Goal: Information Seeking & Learning: Learn about a topic

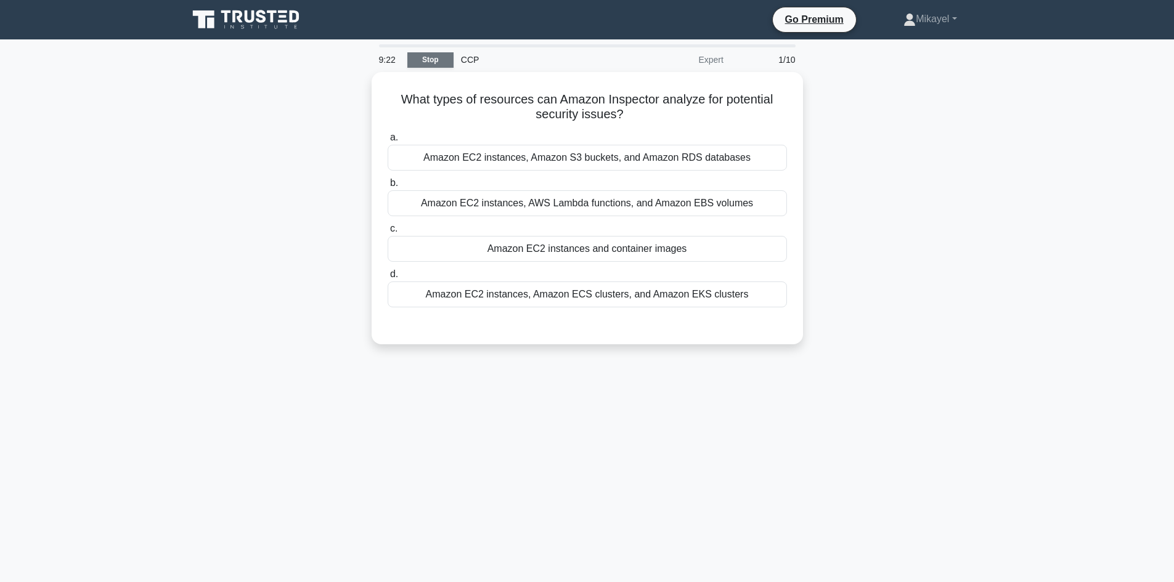
click at [438, 57] on link "Stop" at bounding box center [430, 59] width 46 height 15
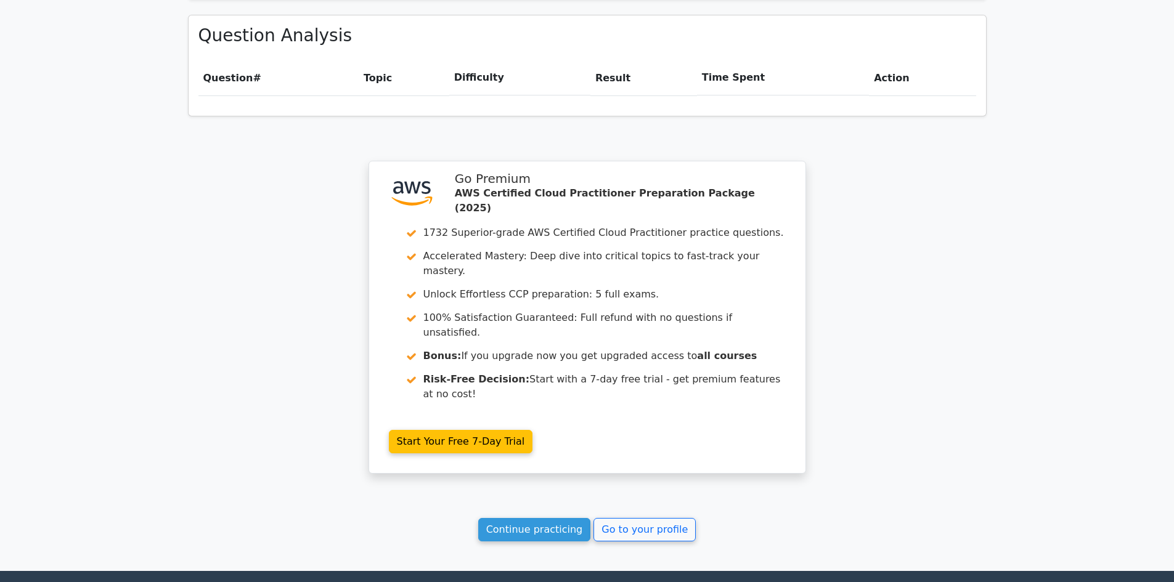
scroll to position [888, 0]
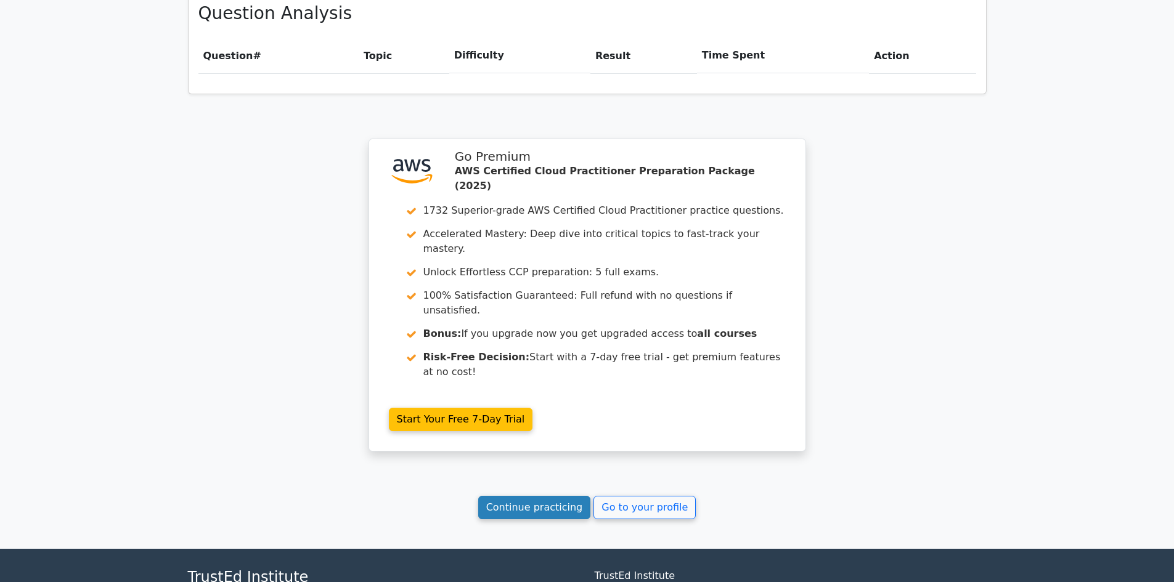
click at [525, 496] on link "Continue practicing" at bounding box center [534, 507] width 113 height 23
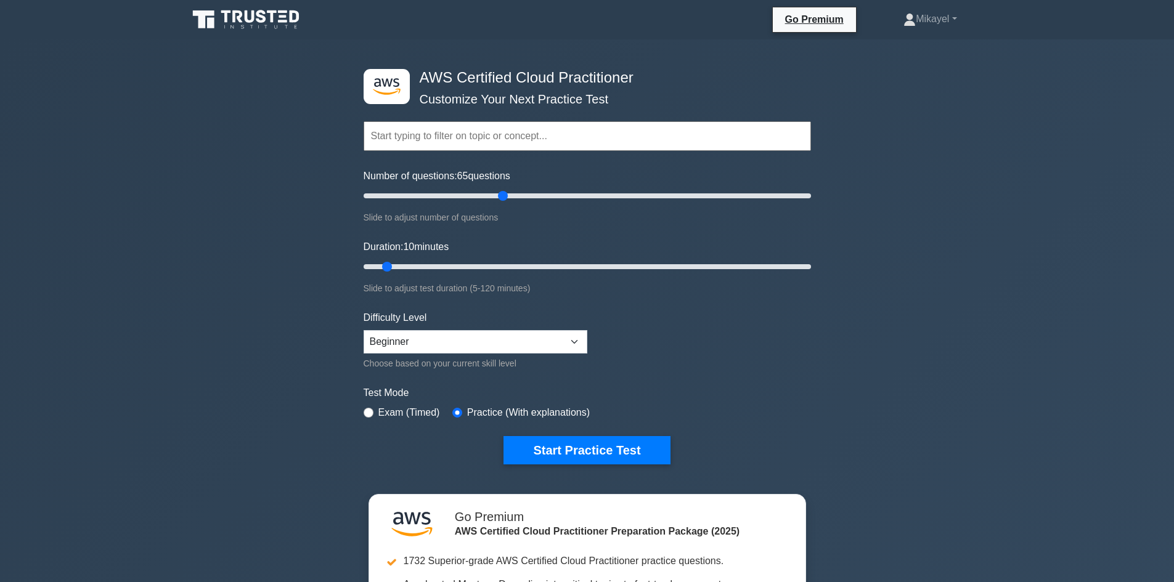
type input "65"
click at [499, 197] on input "Number of questions: 65 questions" at bounding box center [588, 196] width 448 height 15
drag, startPoint x: 389, startPoint y: 270, endPoint x: 826, endPoint y: 267, distance: 437.0
type input "120"
click at [811, 267] on input "Duration: 120 minutes" at bounding box center [588, 267] width 448 height 15
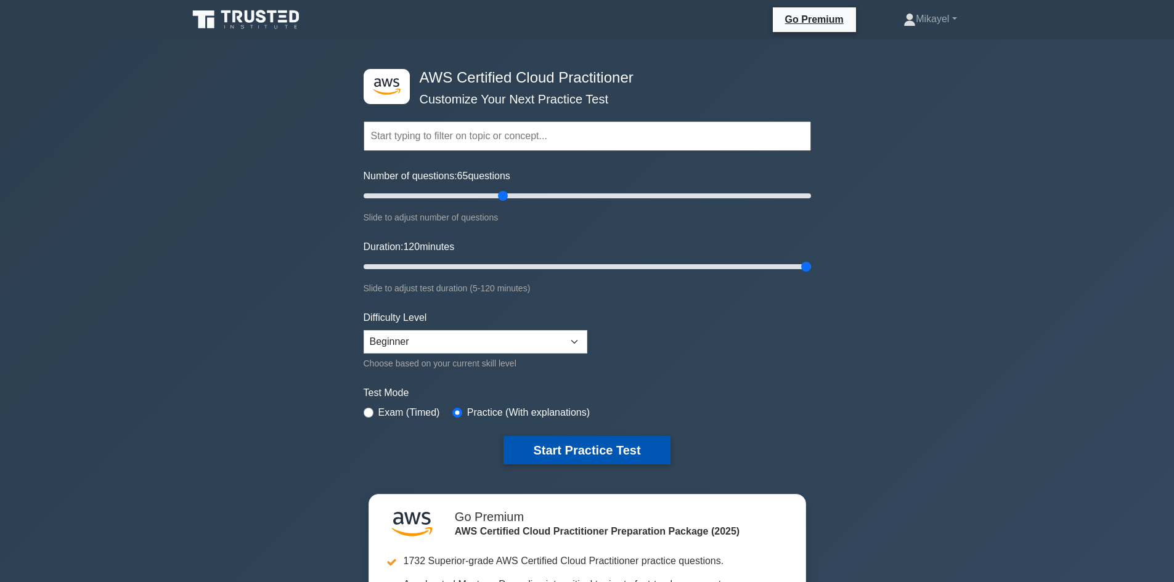
click at [581, 451] on button "Start Practice Test" at bounding box center [587, 450] width 166 height 28
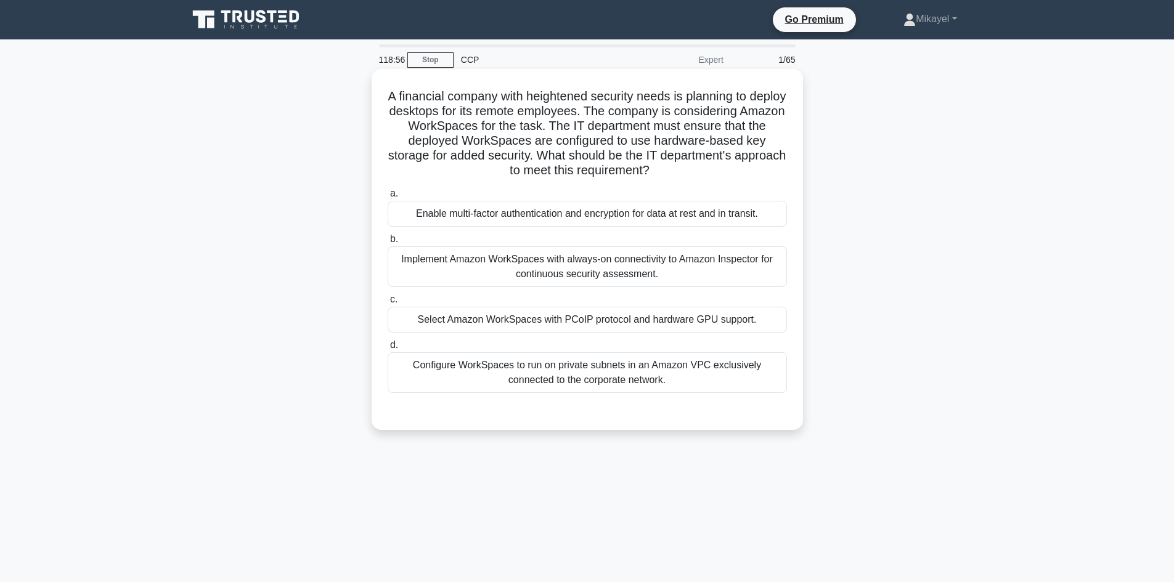
click at [601, 320] on div "Select Amazon WorkSpaces with PCoIP protocol and hardware GPU support." at bounding box center [587, 320] width 399 height 26
click at [388, 304] on input "c. Select Amazon WorkSpaces with PCoIP protocol and hardware GPU support." at bounding box center [388, 300] width 0 height 8
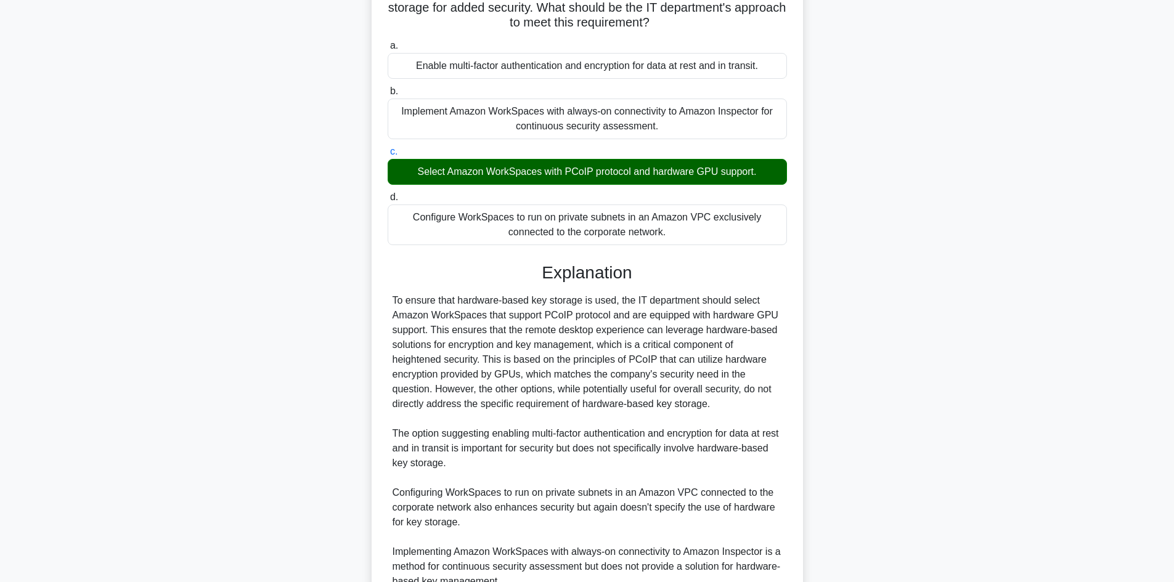
scroll to position [266, 0]
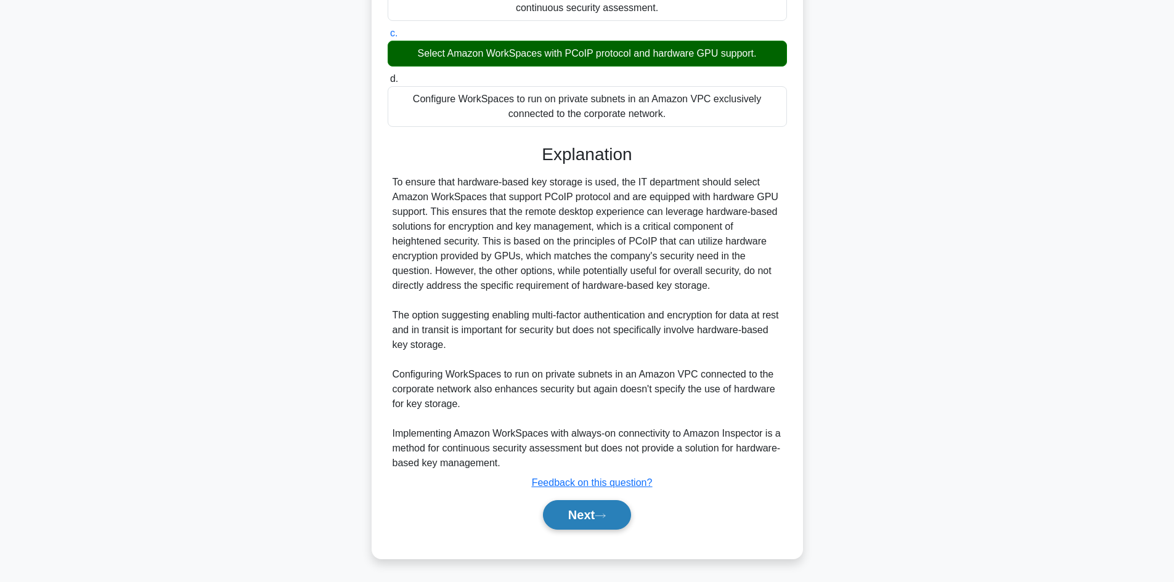
click at [621, 510] on button "Next" at bounding box center [587, 516] width 88 height 30
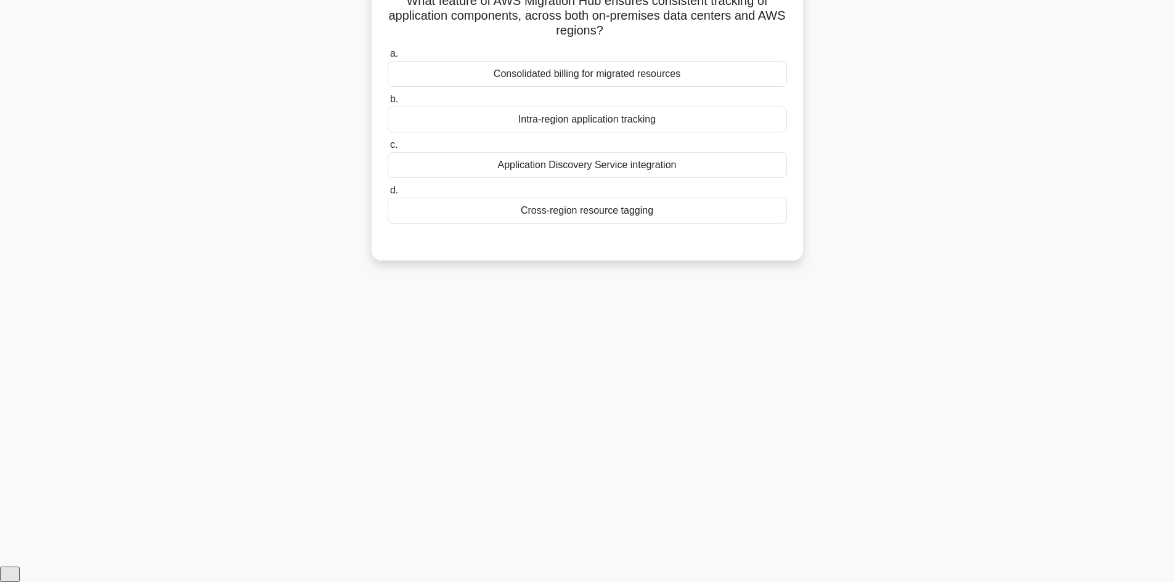
scroll to position [83, 0]
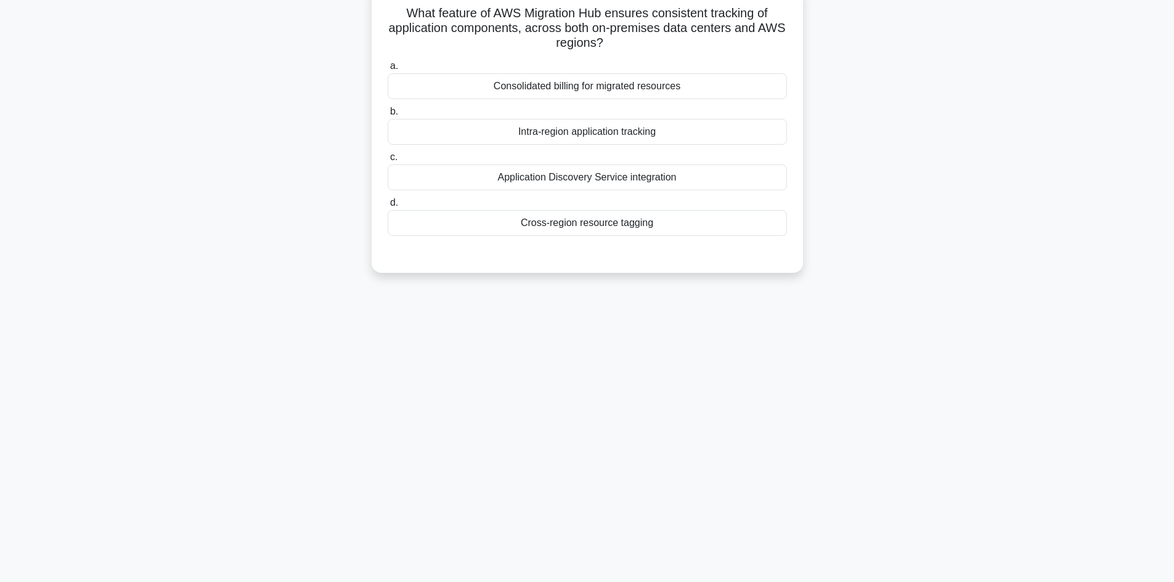
click at [574, 179] on div "Application Discovery Service integration" at bounding box center [587, 178] width 399 height 26
click at [388, 161] on input "c. Application Discovery Service integration" at bounding box center [388, 157] width 0 height 8
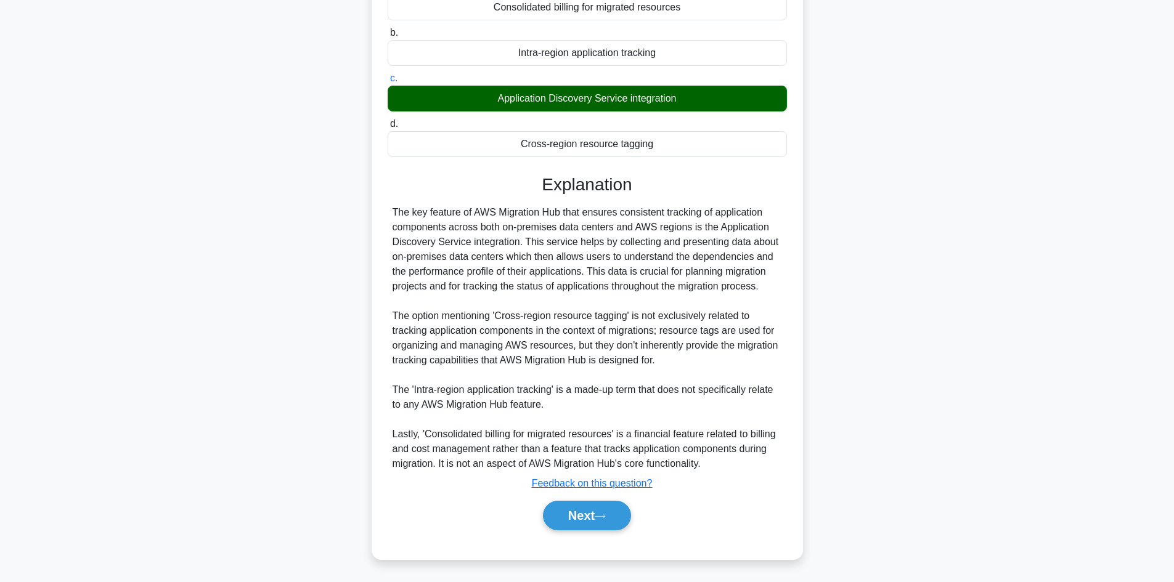
scroll to position [163, 0]
click at [581, 518] on button "Next" at bounding box center [587, 516] width 88 height 30
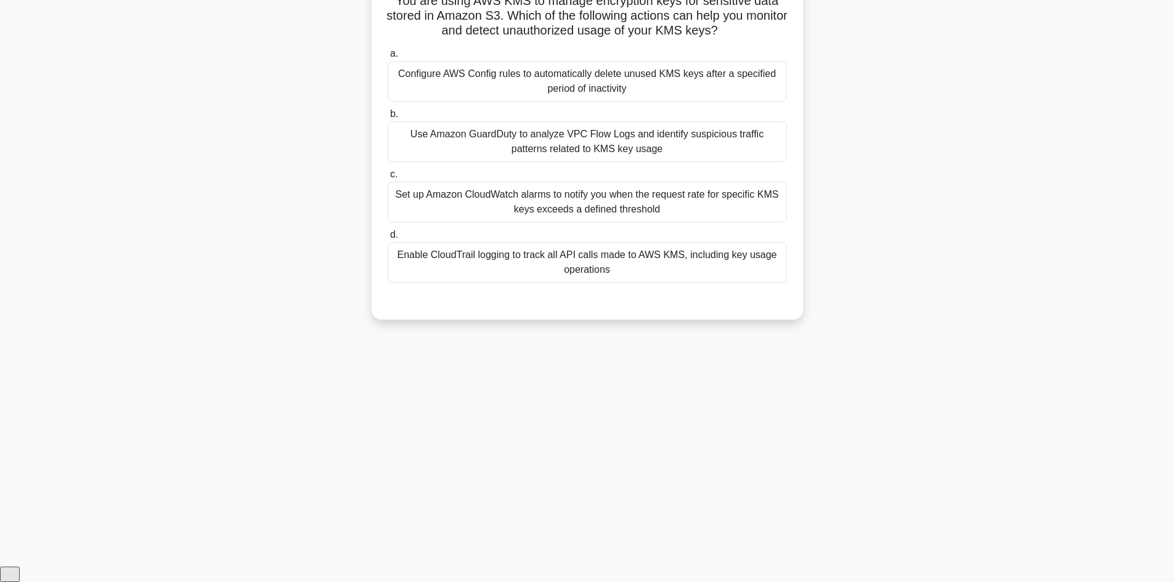
scroll to position [83, 0]
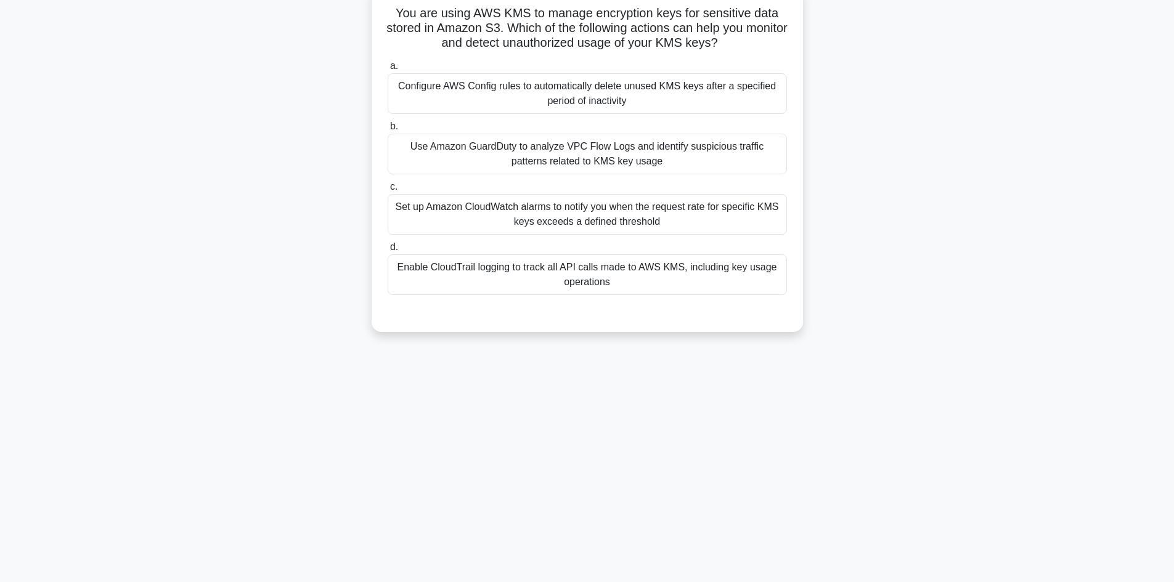
click at [497, 276] on div "Enable CloudTrail logging to track all API calls made to AWS KMS, including key…" at bounding box center [587, 275] width 399 height 41
click at [388, 251] on input "d. Enable CloudTrail logging to track all API calls made to AWS KMS, including …" at bounding box center [388, 247] width 0 height 8
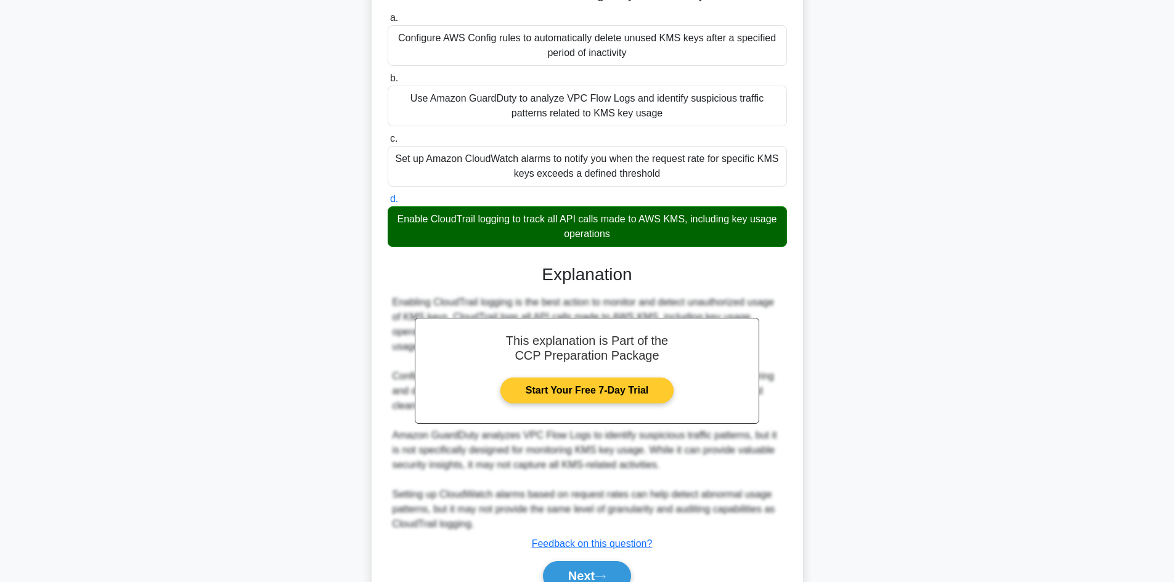
scroll to position [192, 0]
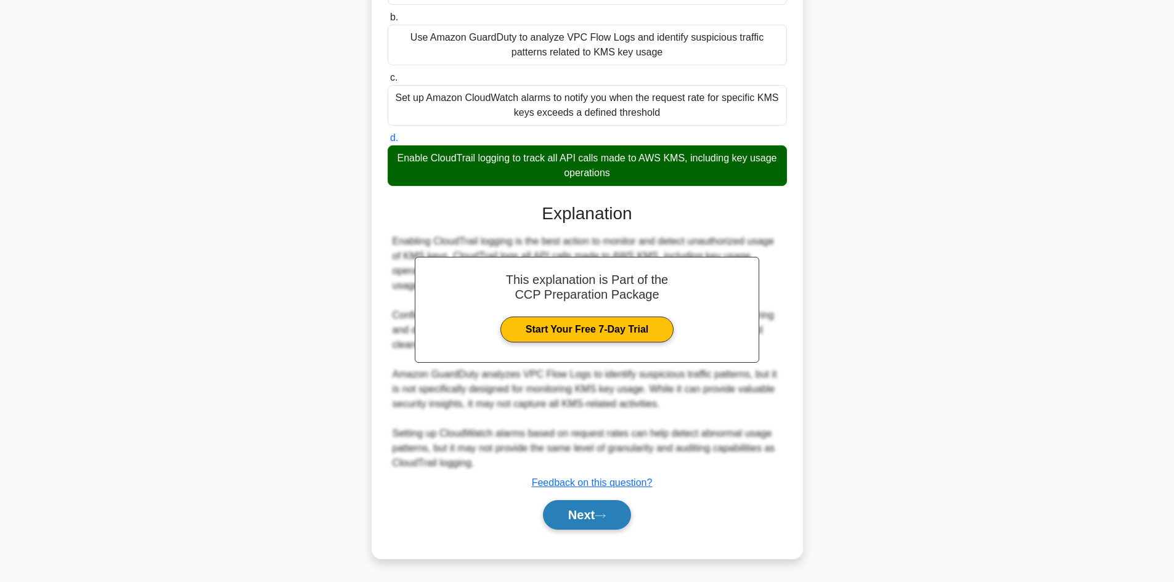
click at [585, 510] on button "Next" at bounding box center [587, 516] width 88 height 30
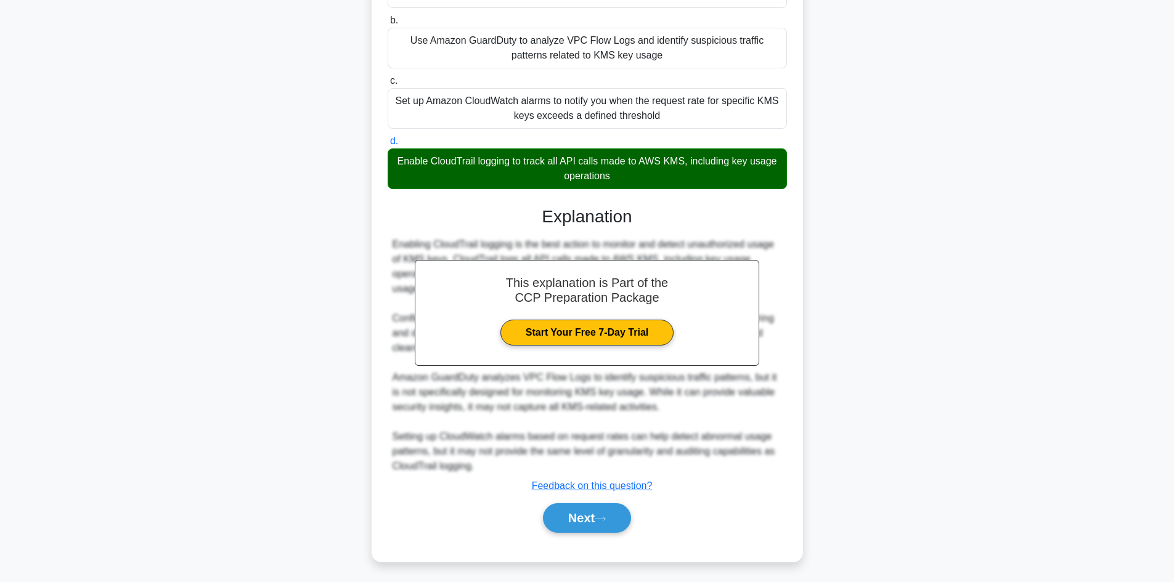
scroll to position [83, 0]
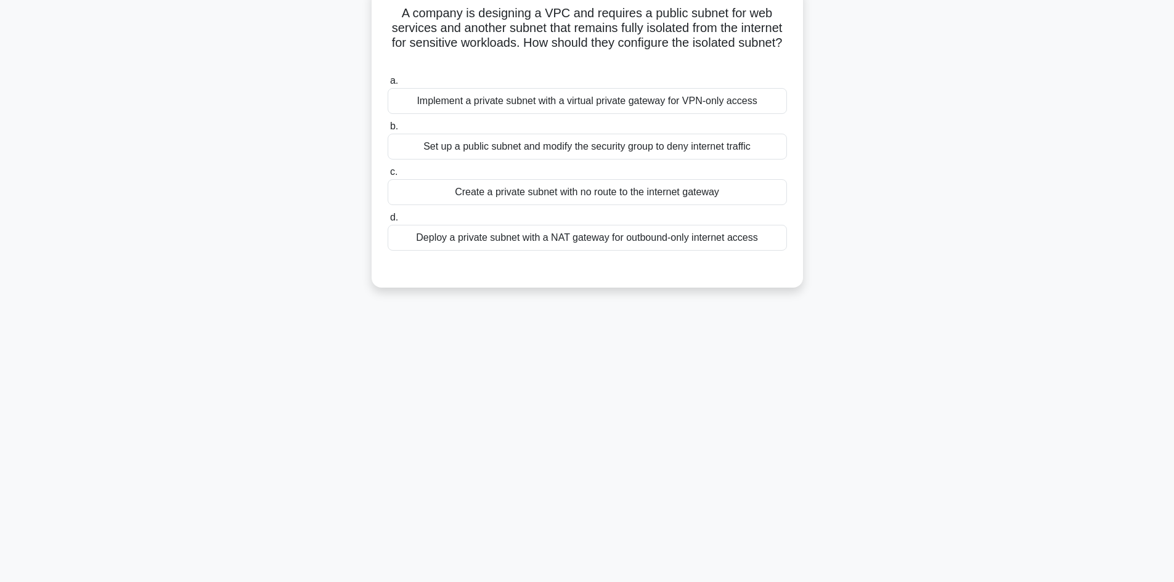
click at [537, 198] on div "Create a private subnet with no route to the internet gateway" at bounding box center [587, 192] width 399 height 26
click at [388, 176] on input "c. Create a private subnet with no route to the internet gateway" at bounding box center [388, 172] width 0 height 8
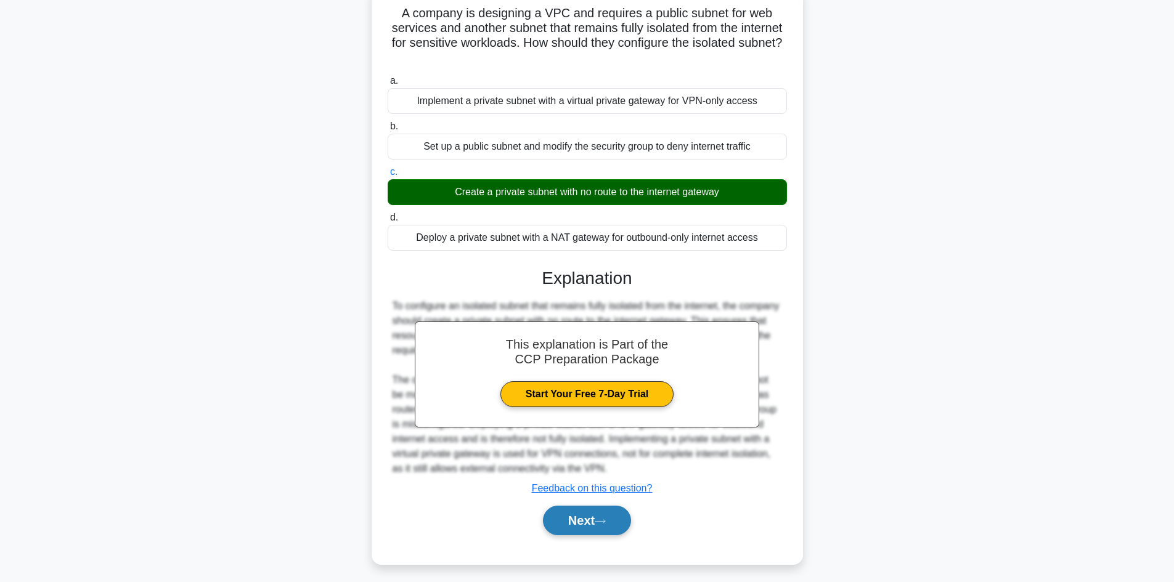
click at [599, 528] on button "Next" at bounding box center [587, 521] width 88 height 30
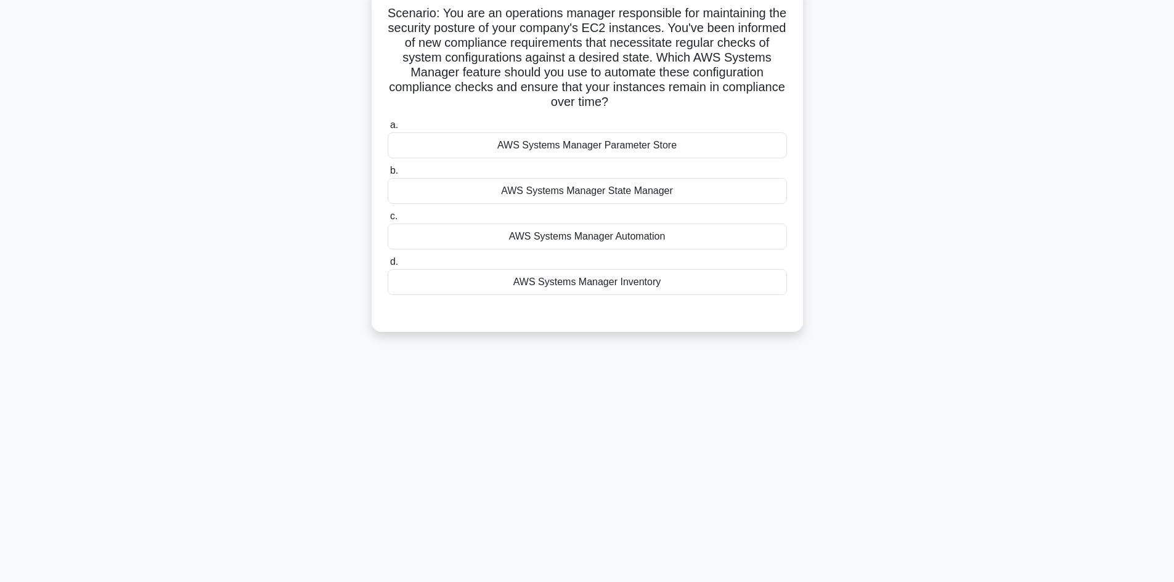
click at [583, 229] on div "AWS Systems Manager Automation" at bounding box center [587, 237] width 399 height 26
click at [388, 221] on input "c. AWS Systems Manager Automation" at bounding box center [388, 217] width 0 height 8
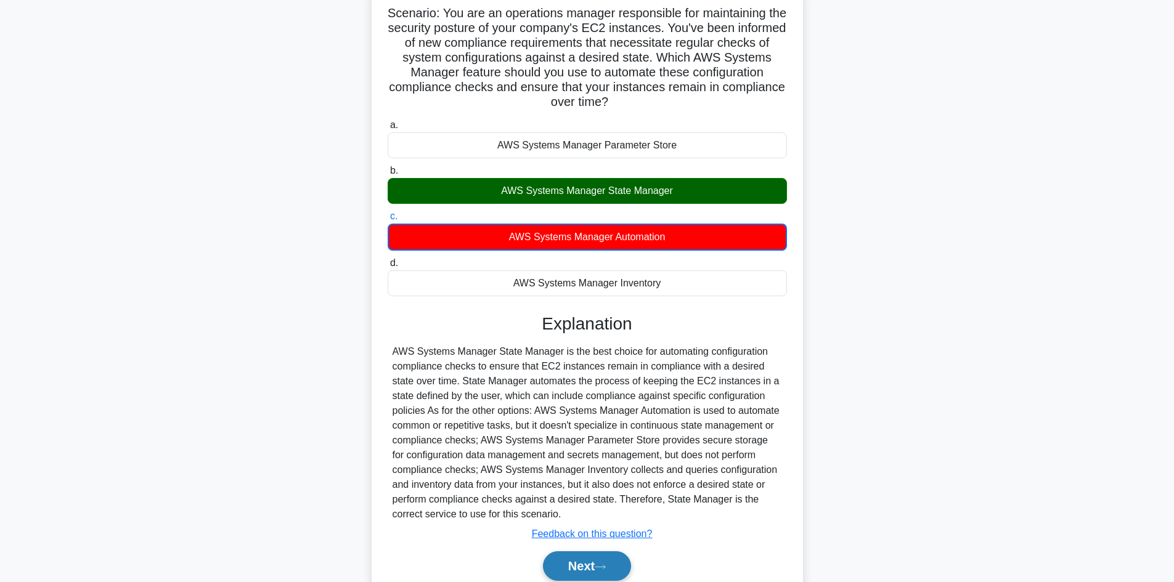
click at [598, 567] on button "Next" at bounding box center [587, 567] width 88 height 30
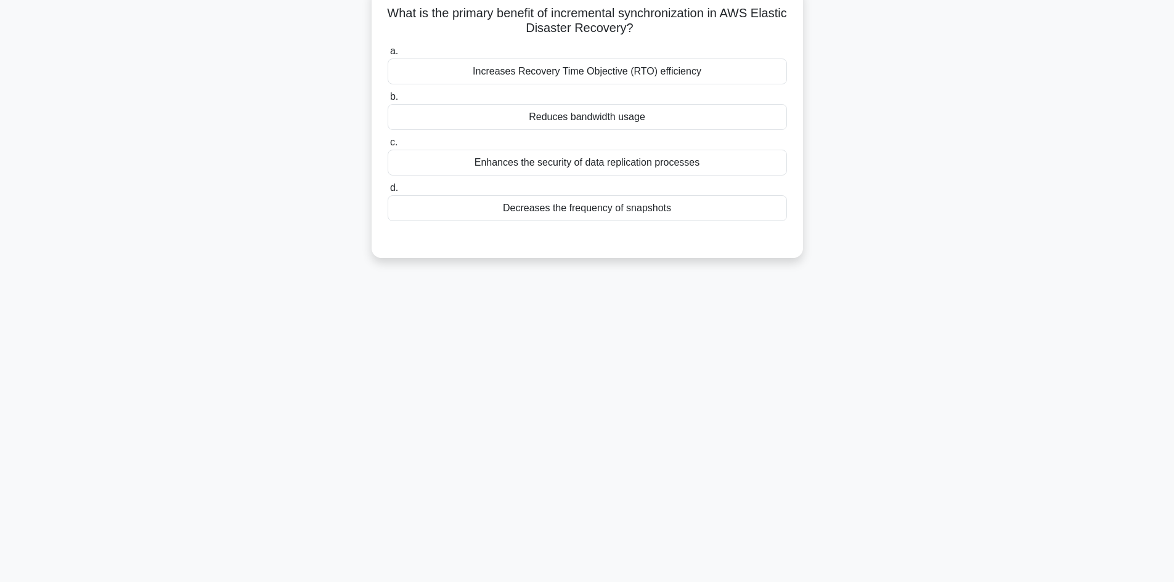
click at [577, 73] on div "Increases Recovery Time Objective (RTO) efficiency" at bounding box center [587, 72] width 399 height 26
click at [388, 55] on input "a. Increases Recovery Time Objective (RTO) efficiency" at bounding box center [388, 51] width 0 height 8
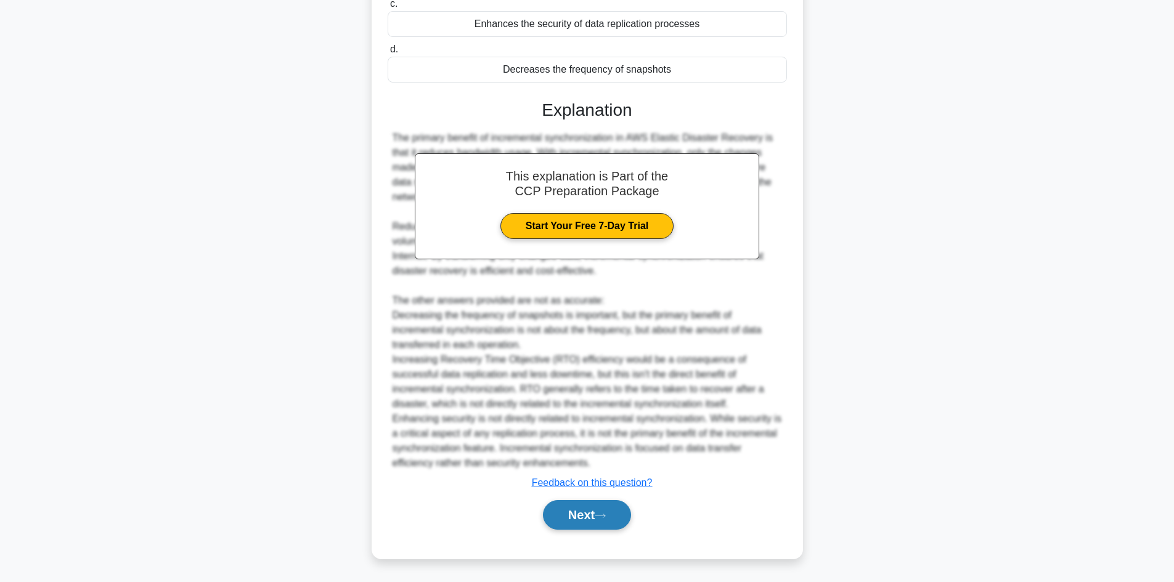
click at [582, 505] on button "Next" at bounding box center [587, 516] width 88 height 30
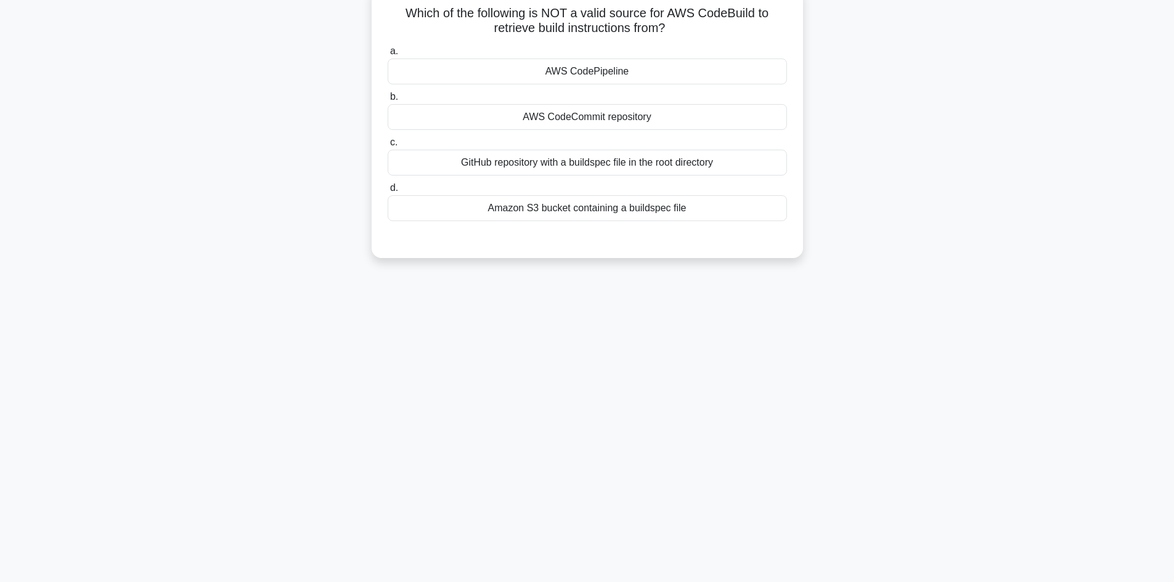
click at [596, 66] on div "AWS CodePipeline" at bounding box center [587, 72] width 399 height 26
click at [388, 55] on input "a. AWS CodePipeline" at bounding box center [388, 51] width 0 height 8
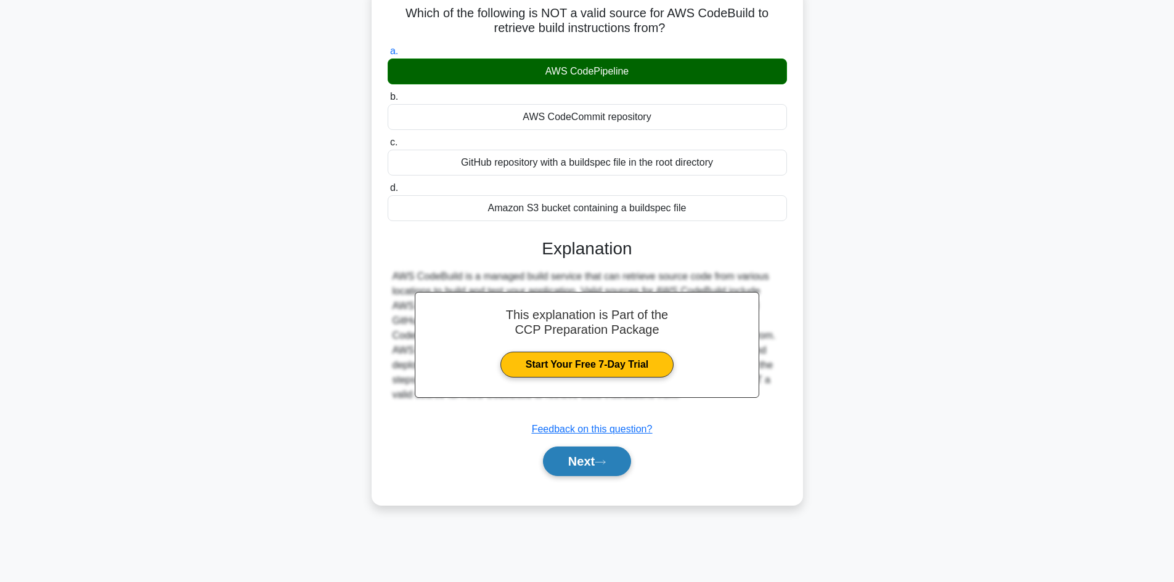
click at [606, 456] on button "Next" at bounding box center [587, 462] width 88 height 30
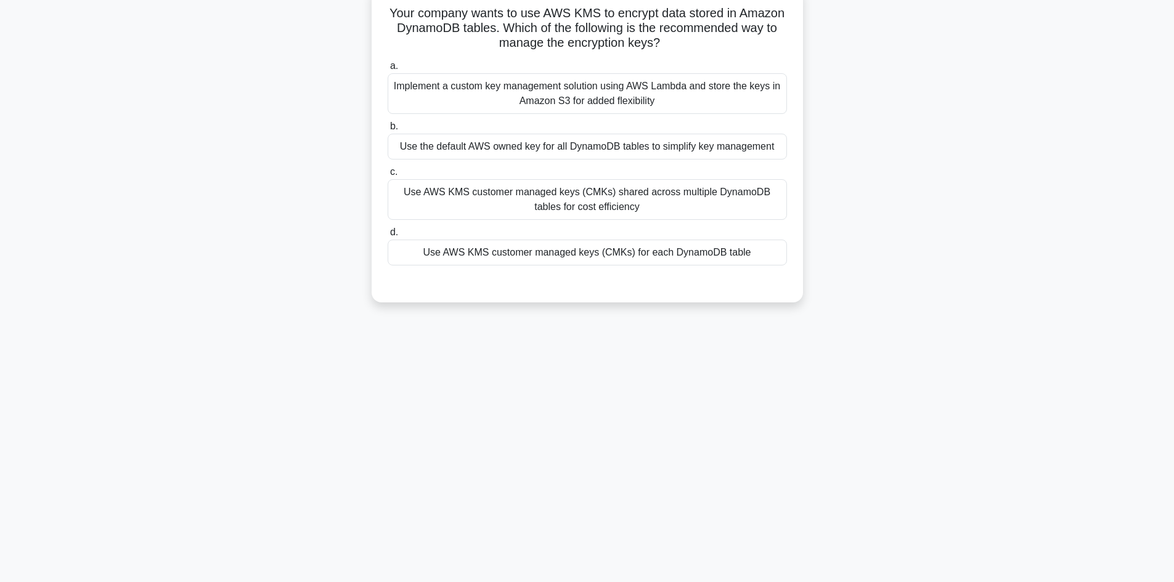
click at [589, 253] on div "Use AWS KMS customer managed keys (CMKs) for each DynamoDB table" at bounding box center [587, 253] width 399 height 26
click at [388, 237] on input "d. Use AWS KMS customer managed keys (CMKs) for each DynamoDB table" at bounding box center [388, 233] width 0 height 8
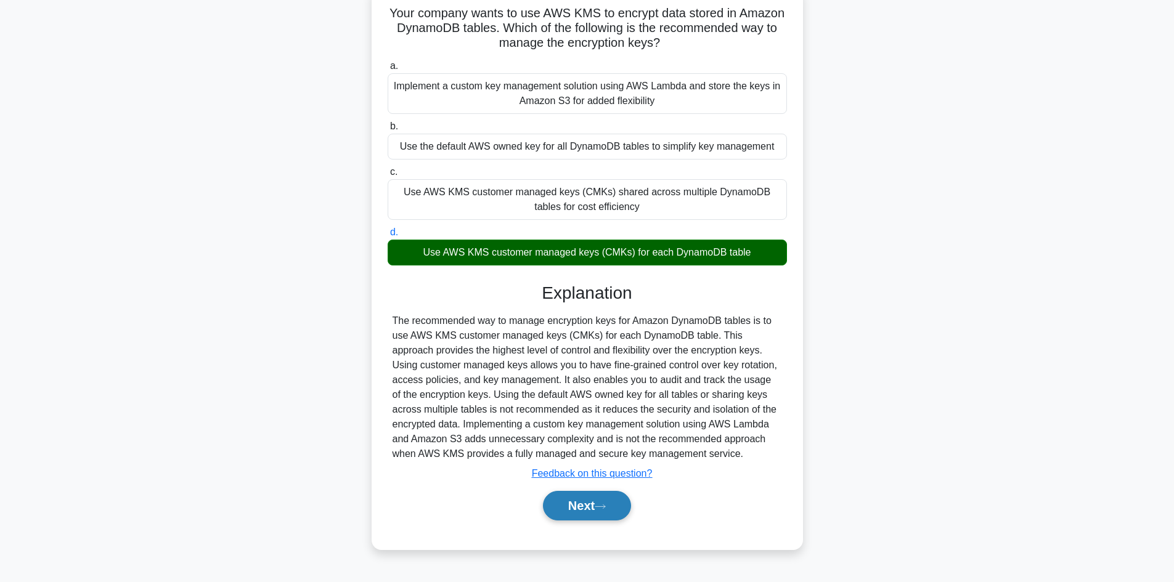
click at [595, 499] on button "Next" at bounding box center [587, 506] width 88 height 30
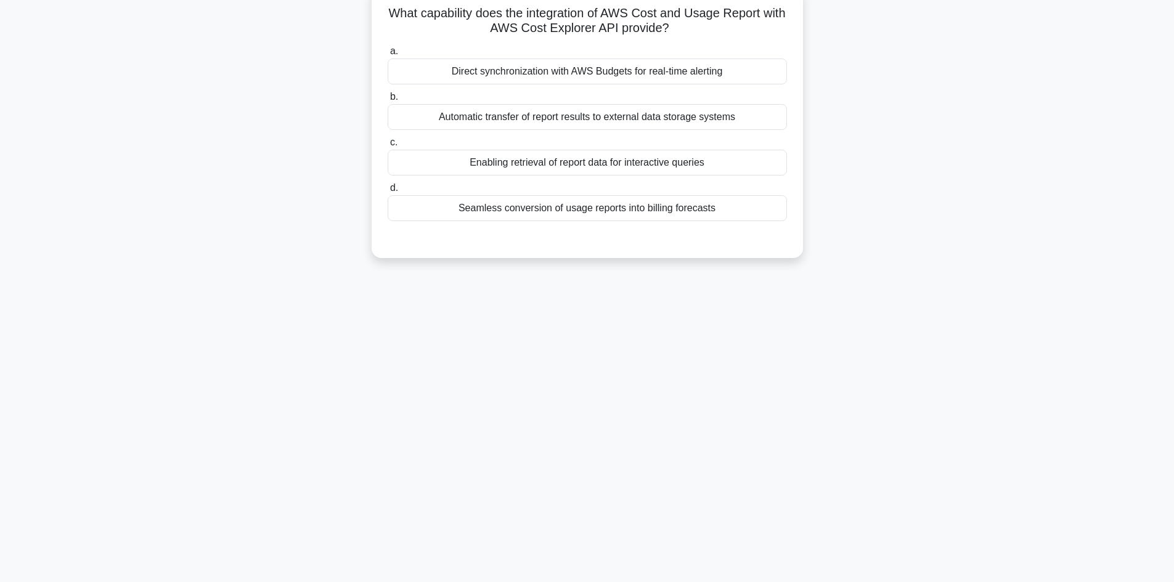
click at [584, 166] on div "Enabling retrieval of report data for interactive queries" at bounding box center [587, 163] width 399 height 26
click at [388, 147] on input "c. Enabling retrieval of report data for interactive queries" at bounding box center [388, 143] width 0 height 8
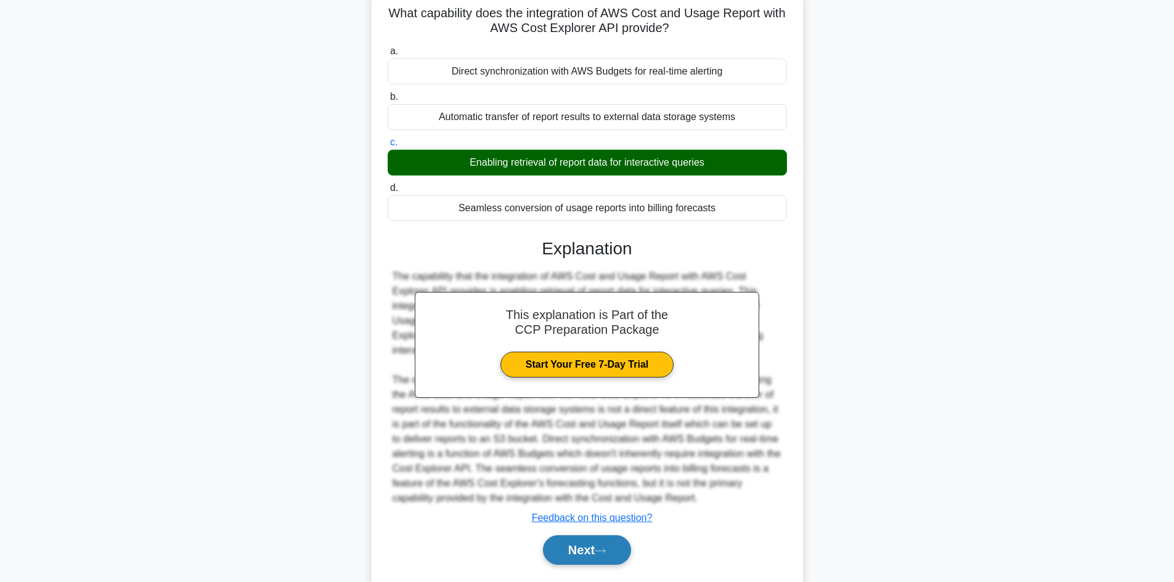
click at [597, 547] on button "Next" at bounding box center [587, 551] width 88 height 30
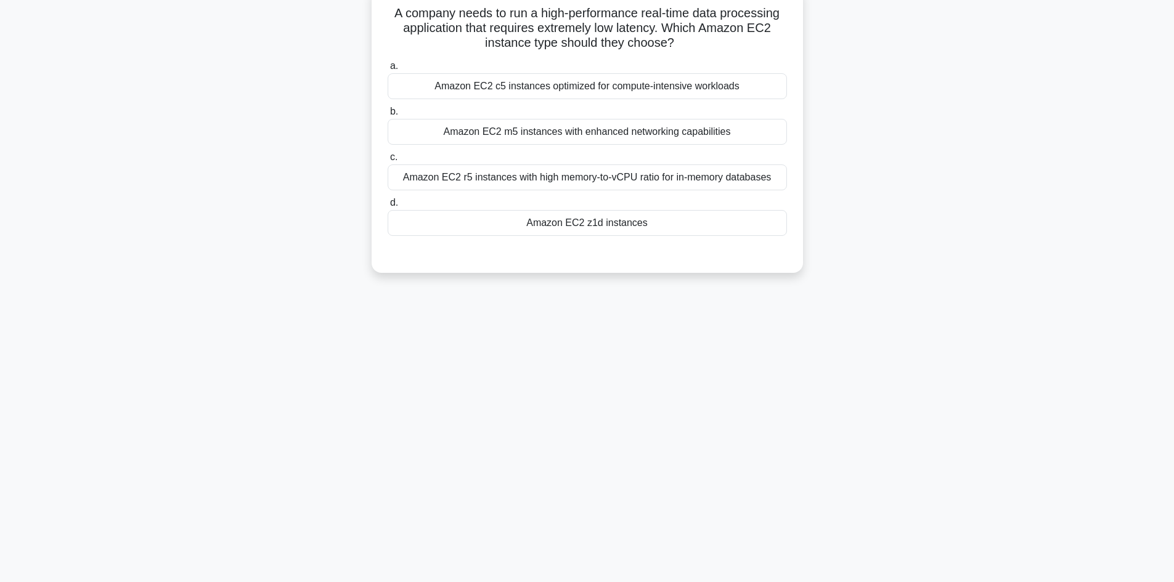
click at [604, 221] on div "Amazon EC2 z1d instances" at bounding box center [587, 223] width 399 height 26
click at [388, 207] on input "d. Amazon EC2 z1d instances" at bounding box center [388, 203] width 0 height 8
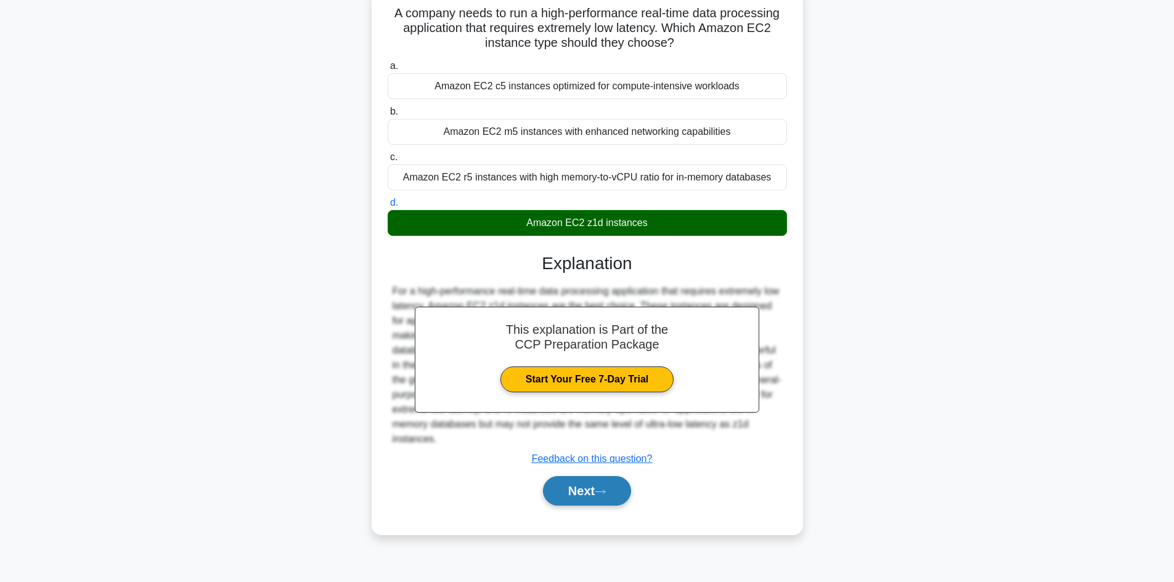
click at [597, 492] on button "Next" at bounding box center [587, 491] width 88 height 30
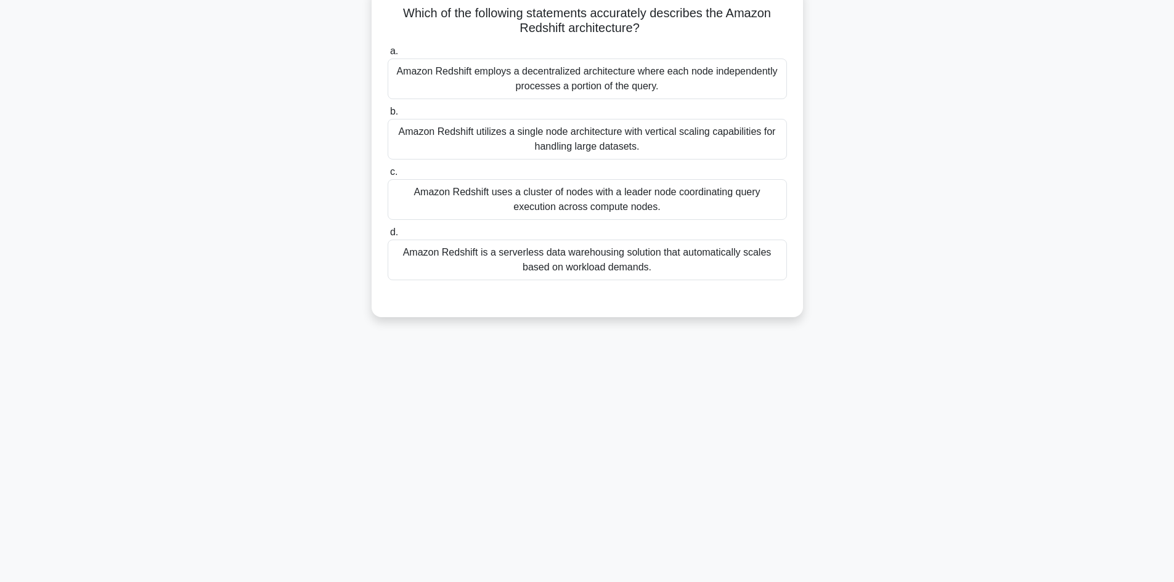
drag, startPoint x: 404, startPoint y: 14, endPoint x: 656, endPoint y: 280, distance: 366.3
click at [656, 280] on div "Which of the following statements accurately describes the Amazon Redshift arch…" at bounding box center [588, 152] width 422 height 322
copy div "Which of the following statements accurately describes the Amazon Redshift arch…"
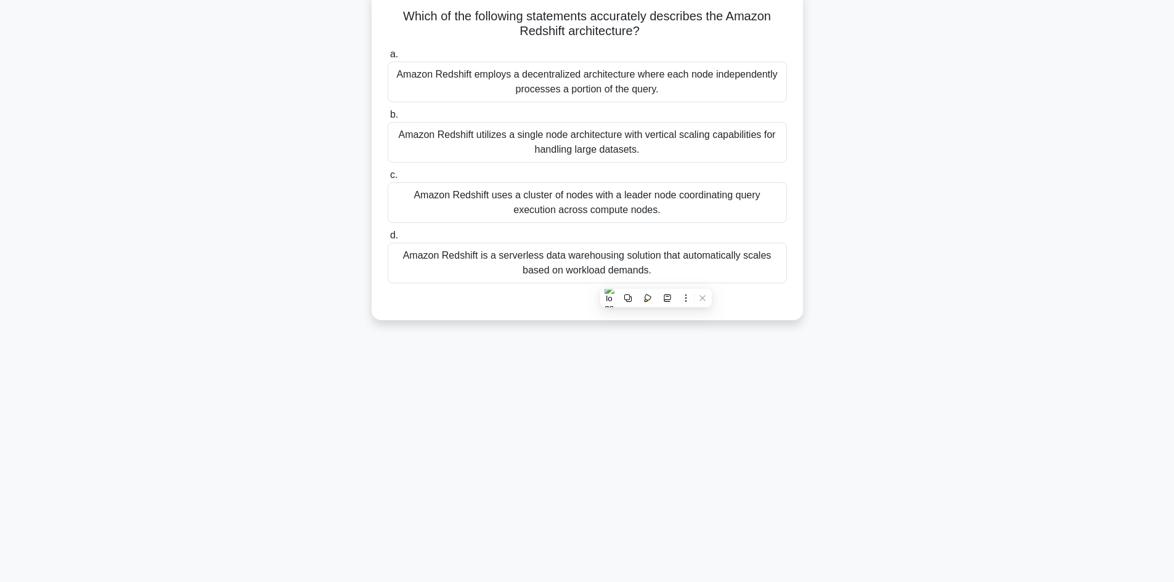
click at [477, 428] on div "113:18 Stop CCP Expert 11/65 Which of the following statements accurately descr…" at bounding box center [588, 269] width 814 height 616
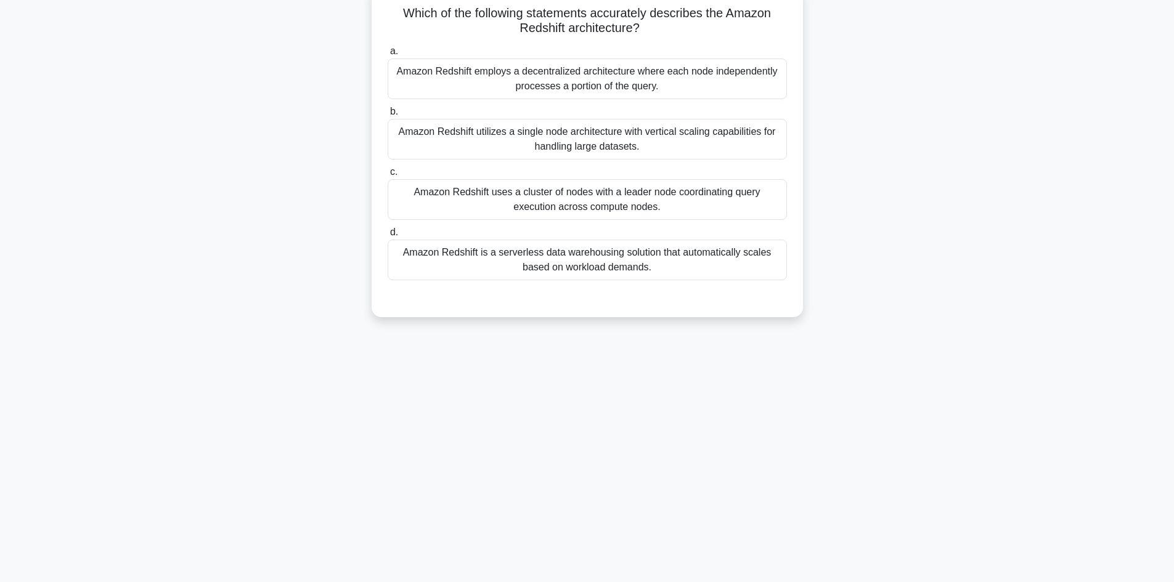
click at [575, 200] on div "Amazon Redshift uses a cluster of nodes with a leader node coordinating query e…" at bounding box center [587, 199] width 399 height 41
click at [388, 176] on input "c. Amazon Redshift uses a cluster of nodes with a leader node coordinating quer…" at bounding box center [388, 172] width 0 height 8
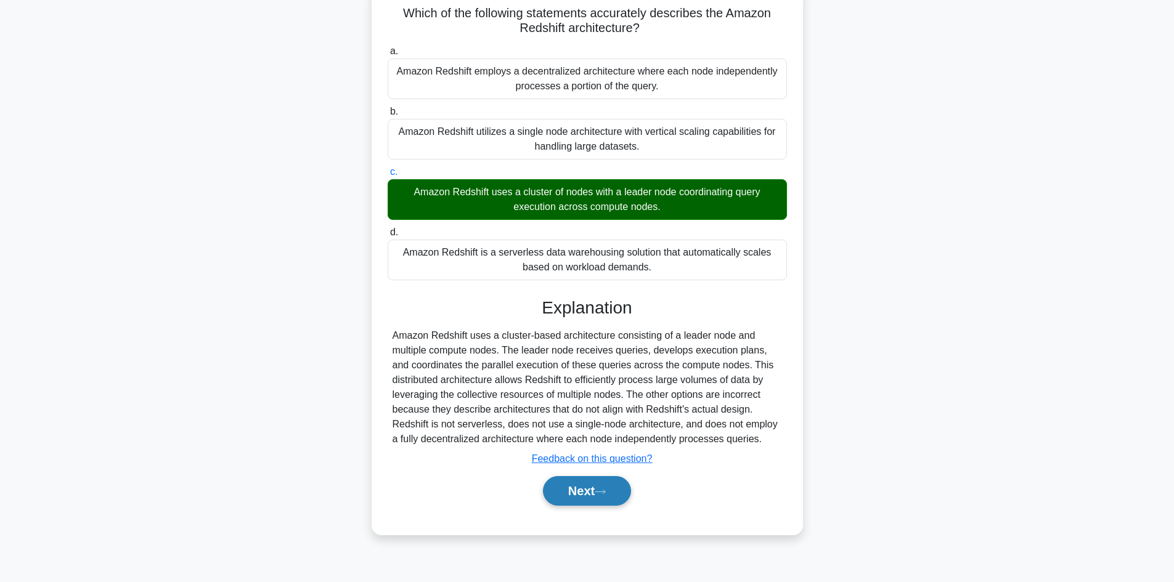
click at [582, 488] on button "Next" at bounding box center [587, 491] width 88 height 30
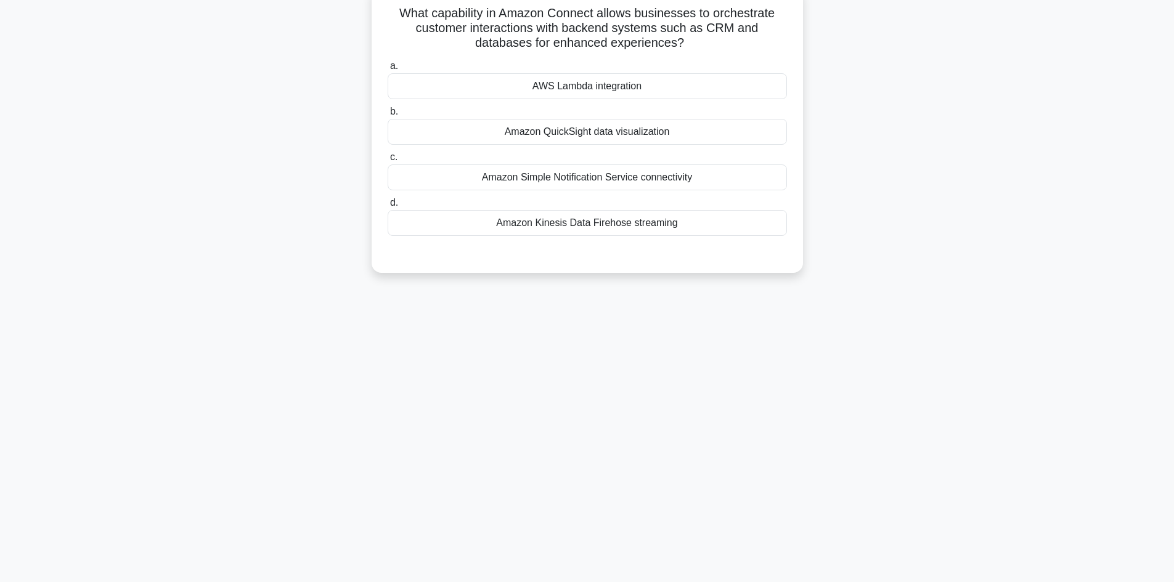
click at [605, 85] on div "AWS Lambda integration" at bounding box center [587, 86] width 399 height 26
click at [388, 70] on input "a. AWS Lambda integration" at bounding box center [388, 66] width 0 height 8
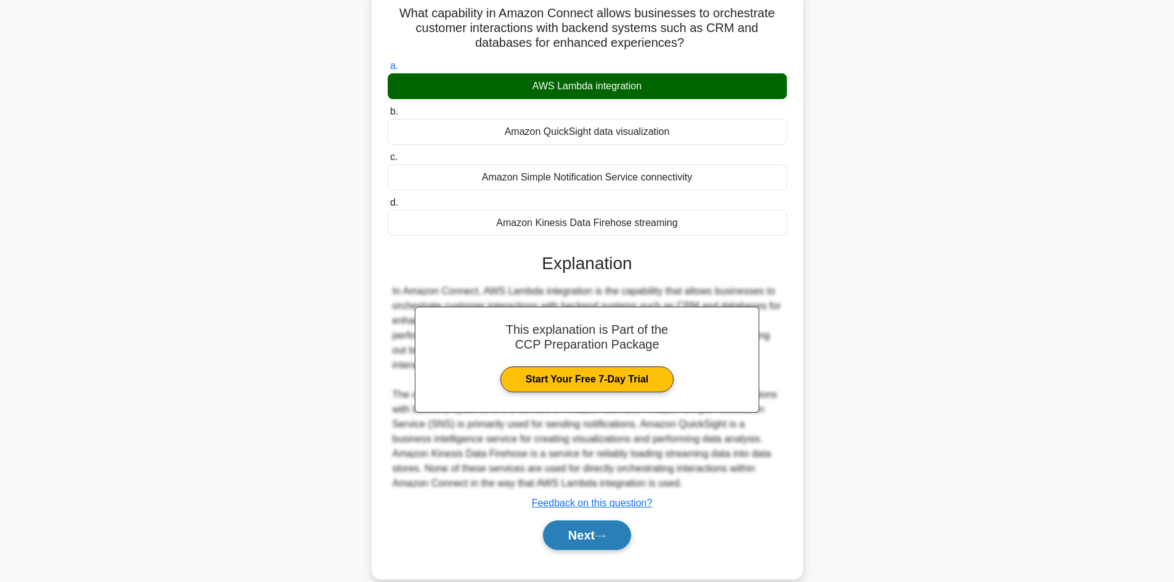
click at [584, 533] on button "Next" at bounding box center [587, 536] width 88 height 30
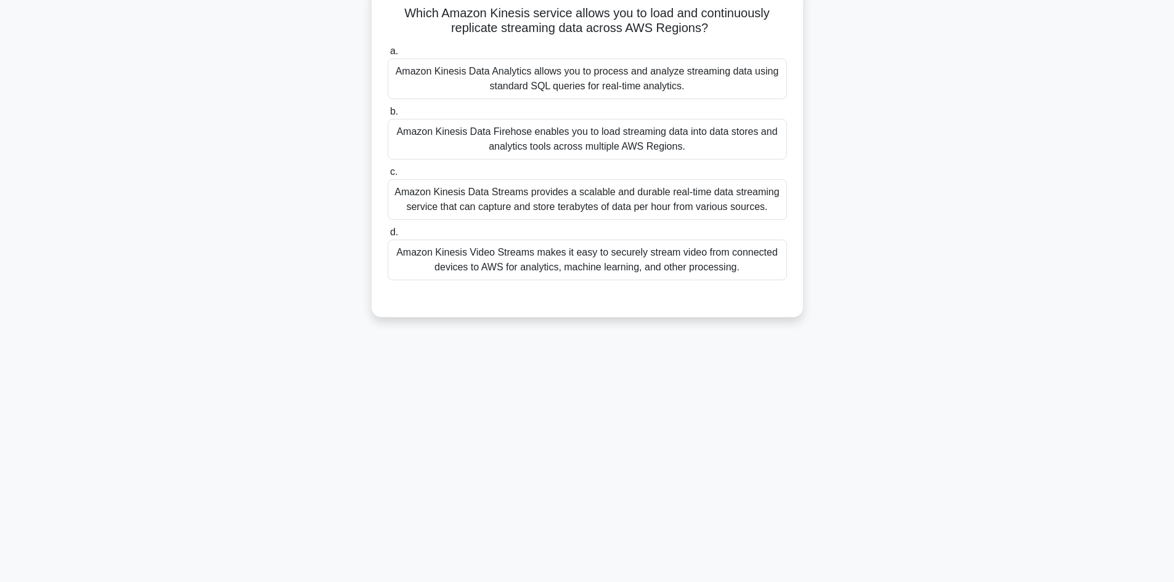
click at [605, 143] on div "Amazon Kinesis Data Firehose enables you to load streaming data into data store…" at bounding box center [587, 139] width 399 height 41
click at [388, 116] on input "b. Amazon Kinesis Data Firehose enables you to load streaming data into data st…" at bounding box center [388, 112] width 0 height 8
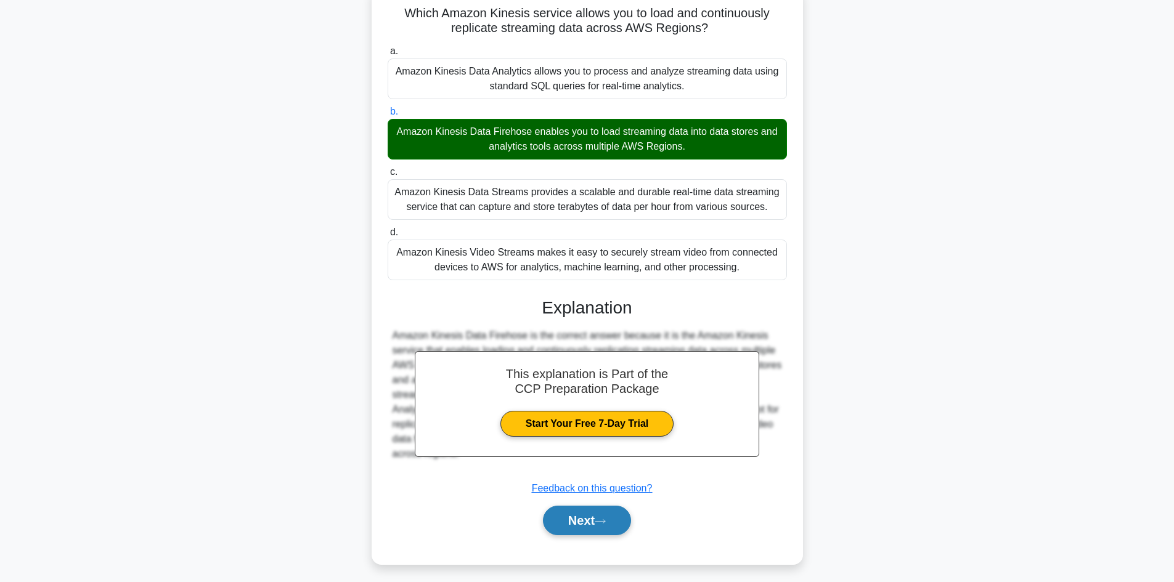
click at [592, 521] on button "Next" at bounding box center [587, 521] width 88 height 30
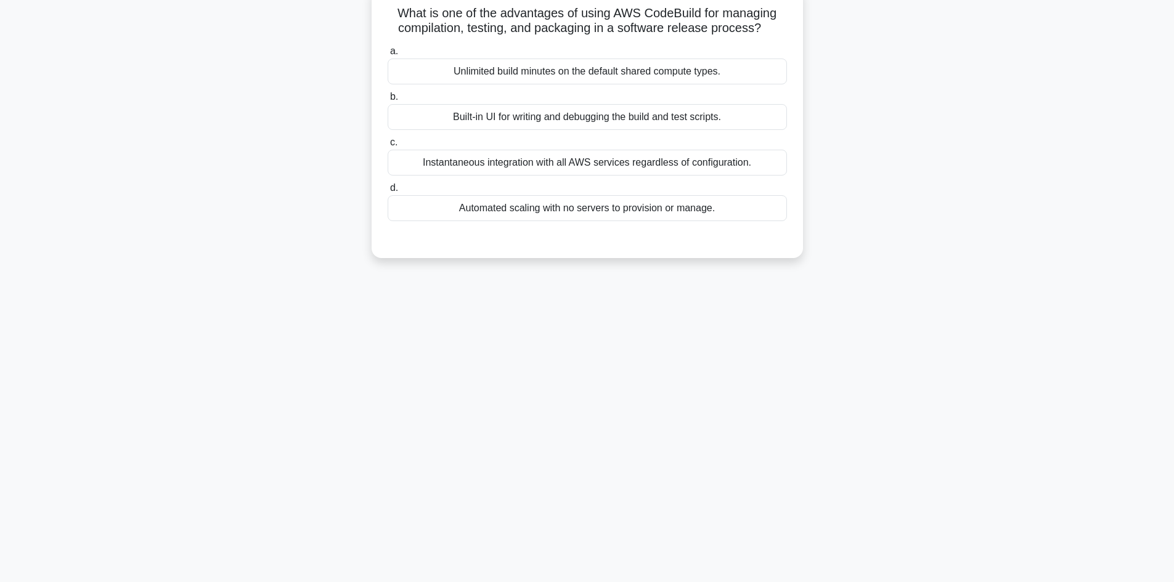
drag, startPoint x: 396, startPoint y: 10, endPoint x: 719, endPoint y: 209, distance: 379.4
click at [719, 209] on div "What is one of the advantages of using AWS CodeBuild for managing compilation, …" at bounding box center [588, 122] width 422 height 263
copy div "What is one of the advantages of using AWS CodeBuild for managing compilation, …"
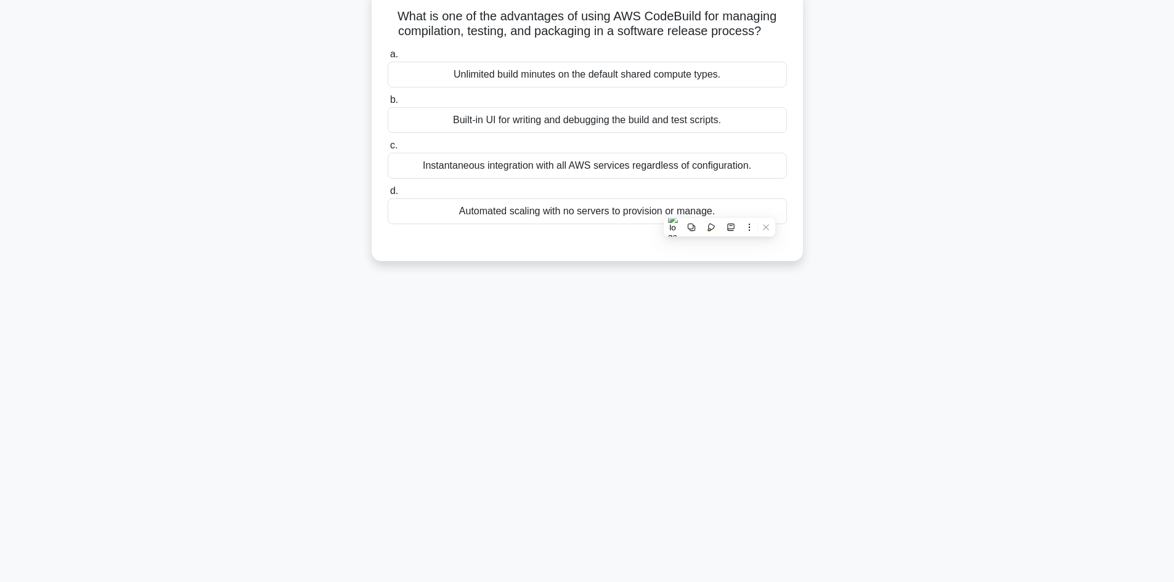
click at [567, 359] on div "111:08 Stop CCP Expert 14/65 What is one of the advantages of using AWS CodeBui…" at bounding box center [588, 269] width 814 height 616
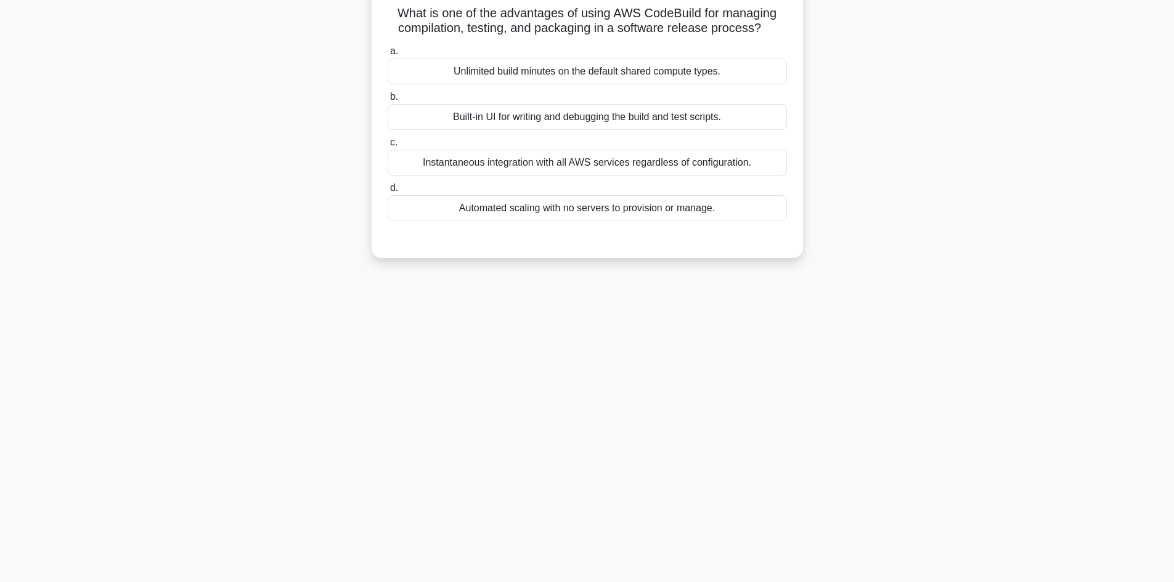
click at [590, 211] on div "Automated scaling with no servers to provision or manage." at bounding box center [587, 208] width 399 height 26
click at [388, 192] on input "d. Automated scaling with no servers to provision or manage." at bounding box center [388, 188] width 0 height 8
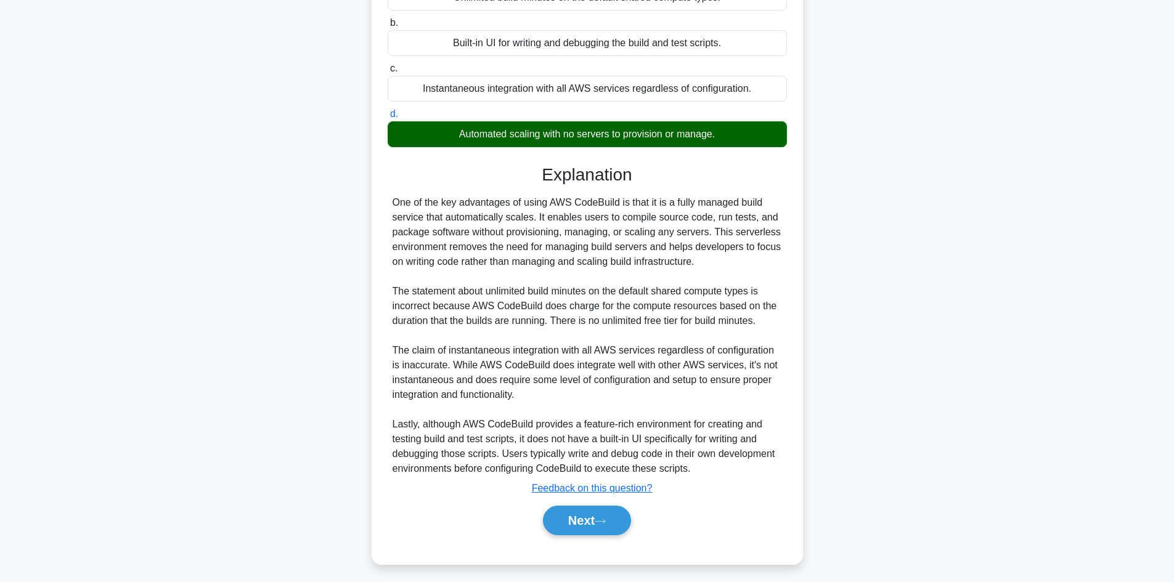
scroll to position [163, 0]
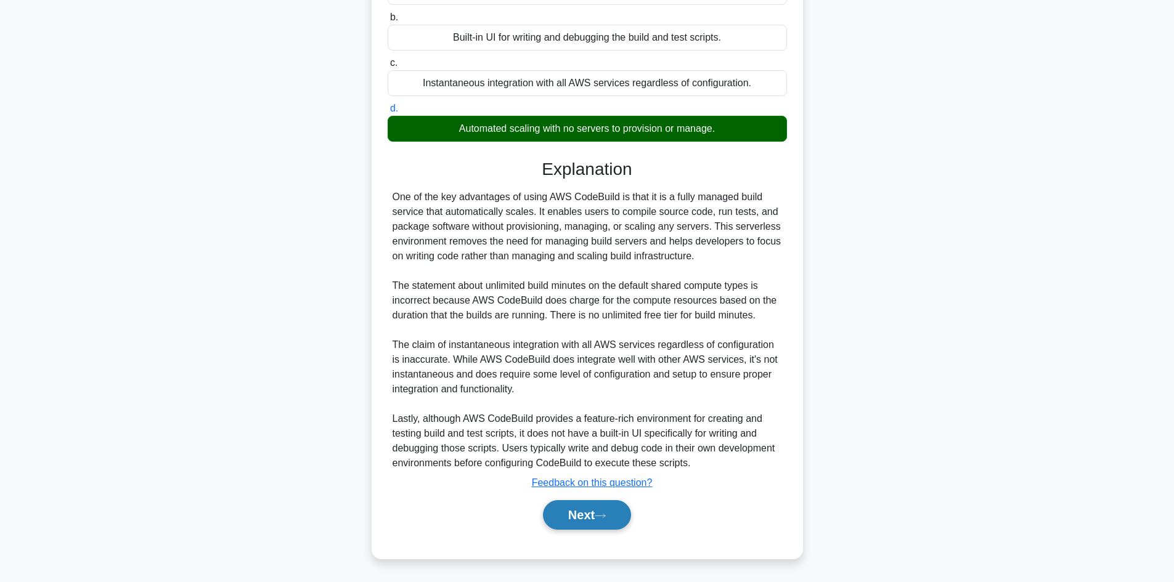
click at [586, 511] on button "Next" at bounding box center [587, 516] width 88 height 30
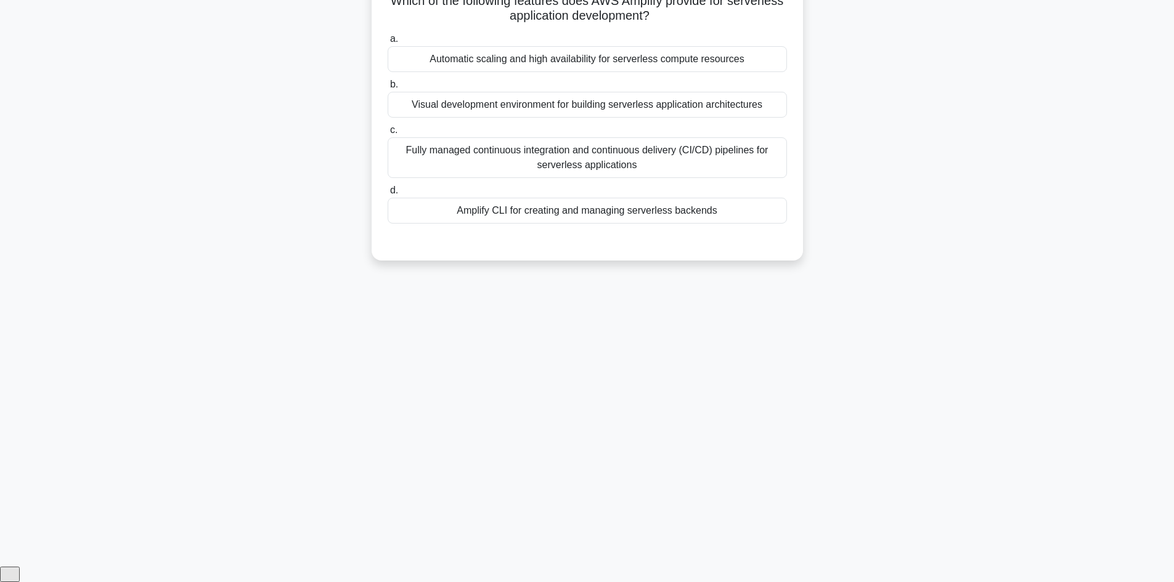
scroll to position [83, 0]
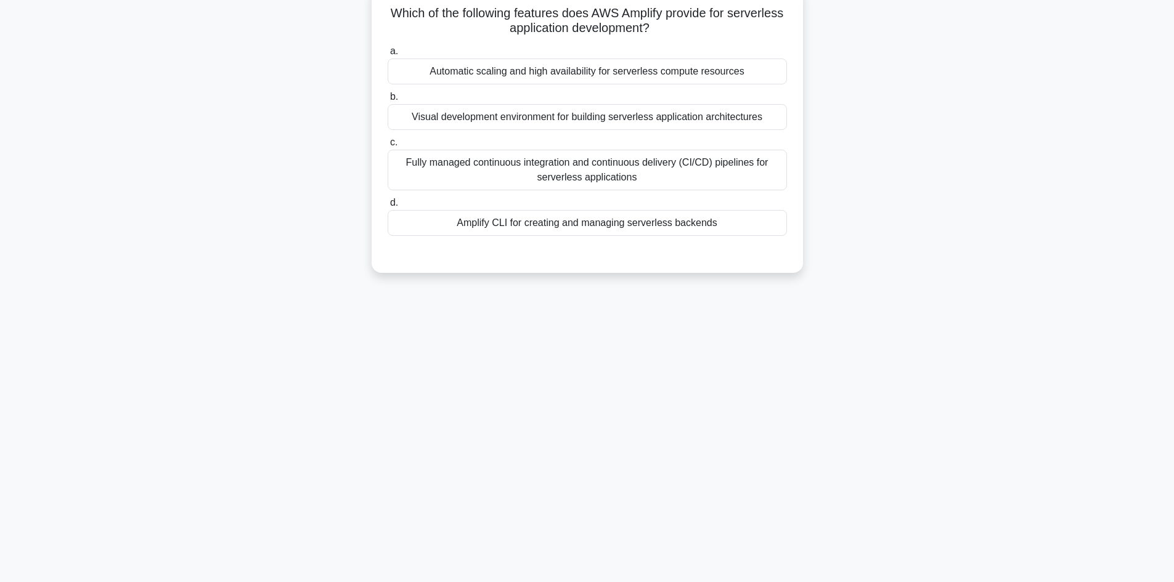
click at [566, 222] on div "Amplify CLI for creating and managing serverless backends" at bounding box center [587, 223] width 399 height 26
click at [388, 207] on input "d. Amplify CLI for creating and managing serverless backends" at bounding box center [388, 203] width 0 height 8
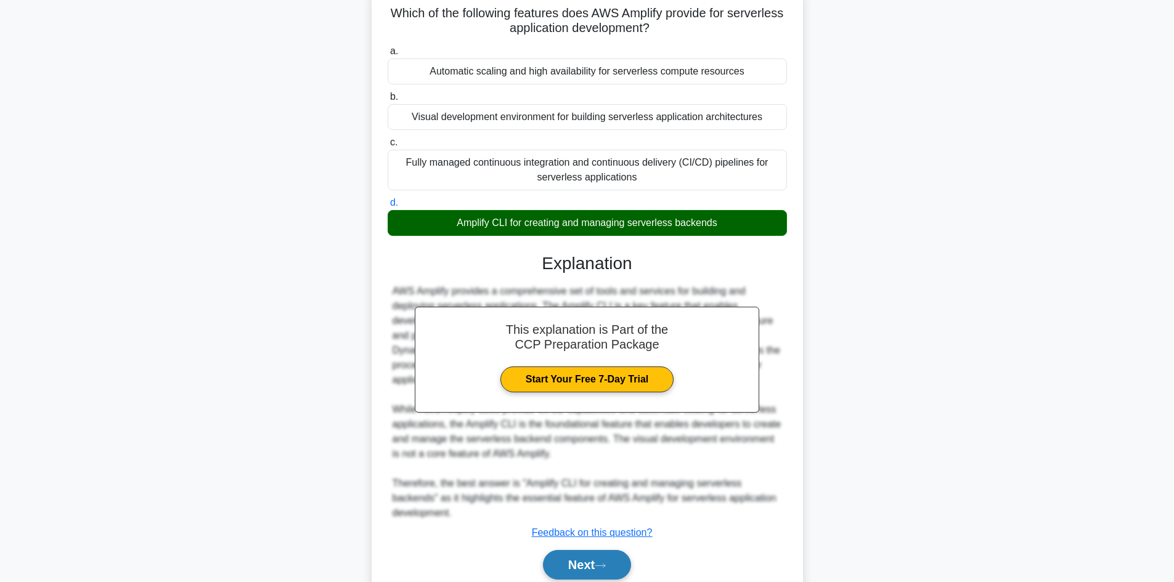
click at [576, 572] on button "Next" at bounding box center [587, 565] width 88 height 30
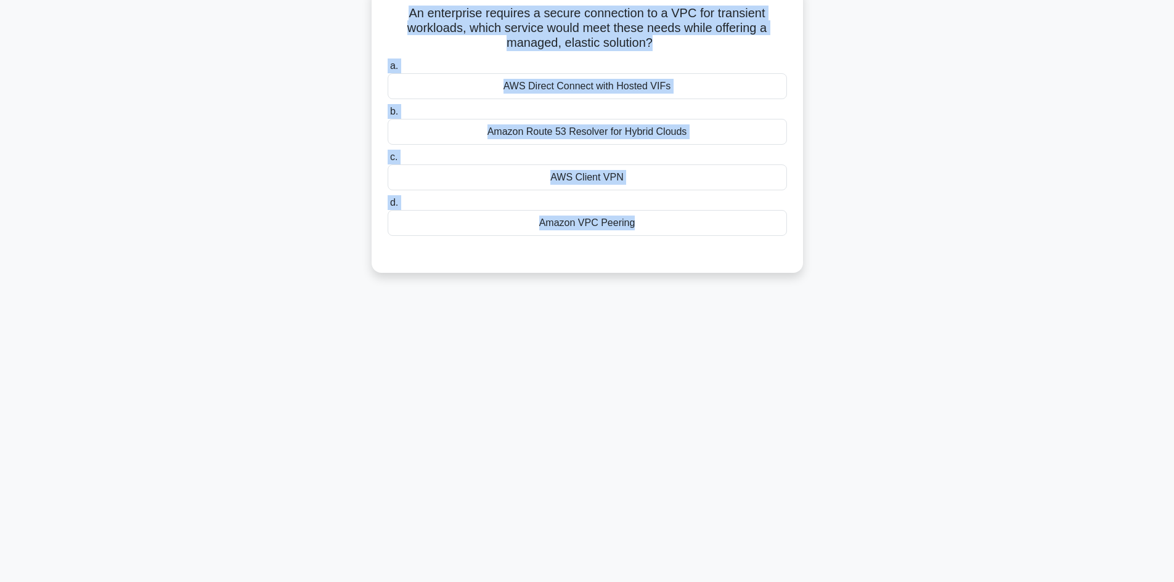
drag, startPoint x: 411, startPoint y: 10, endPoint x: 690, endPoint y: 251, distance: 368.5
click at [690, 251] on div "An enterprise requires a secure connection to a VPC for transient workloads, wh…" at bounding box center [588, 129] width 422 height 277
copy div "An enterprise requires a secure connection to a VPC for transient workloads, wh…"
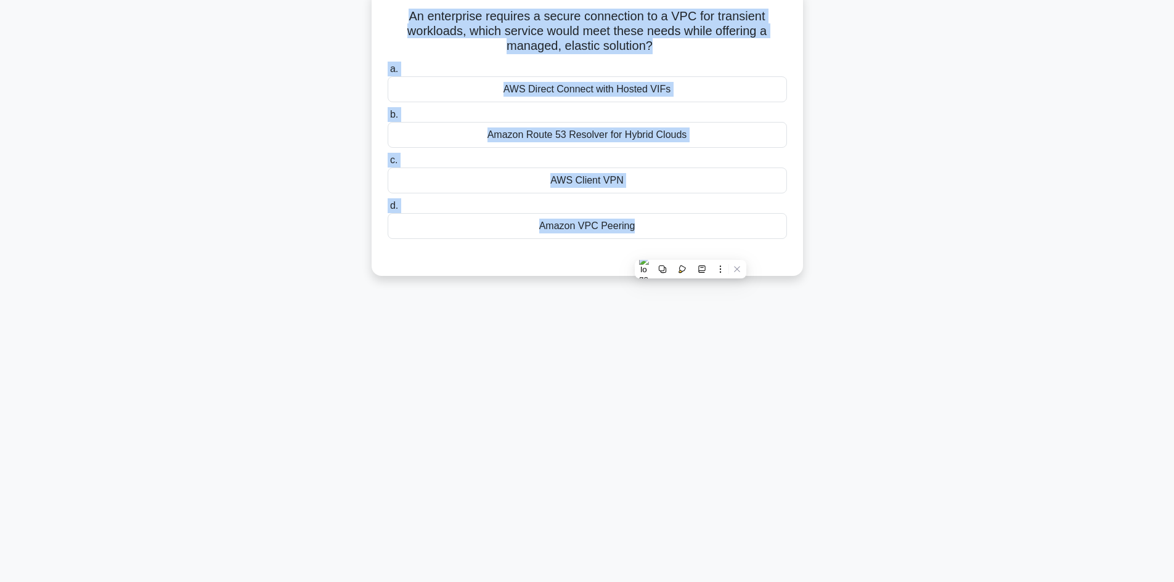
click at [592, 436] on div "110:08 Stop CCP Expert 16/65 An enterprise requires a secure connection to a VP…" at bounding box center [588, 269] width 814 height 616
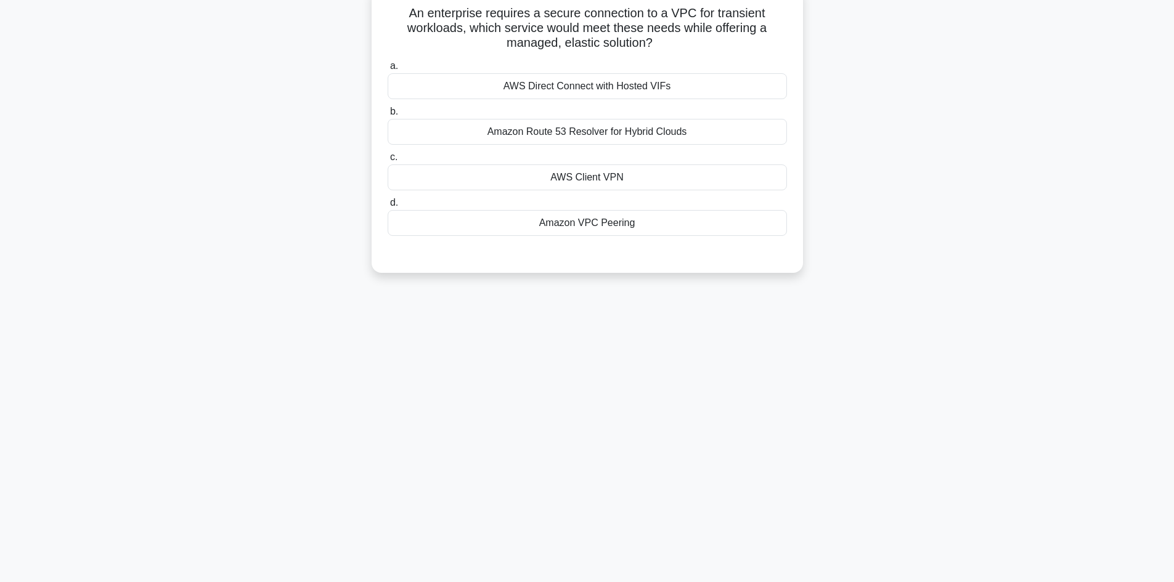
click at [581, 179] on div "AWS Client VPN" at bounding box center [587, 178] width 399 height 26
click at [388, 161] on input "c. AWS Client VPN" at bounding box center [388, 157] width 0 height 8
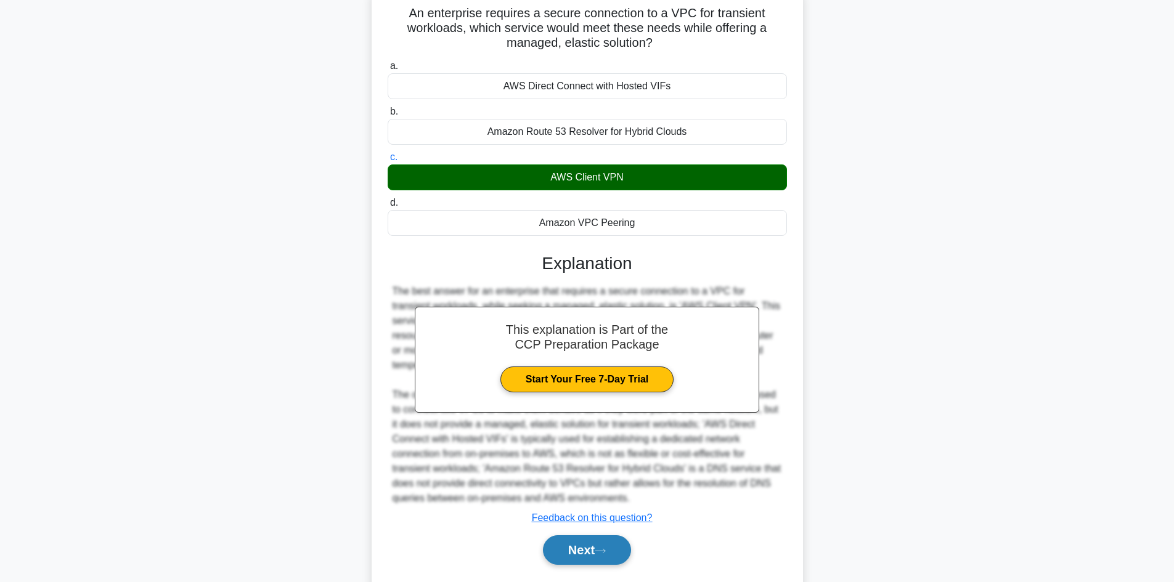
click at [596, 551] on button "Next" at bounding box center [587, 551] width 88 height 30
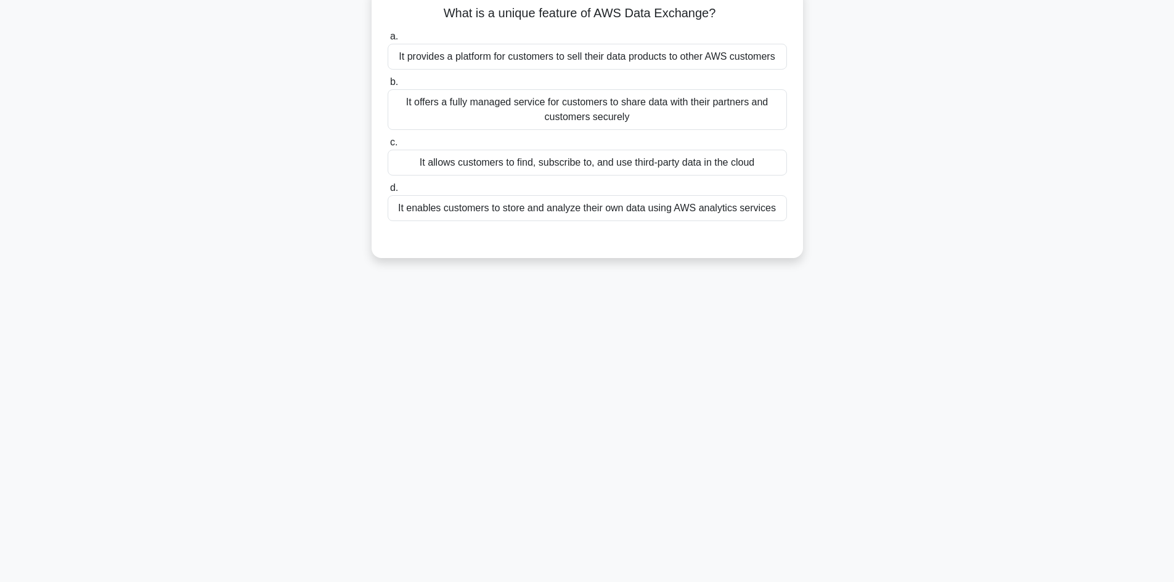
click at [586, 162] on div "It allows customers to find, subscribe to, and use third-party data in the cloud" at bounding box center [587, 163] width 399 height 26
click at [388, 147] on input "c. It allows customers to find, subscribe to, and use third-party data in the c…" at bounding box center [388, 143] width 0 height 8
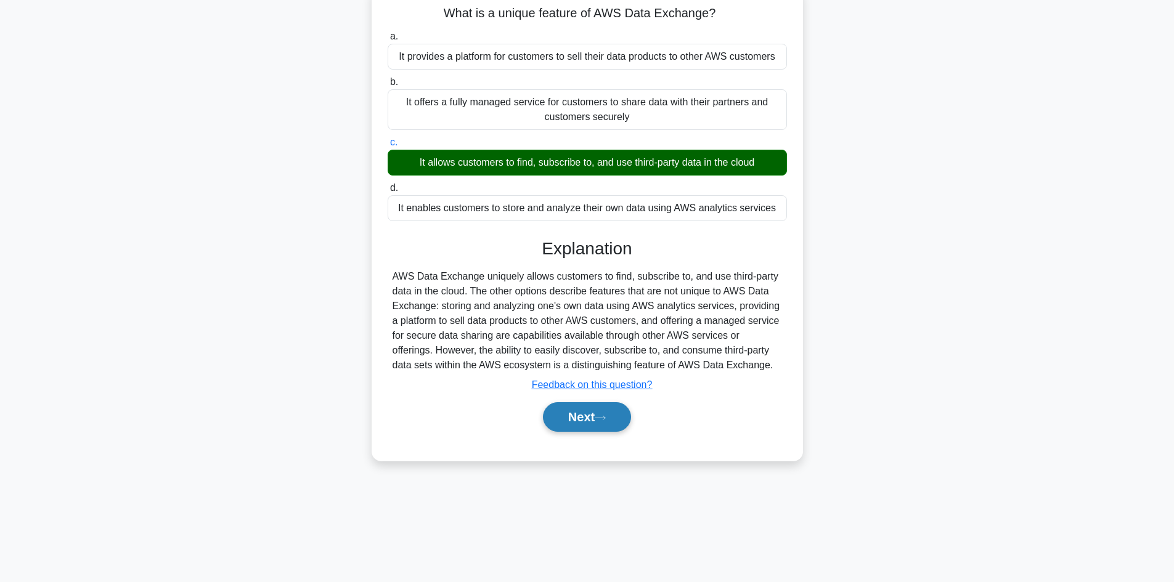
click at [613, 423] on button "Next" at bounding box center [587, 418] width 88 height 30
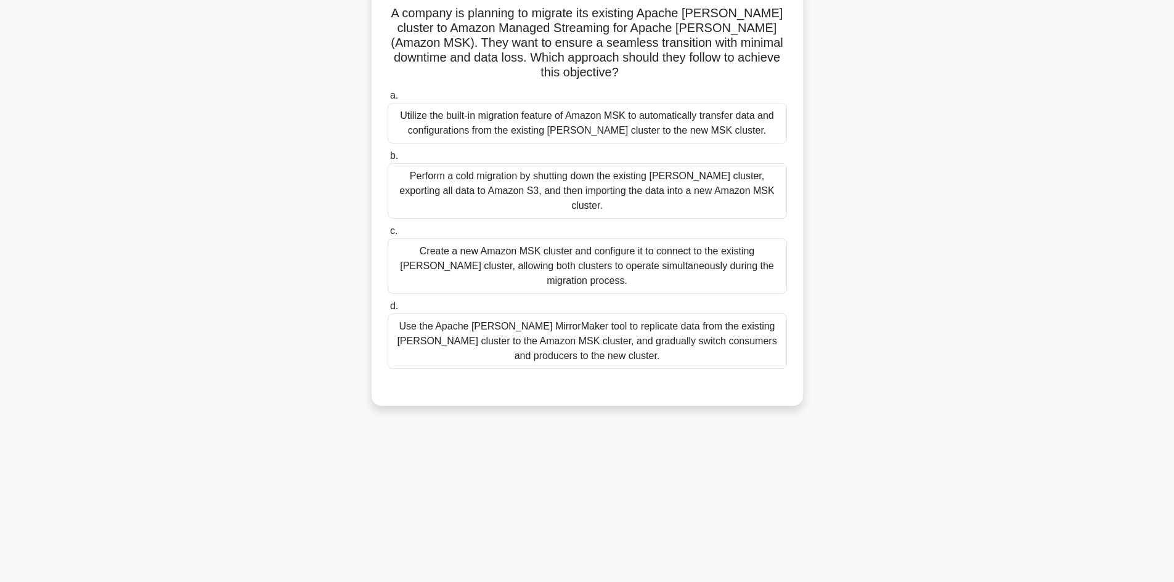
drag, startPoint x: 399, startPoint y: 14, endPoint x: 677, endPoint y: 325, distance: 416.9
click at [677, 325] on div "A company is planning to migrate its existing Apache Kafka cluster to Amazon Ma…" at bounding box center [588, 196] width 422 height 411
copy div "A company is planning to migrate its existing Apache Kafka cluster to Amazon Ma…"
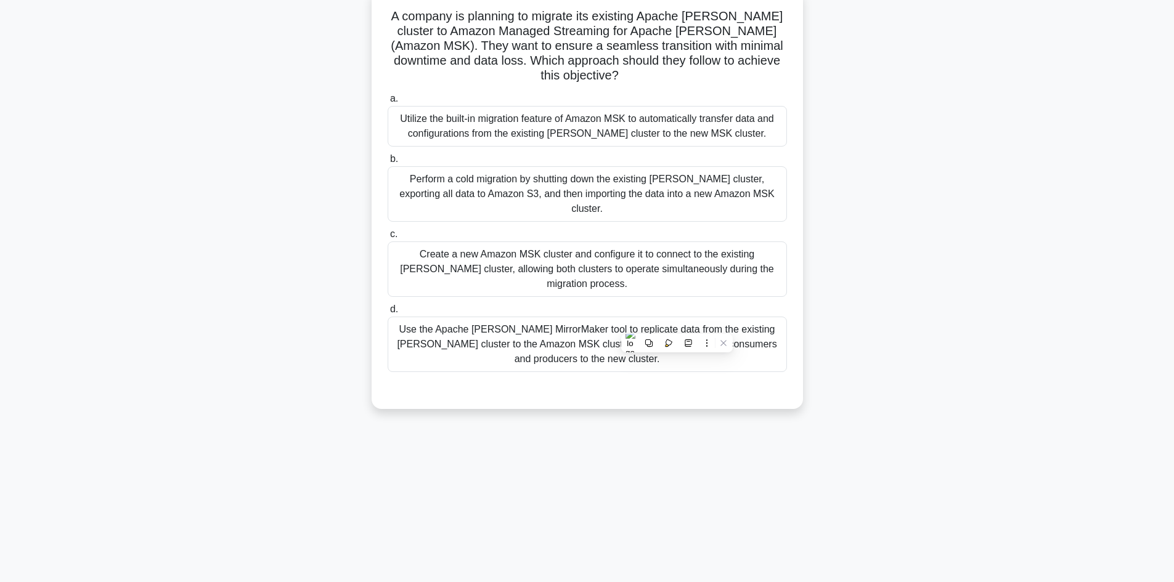
click at [229, 155] on div "A company is planning to migrate its existing Apache Kafka cluster to Amazon Ma…" at bounding box center [588, 206] width 814 height 435
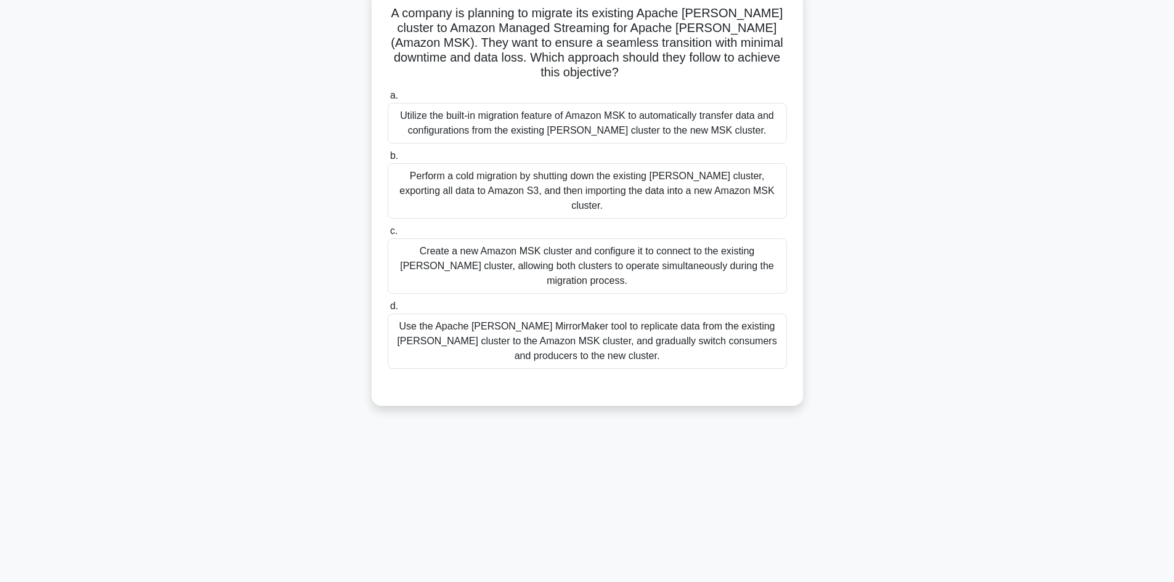
click at [517, 314] on div "Use the Apache Kafka MirrorMaker tool to replicate data from the existing Kafka…" at bounding box center [587, 341] width 399 height 55
click at [388, 303] on input "d. Use the Apache Kafka MirrorMaker tool to replicate data from the existing Ka…" at bounding box center [388, 307] width 0 height 8
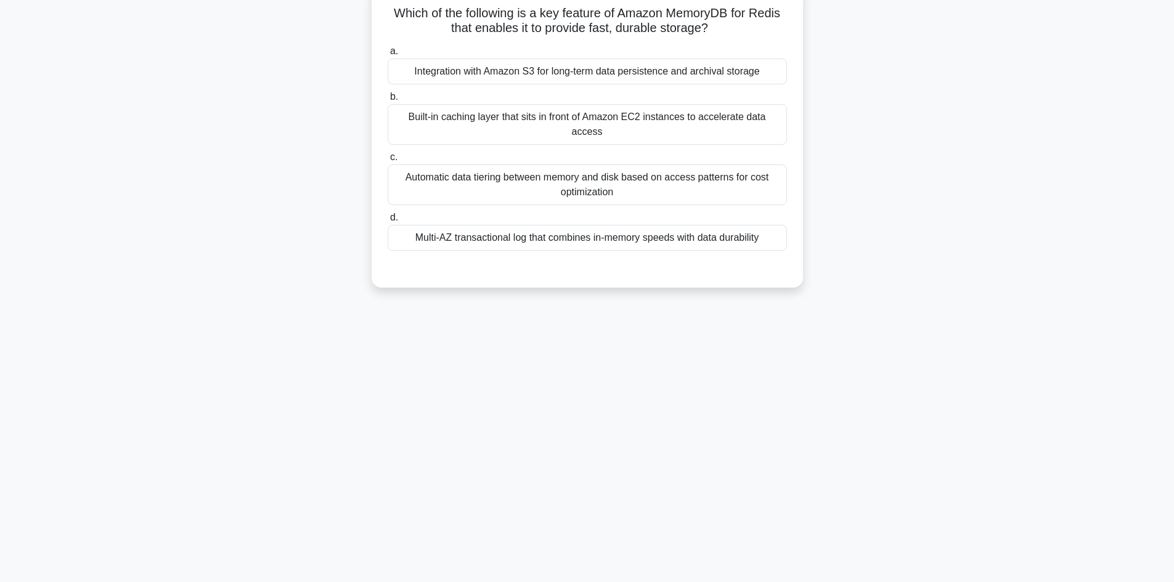
click at [673, 237] on div "Multi-AZ transactional log that combines in-memory speeds with data durability" at bounding box center [587, 238] width 399 height 26
click at [388, 222] on input "d. Multi-AZ transactional log that combines in-memory speeds with data durabili…" at bounding box center [388, 218] width 0 height 8
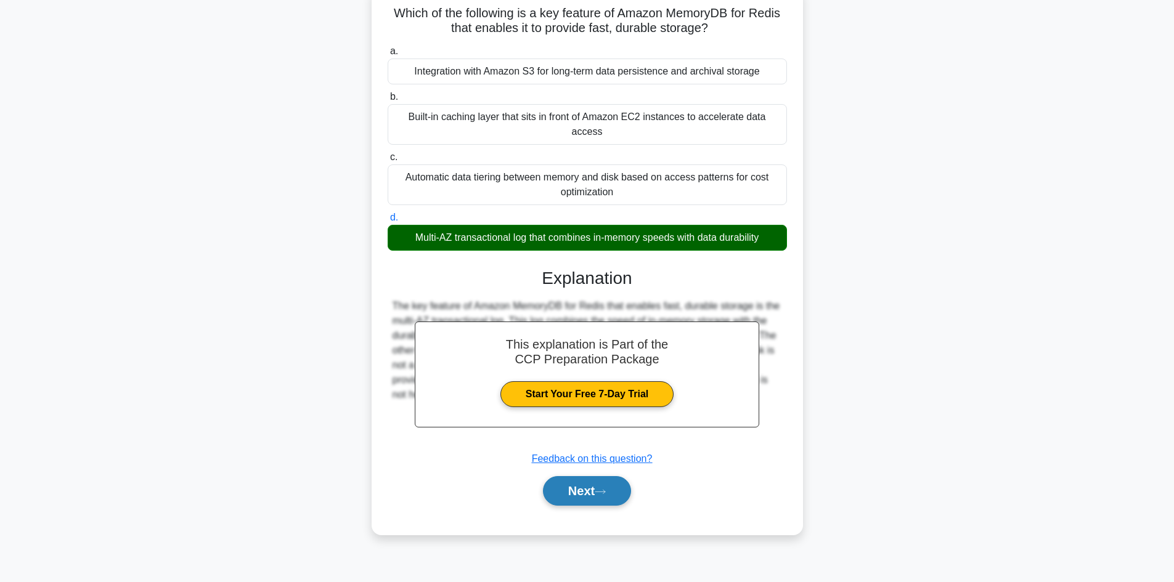
click at [585, 497] on button "Next" at bounding box center [587, 491] width 88 height 30
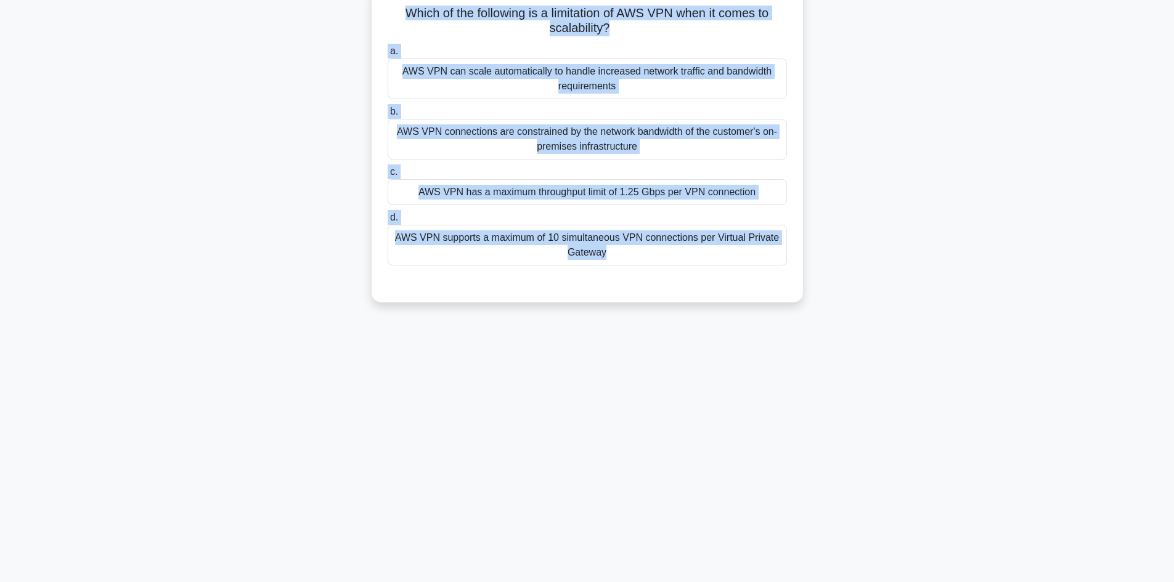
drag, startPoint x: 407, startPoint y: 10, endPoint x: 637, endPoint y: 280, distance: 354.1
click at [637, 280] on div "Which of the following is a limitation of AWS VPN when it comes to scalability?…" at bounding box center [588, 144] width 422 height 307
copy div "Which of the following is a limitation of AWS VPN when it comes to scalability?…"
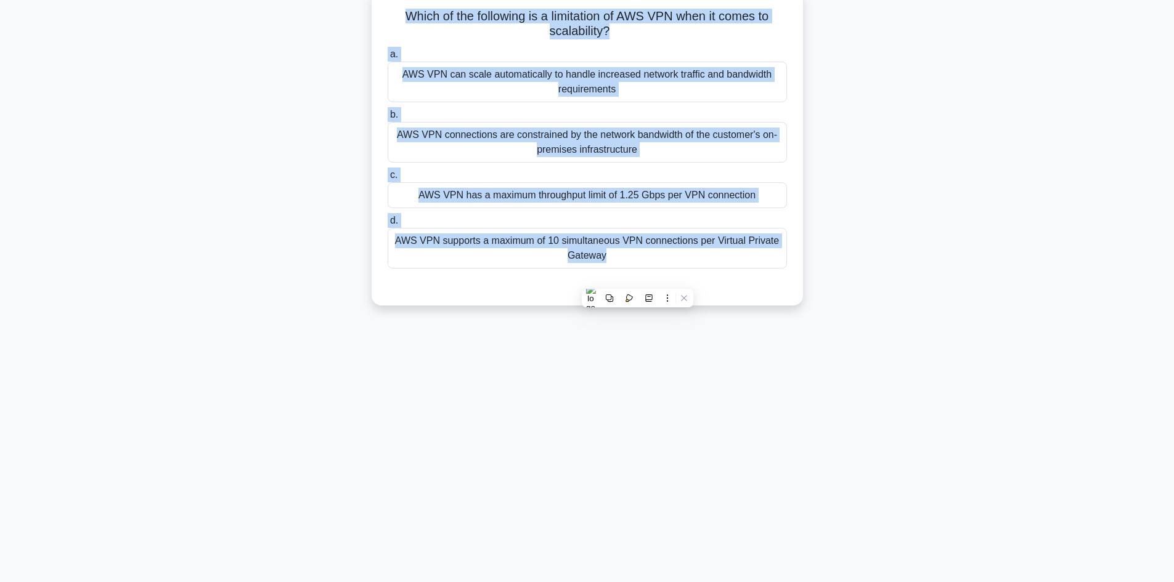
click at [838, 401] on div "106:57 Stop CCP Expert 20/65 Which of the following is a limitation of AWS VPN …" at bounding box center [588, 269] width 814 height 616
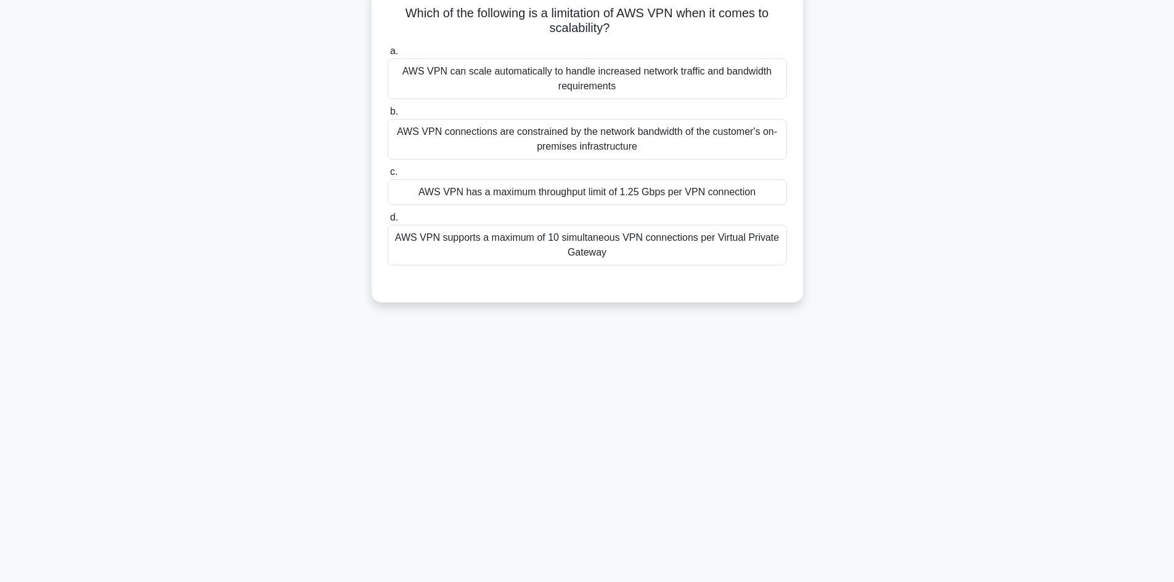
click at [613, 192] on div "AWS VPN has a maximum throughput limit of 1.25 Gbps per VPN connection" at bounding box center [587, 192] width 399 height 26
click at [388, 176] on input "c. AWS VPN has a maximum throughput limit of 1.25 Gbps per VPN connection" at bounding box center [388, 172] width 0 height 8
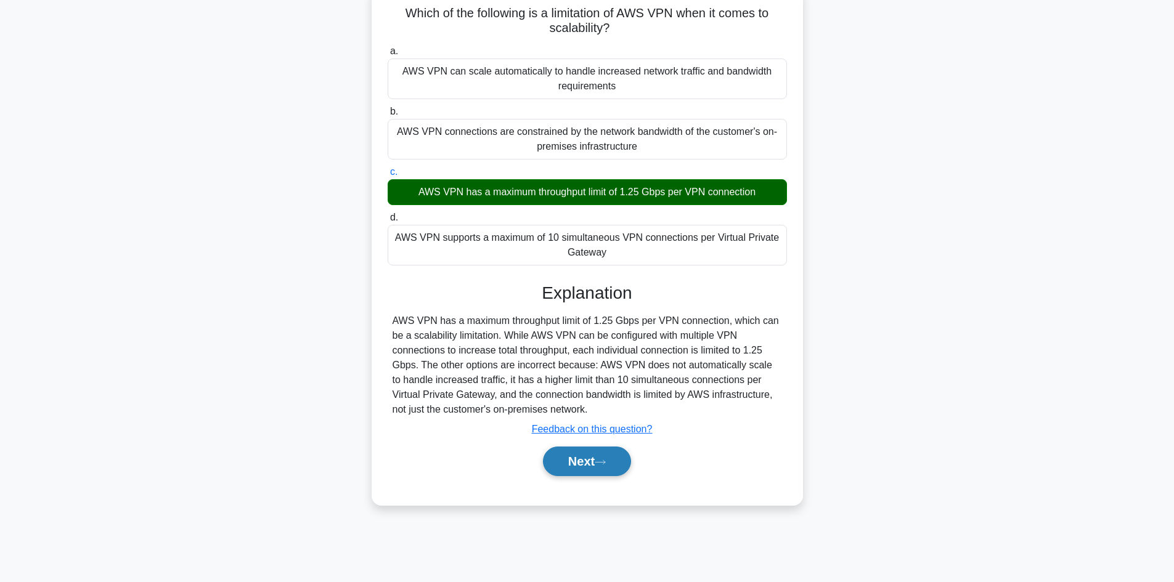
click at [611, 462] on button "Next" at bounding box center [587, 462] width 88 height 30
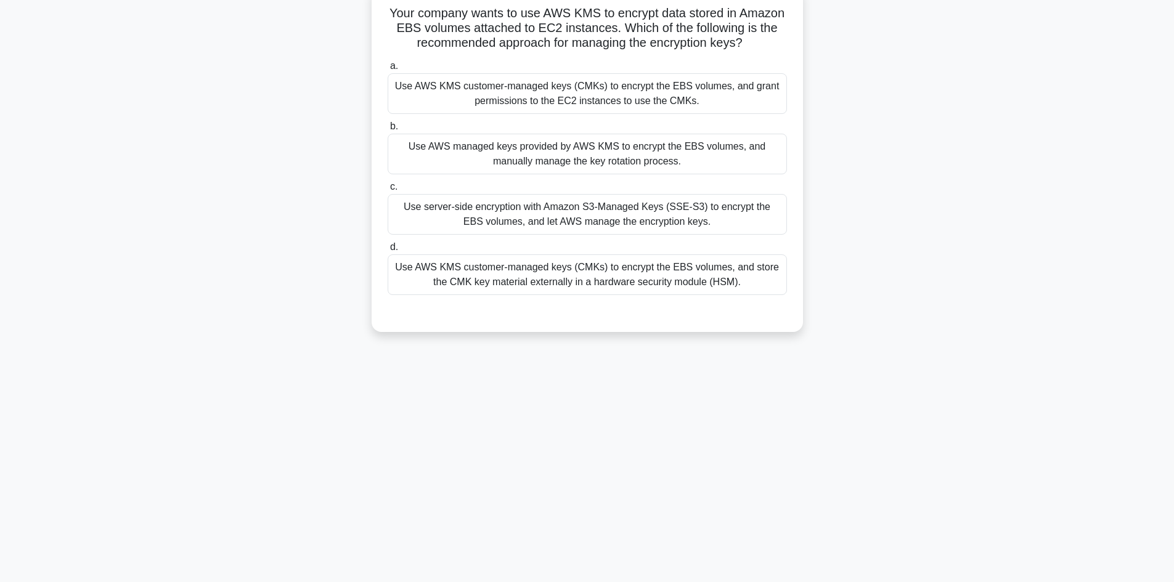
click at [605, 90] on div "Use AWS KMS customer-managed keys (CMKs) to encrypt the EBS volumes, and grant …" at bounding box center [587, 93] width 399 height 41
click at [388, 70] on input "a. Use AWS KMS customer-managed keys (CMKs) to encrypt the EBS volumes, and gra…" at bounding box center [388, 66] width 0 height 8
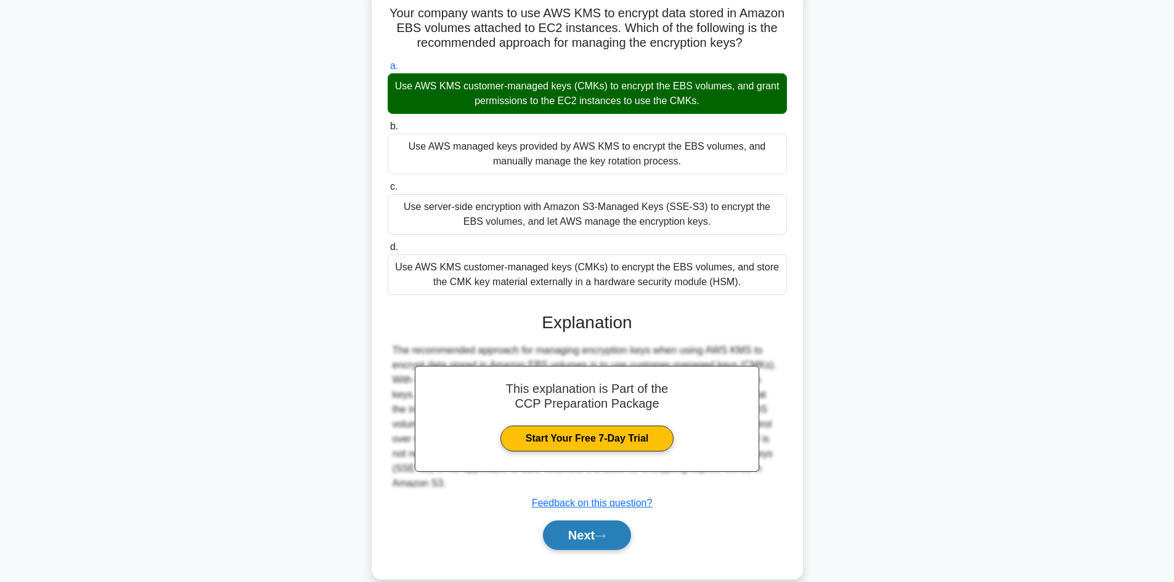
click at [591, 532] on button "Next" at bounding box center [587, 536] width 88 height 30
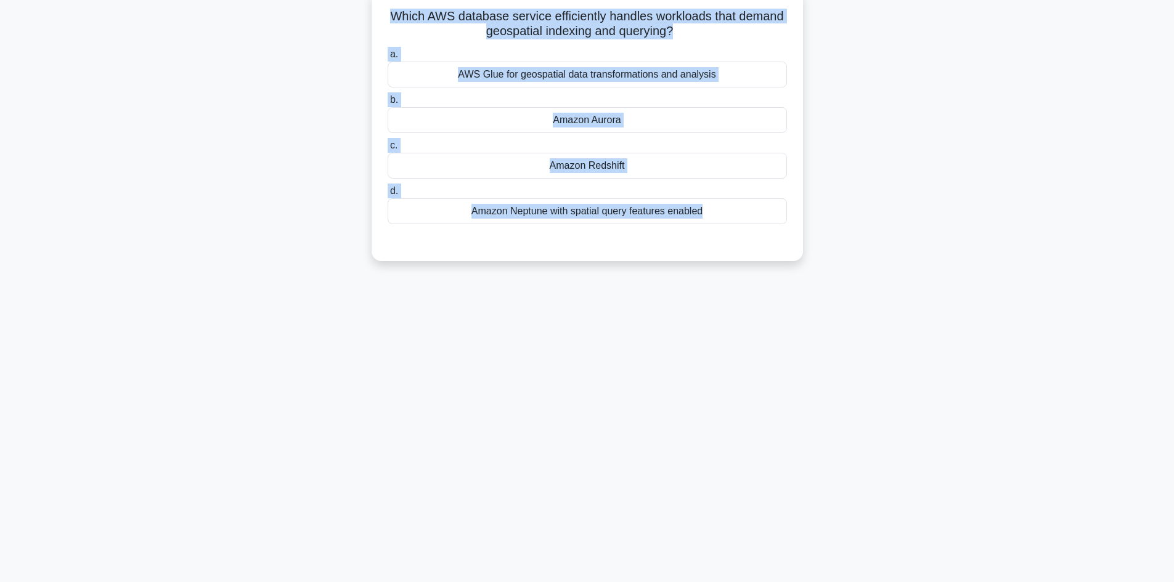
drag, startPoint x: 391, startPoint y: 13, endPoint x: 758, endPoint y: 261, distance: 443.1
click at [758, 261] on div "Which AWS database service efficiently handles workloads that demand geospatial…" at bounding box center [588, 132] width 814 height 287
copy div "Which AWS database service efficiently handles workloads that demand geospatial…"
click at [196, 172] on div "Which AWS database service efficiently handles workloads that demand geospatial…" at bounding box center [588, 132] width 814 height 287
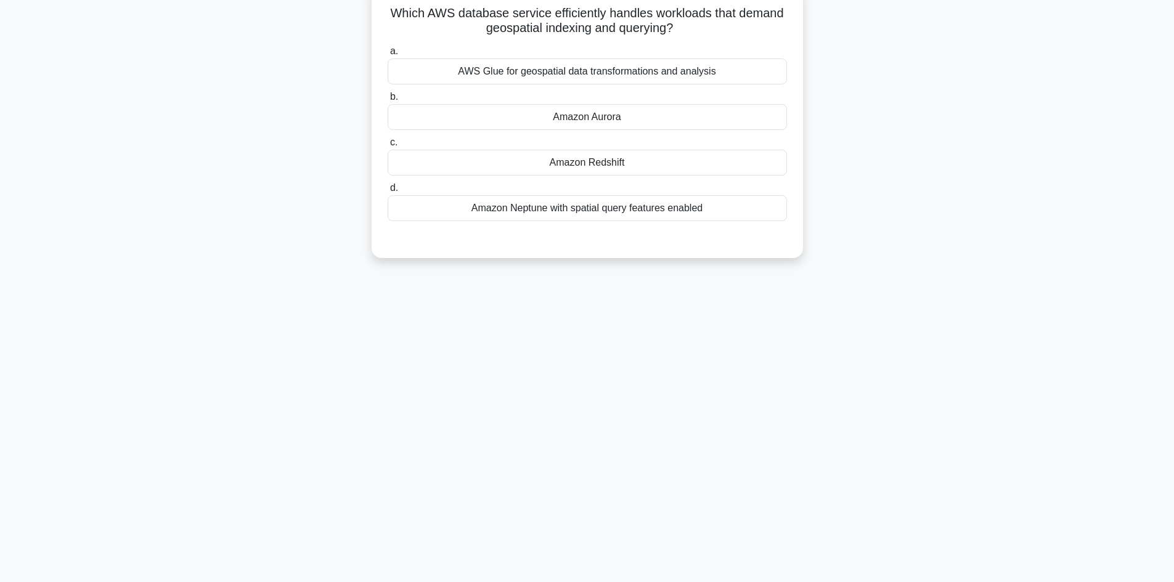
click at [583, 210] on div "Amazon Neptune with spatial query features enabled" at bounding box center [587, 208] width 399 height 26
click at [388, 192] on input "d. Amazon Neptune with spatial query features enabled" at bounding box center [388, 188] width 0 height 8
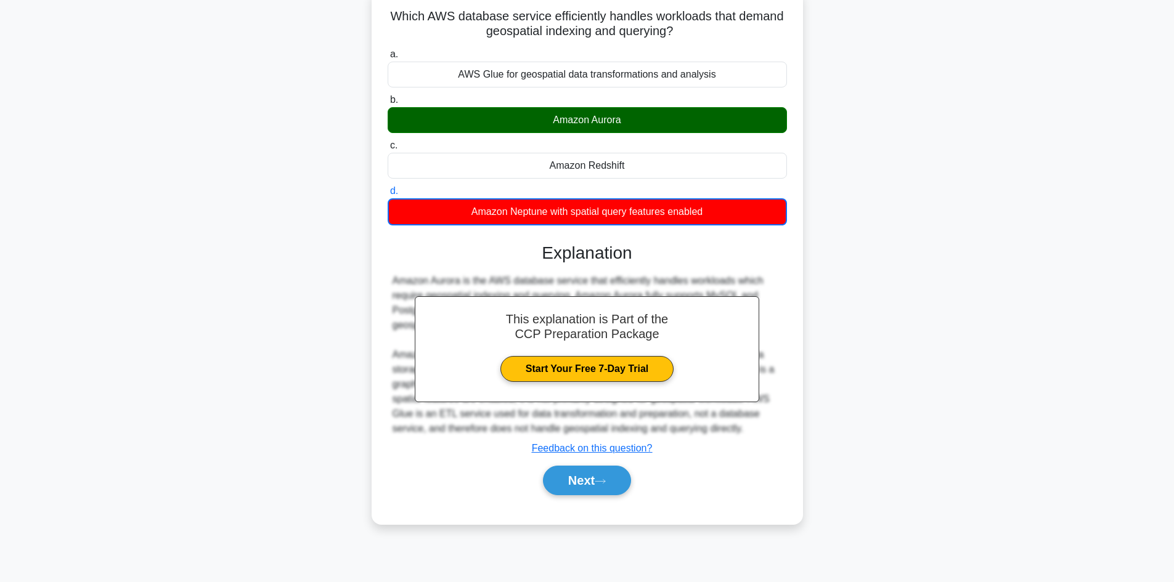
click at [878, 384] on div "Which AWS database service efficiently handles workloads that demand geospatial…" at bounding box center [588, 264] width 814 height 550
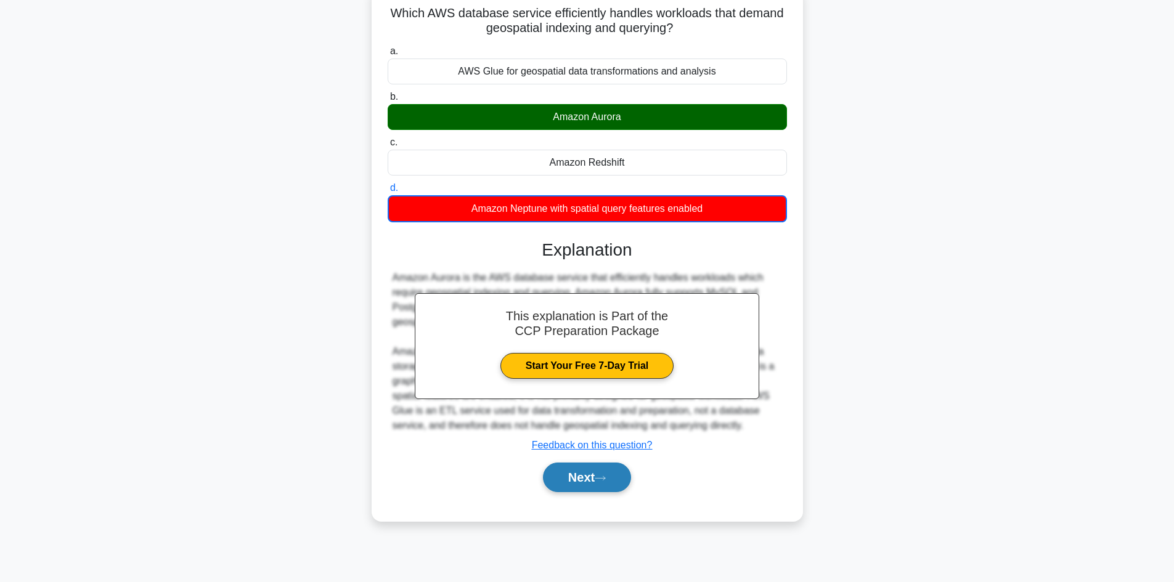
click at [575, 474] on button "Next" at bounding box center [587, 478] width 88 height 30
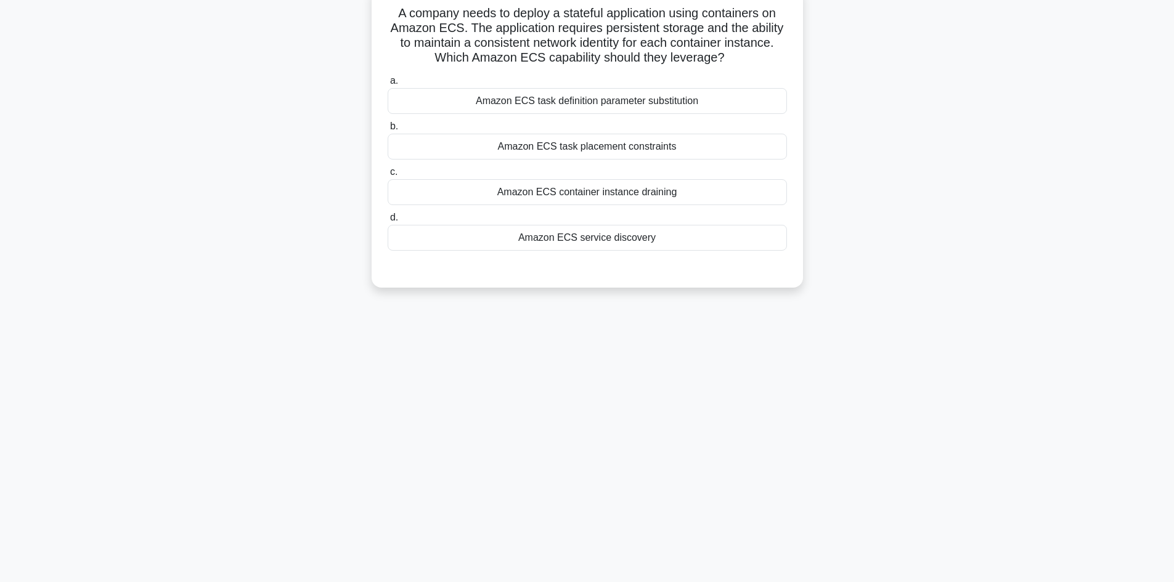
click at [636, 238] on div "Amazon ECS service discovery" at bounding box center [587, 238] width 399 height 26
click at [388, 222] on input "d. Amazon ECS service discovery" at bounding box center [388, 218] width 0 height 8
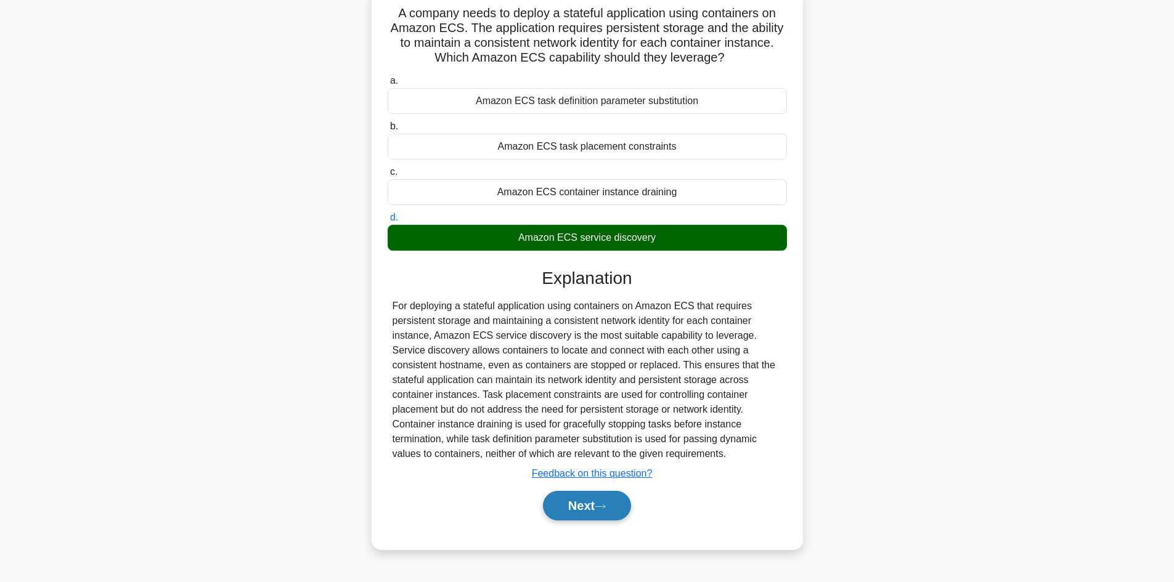
click at [605, 504] on icon at bounding box center [600, 507] width 11 height 7
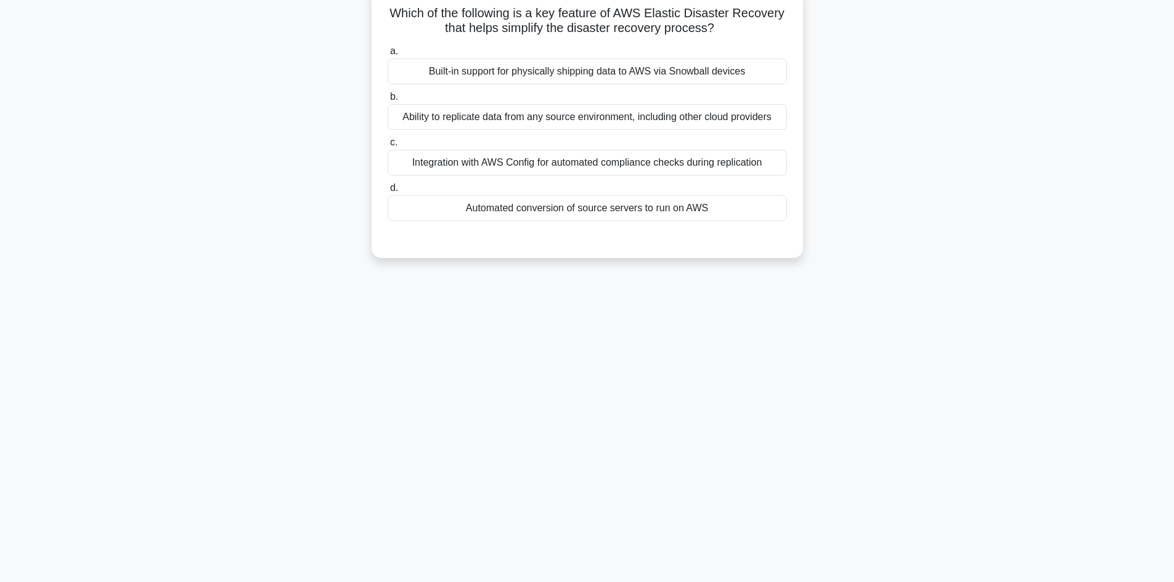
click at [616, 210] on div "Automated conversion of source servers to run on AWS" at bounding box center [587, 208] width 399 height 26
click at [388, 192] on input "d. Automated conversion of source servers to run on AWS" at bounding box center [388, 188] width 0 height 8
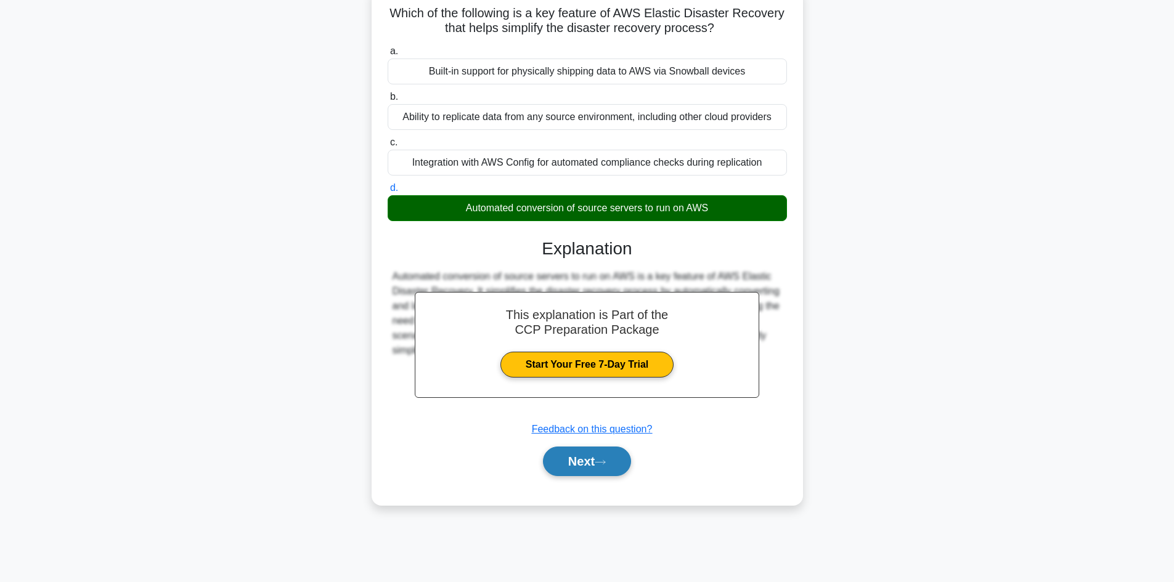
click at [601, 459] on icon at bounding box center [600, 462] width 11 height 7
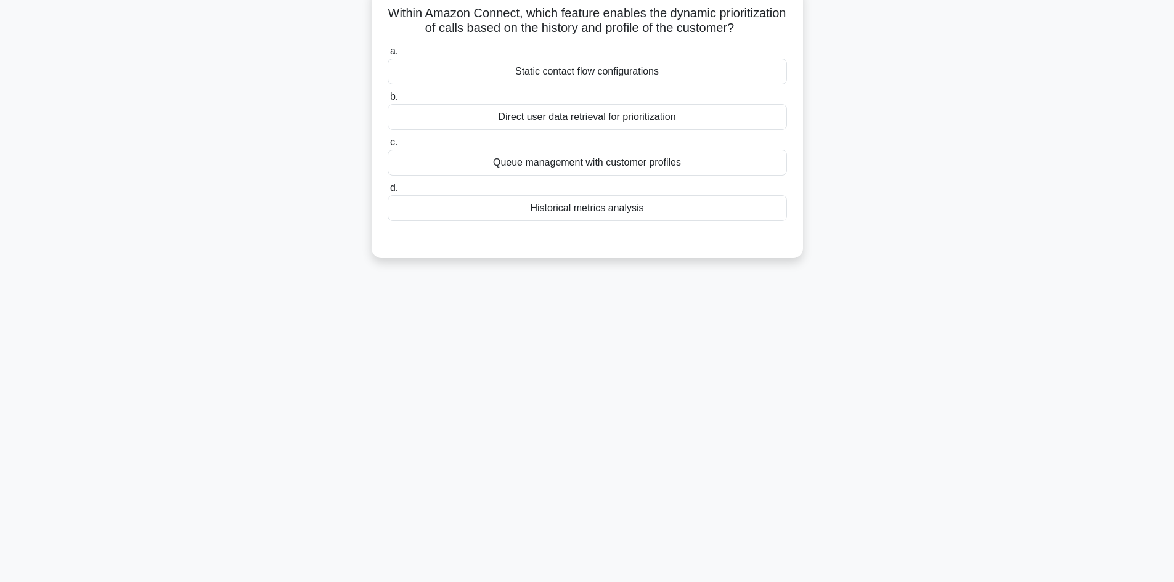
click at [608, 202] on div "Historical metrics analysis" at bounding box center [587, 208] width 399 height 26
click at [388, 192] on input "d. Historical metrics analysis" at bounding box center [388, 188] width 0 height 8
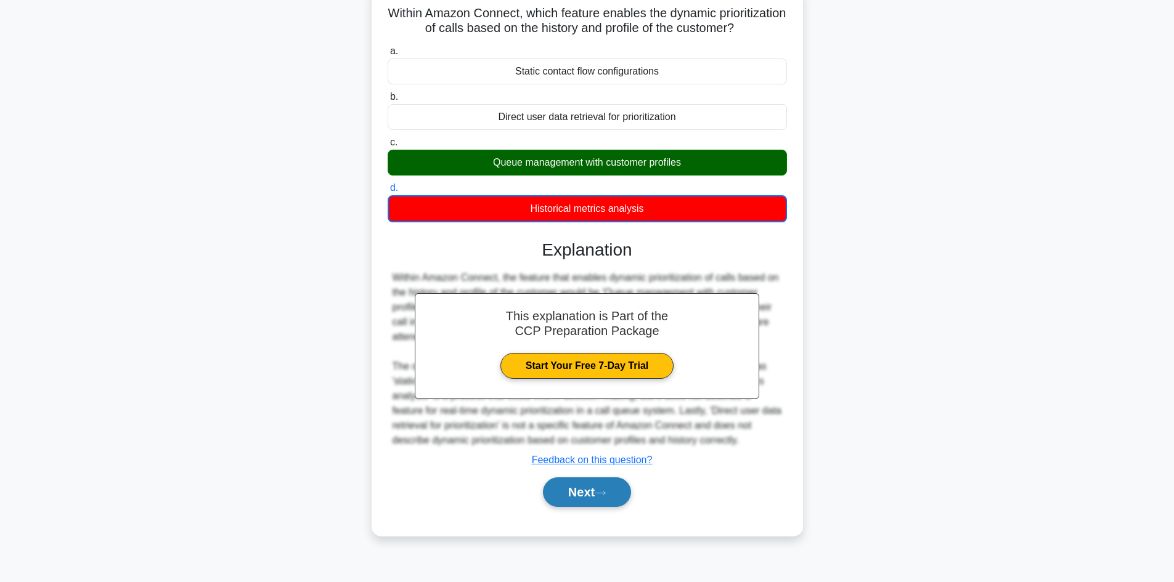
click at [606, 498] on button "Next" at bounding box center [587, 493] width 88 height 30
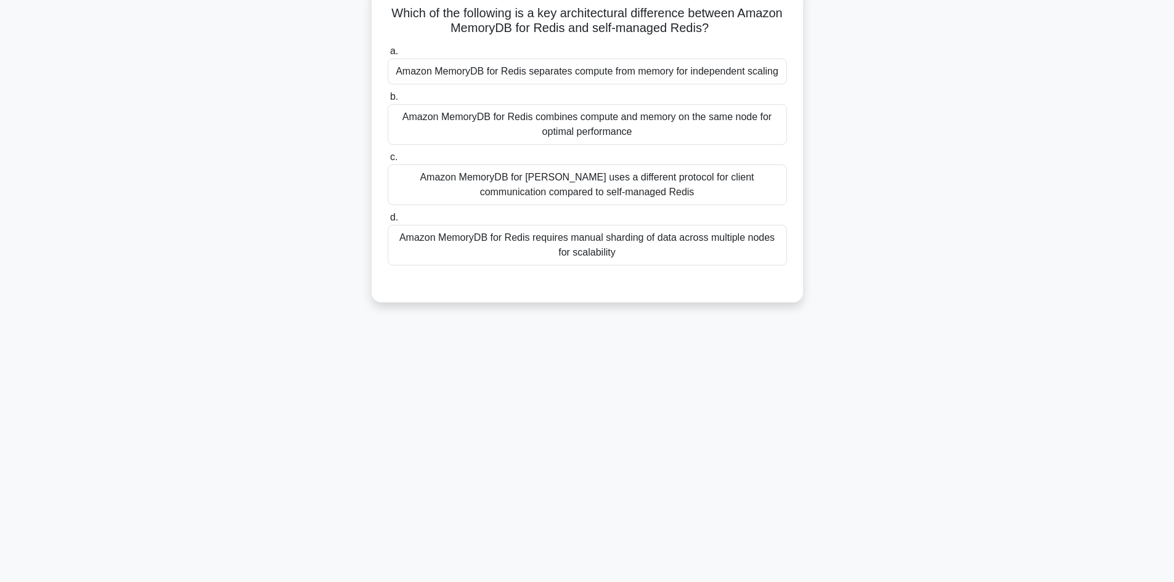
click at [654, 72] on div "Amazon MemoryDB for Redis separates compute from memory for independent scaling" at bounding box center [587, 72] width 399 height 26
click at [388, 55] on input "a. Amazon MemoryDB for Redis separates compute from memory for independent scal…" at bounding box center [388, 51] width 0 height 8
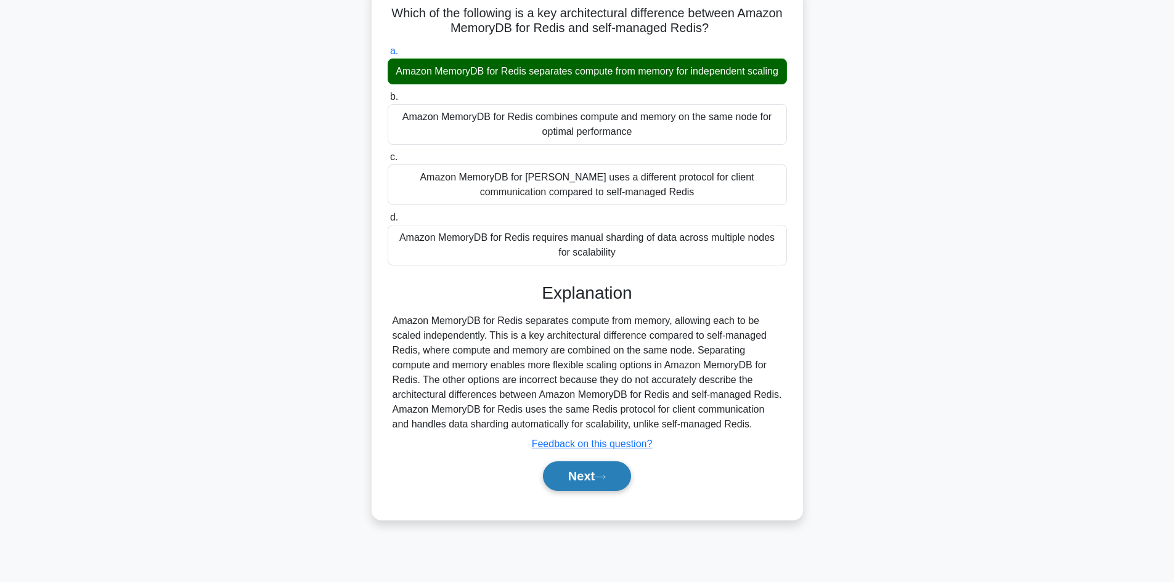
click at [606, 474] on icon at bounding box center [600, 477] width 11 height 7
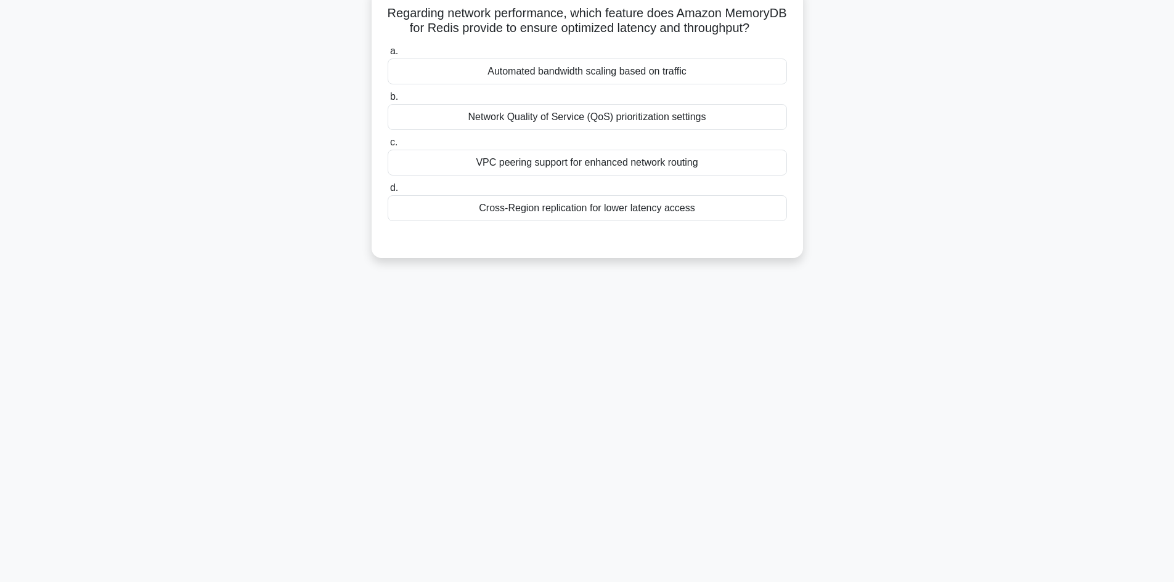
click at [613, 211] on div "Cross-Region replication for lower latency access" at bounding box center [587, 208] width 399 height 26
click at [388, 192] on input "d. Cross-Region replication for lower latency access" at bounding box center [388, 188] width 0 height 8
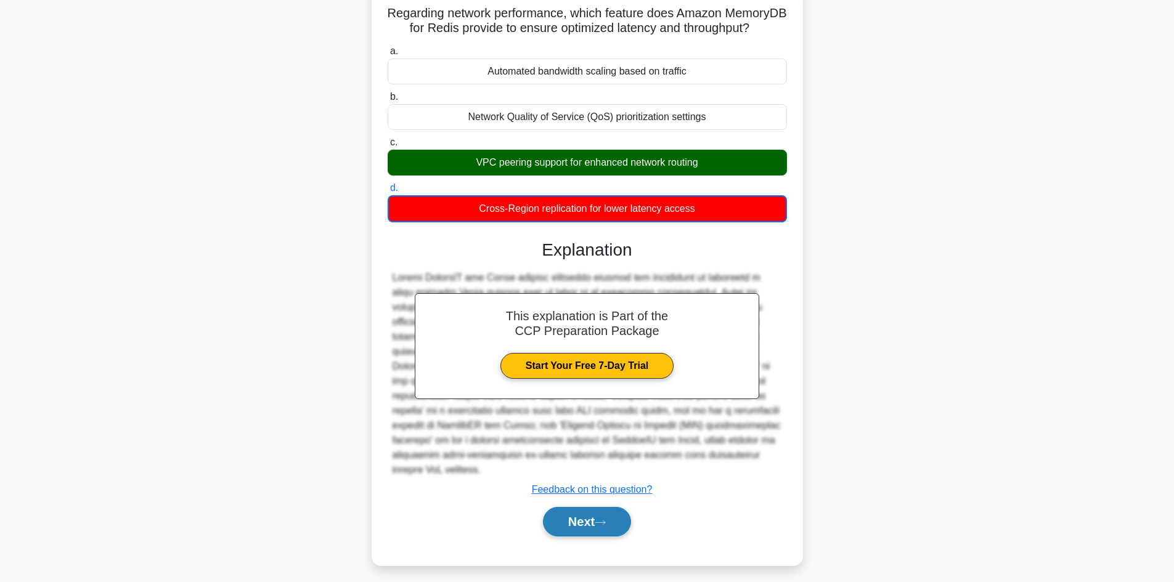
click at [581, 520] on button "Next" at bounding box center [587, 522] width 88 height 30
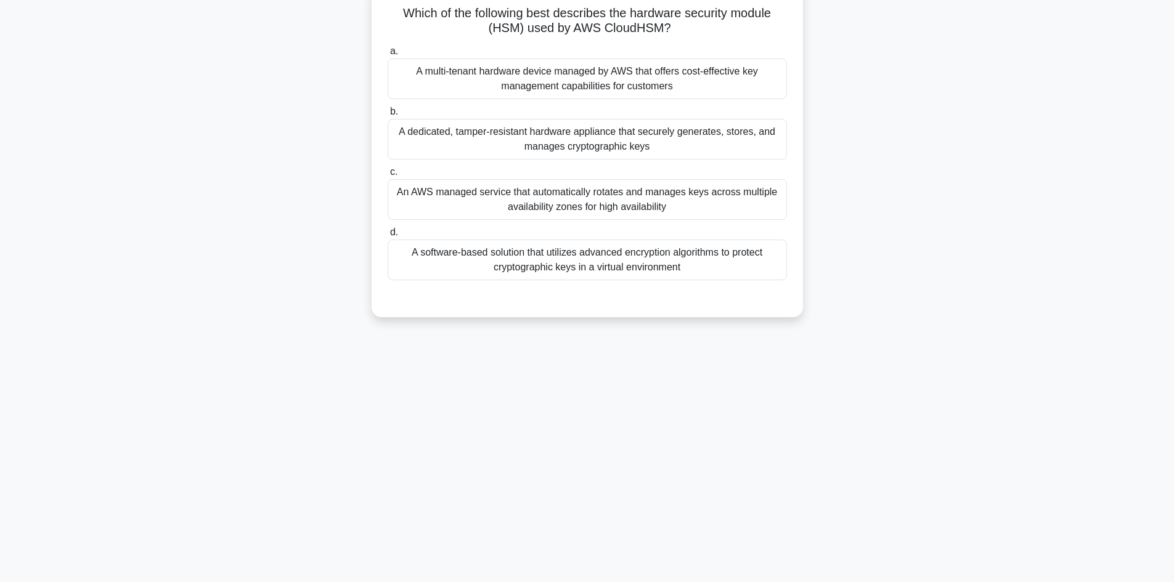
drag, startPoint x: 483, startPoint y: 77, endPoint x: 737, endPoint y: 271, distance: 319.3
click at [737, 271] on div "Which of the following best describes the hardware security module (HSM) used b…" at bounding box center [588, 152] width 422 height 322
copy div "Which of the following best describes the hardware security module (HSM) used b…"
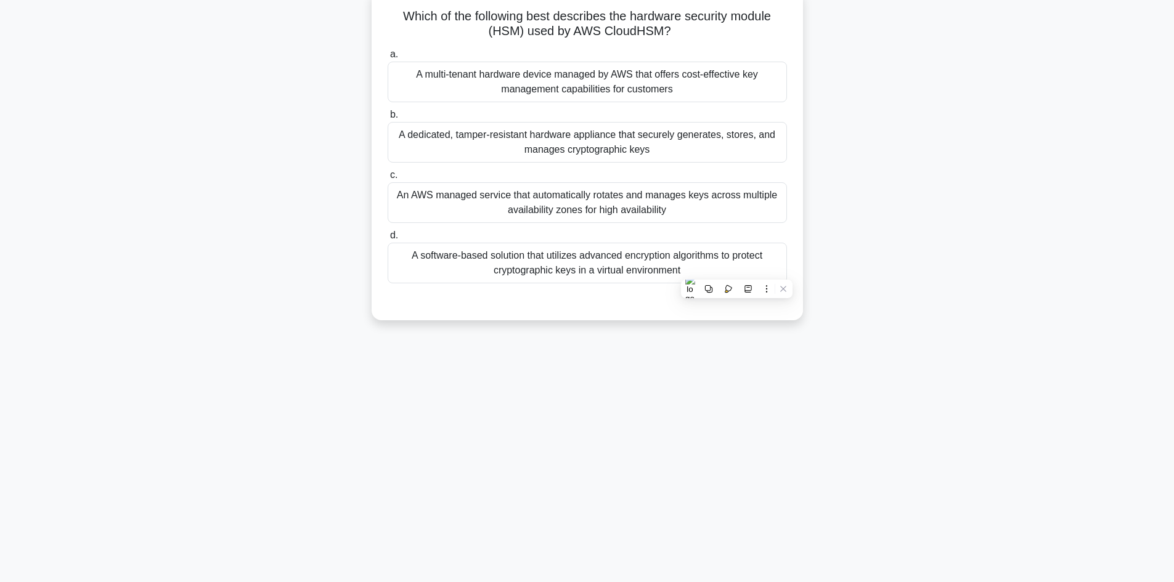
click at [206, 306] on div "Which of the following best describes the hardware security module (HSM) used b…" at bounding box center [588, 162] width 814 height 346
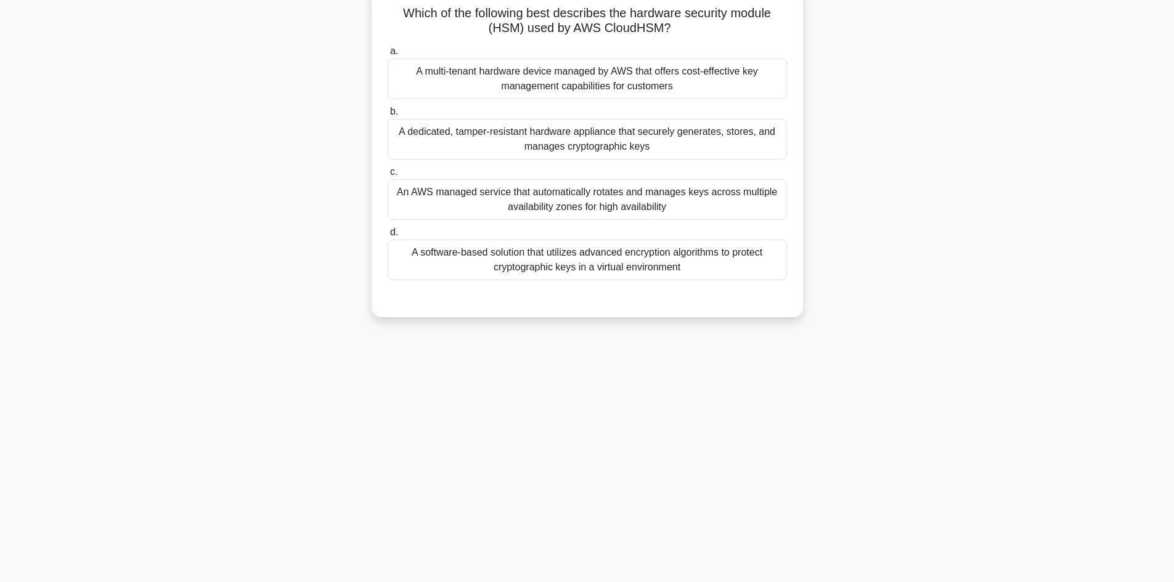
click at [514, 131] on div "A dedicated, tamper-resistant hardware appliance that securely generates, store…" at bounding box center [587, 139] width 399 height 41
click at [388, 116] on input "b. A dedicated, tamper-resistant hardware appliance that securely generates, st…" at bounding box center [388, 112] width 0 height 8
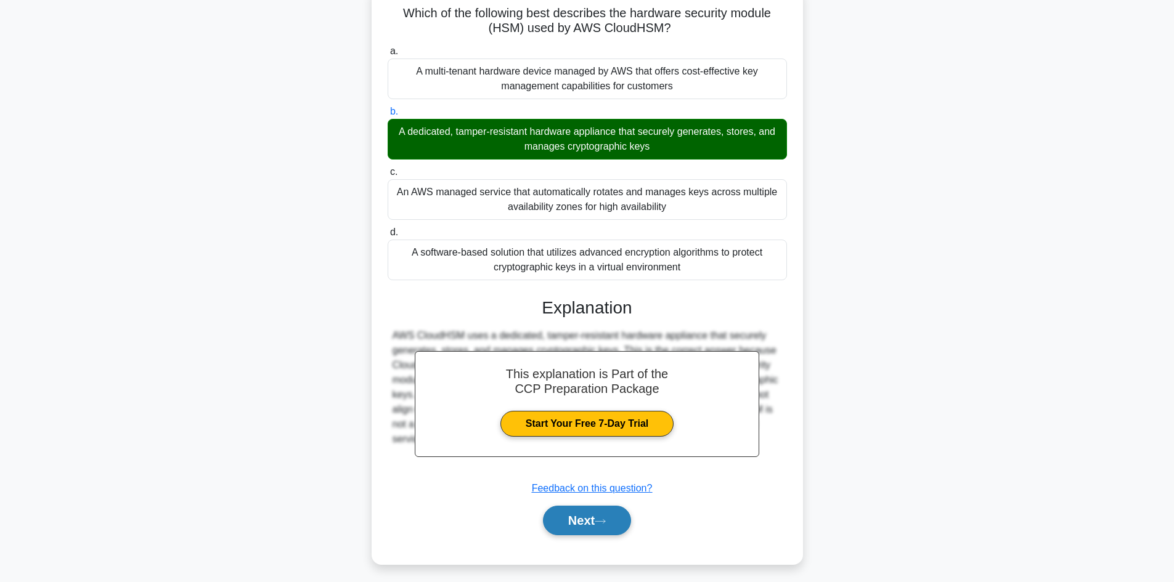
click at [580, 527] on button "Next" at bounding box center [587, 521] width 88 height 30
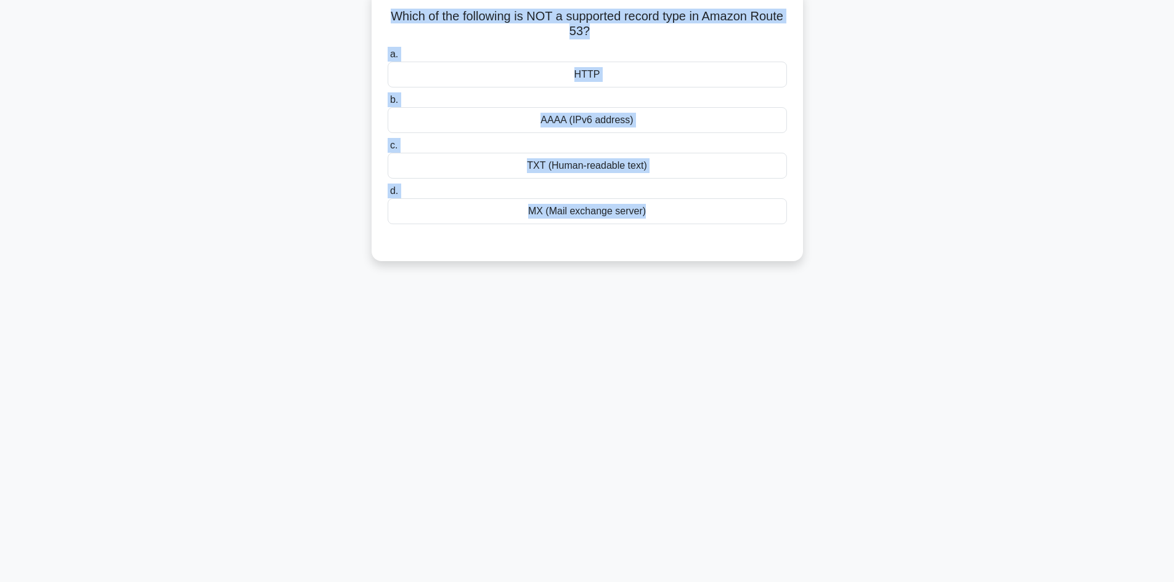
drag, startPoint x: 391, startPoint y: 10, endPoint x: 692, endPoint y: 264, distance: 393.6
click at [692, 264] on div "Which of the following is NOT a supported record type in Amazon Route 53? .spin…" at bounding box center [588, 132] width 814 height 287
copy div "Which of the following is NOT a supported record type in Amazon Route 53? .spin…"
click at [235, 147] on div "Which of the following is NOT a supported record type in Amazon Route 53? .spin…" at bounding box center [588, 132] width 814 height 287
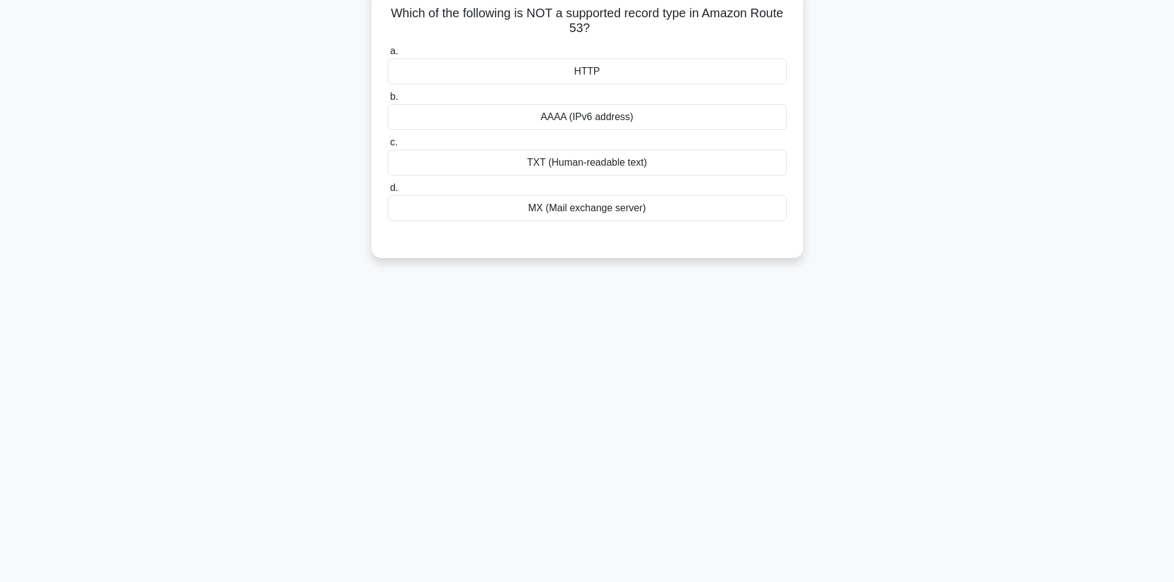
click at [589, 78] on div "HTTP" at bounding box center [587, 72] width 399 height 26
click at [388, 55] on input "a. HTTP" at bounding box center [388, 51] width 0 height 8
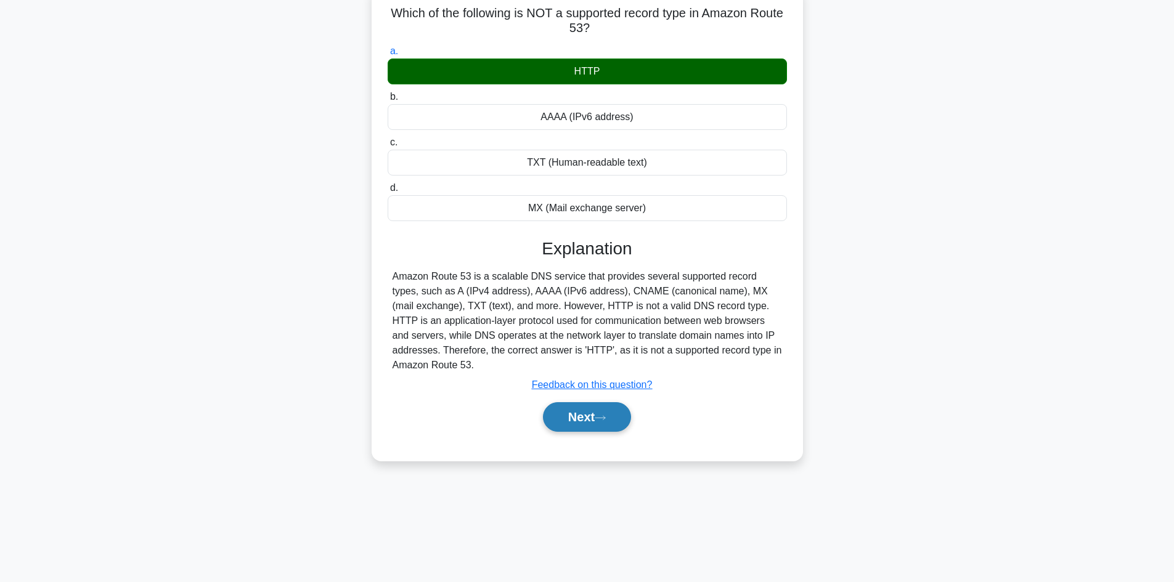
click at [594, 415] on button "Next" at bounding box center [587, 418] width 88 height 30
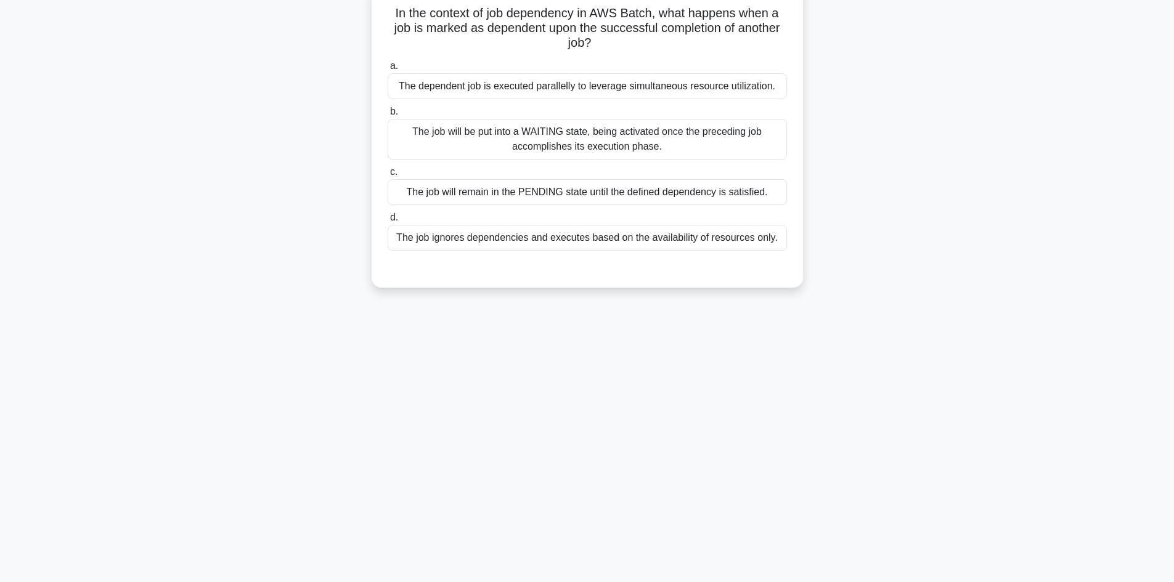
click at [611, 195] on div "The job will remain in the PENDING state until the defined dependency is satisf…" at bounding box center [587, 192] width 399 height 26
click at [388, 176] on input "c. The job will remain in the PENDING state until the defined dependency is sat…" at bounding box center [388, 172] width 0 height 8
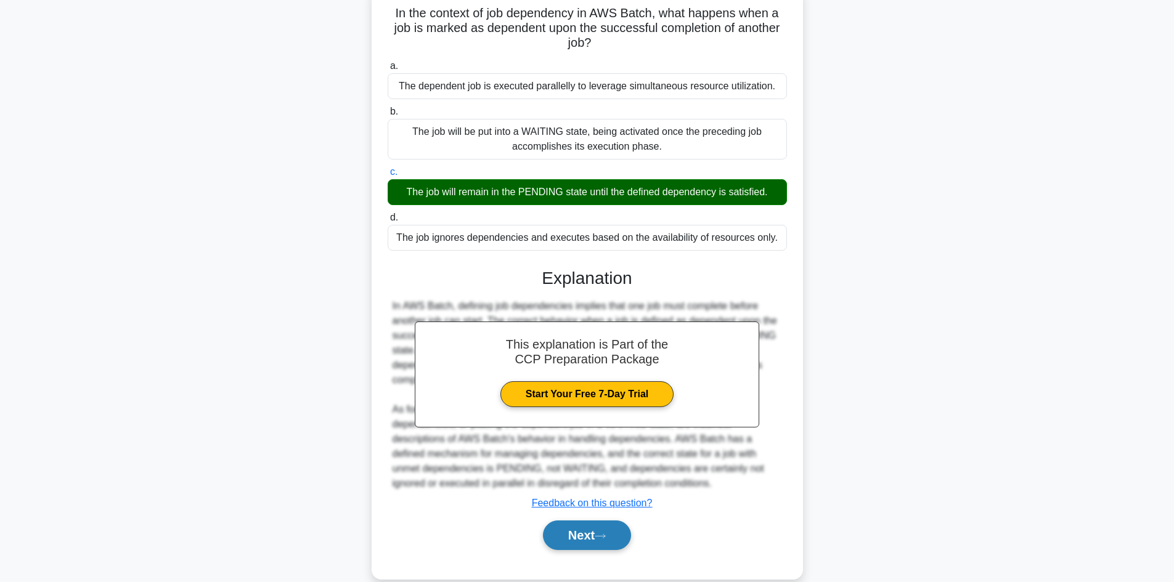
click at [614, 536] on button "Next" at bounding box center [587, 536] width 88 height 30
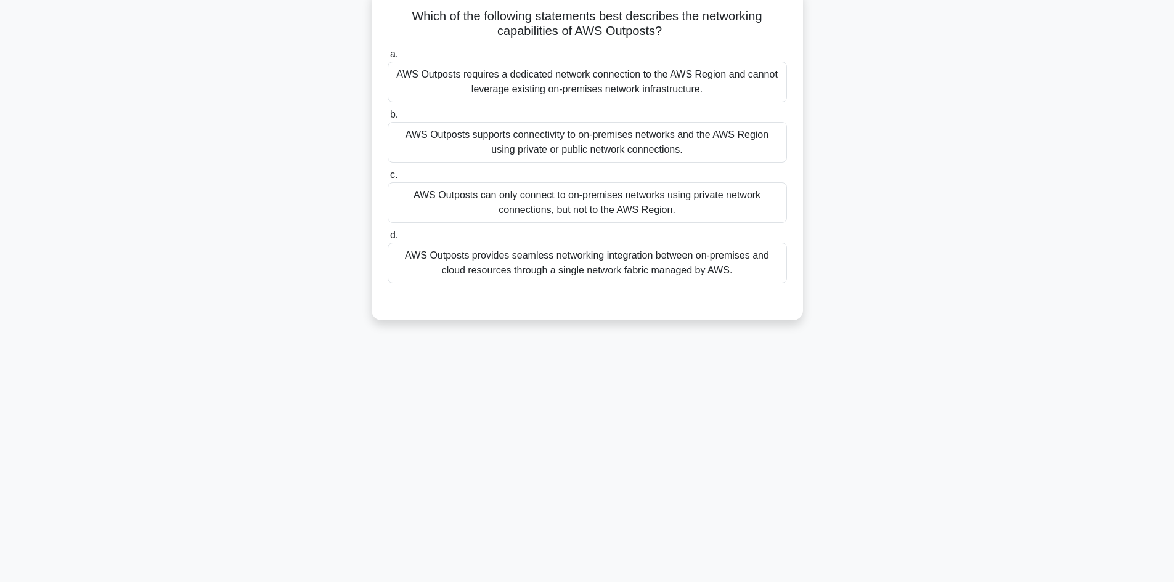
click at [311, 323] on div "Which of the following statements best describes the networking capabilities of…" at bounding box center [588, 162] width 814 height 346
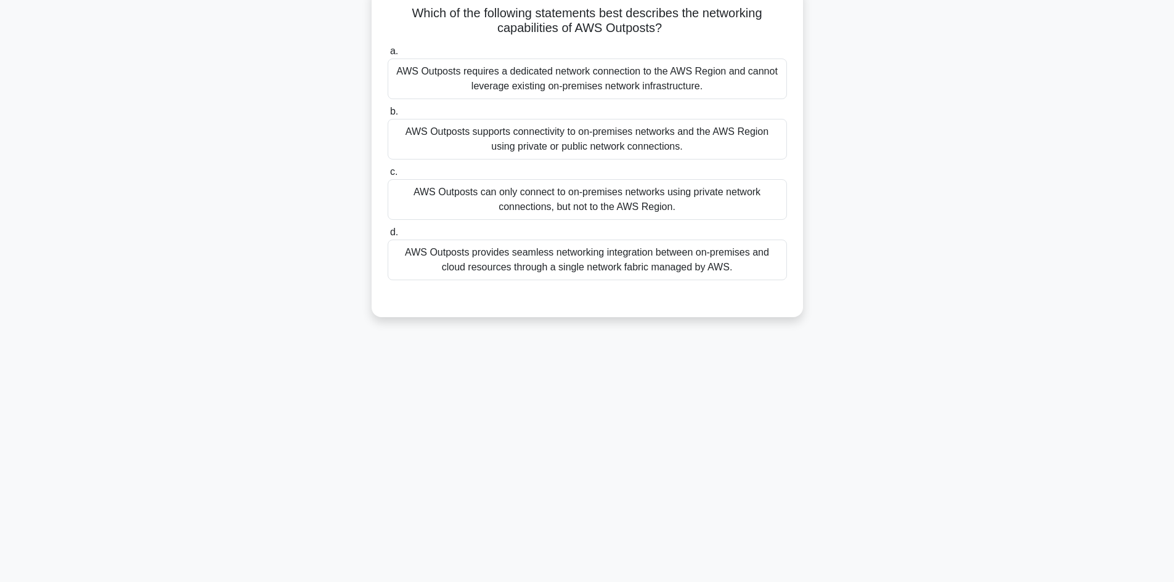
click at [589, 256] on div "AWS Outposts provides seamless networking integration between on-premises and c…" at bounding box center [587, 260] width 399 height 41
click at [388, 237] on input "d. AWS Outposts provides seamless networking integration between on-premises an…" at bounding box center [388, 233] width 0 height 8
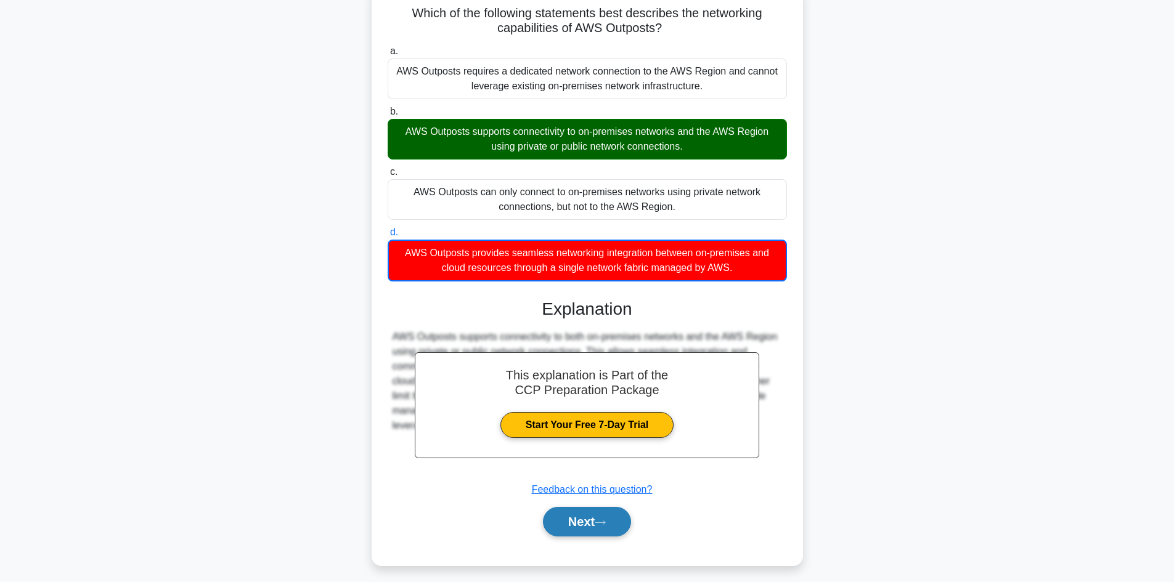
click at [595, 520] on button "Next" at bounding box center [587, 522] width 88 height 30
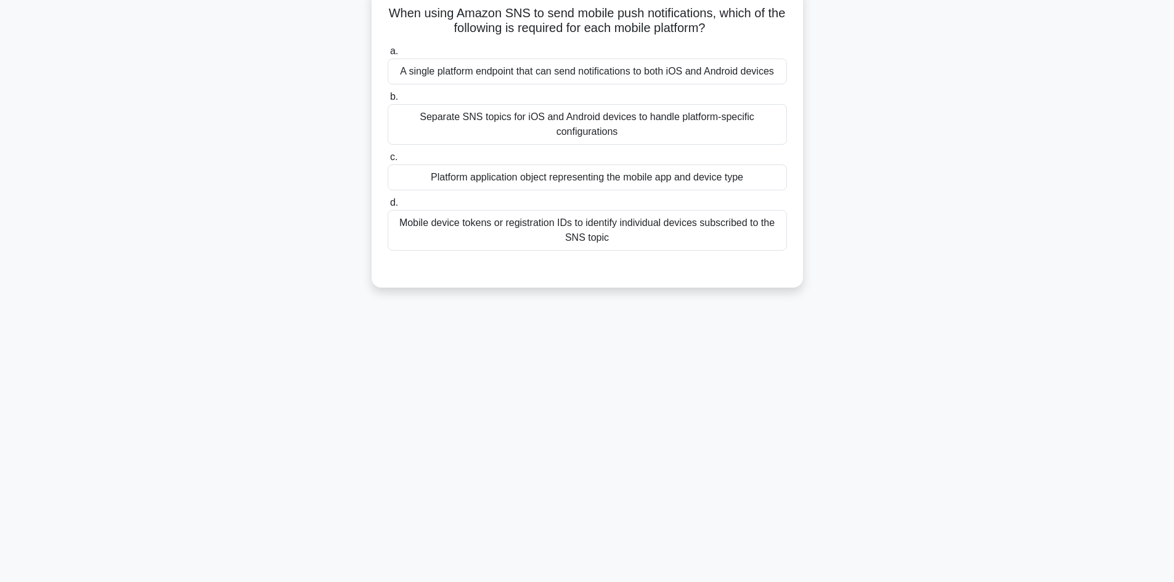
click at [619, 179] on div "Platform application object representing the mobile app and device type" at bounding box center [587, 178] width 399 height 26
click at [388, 161] on input "c. Platform application object representing the mobile app and device type" at bounding box center [388, 157] width 0 height 8
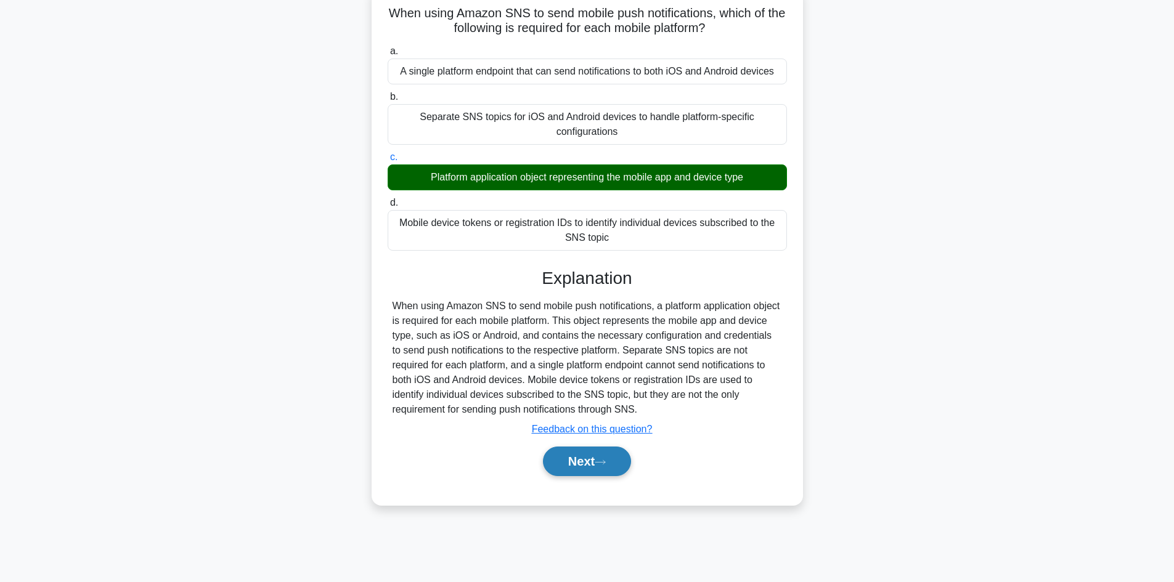
click at [581, 458] on button "Next" at bounding box center [587, 462] width 88 height 30
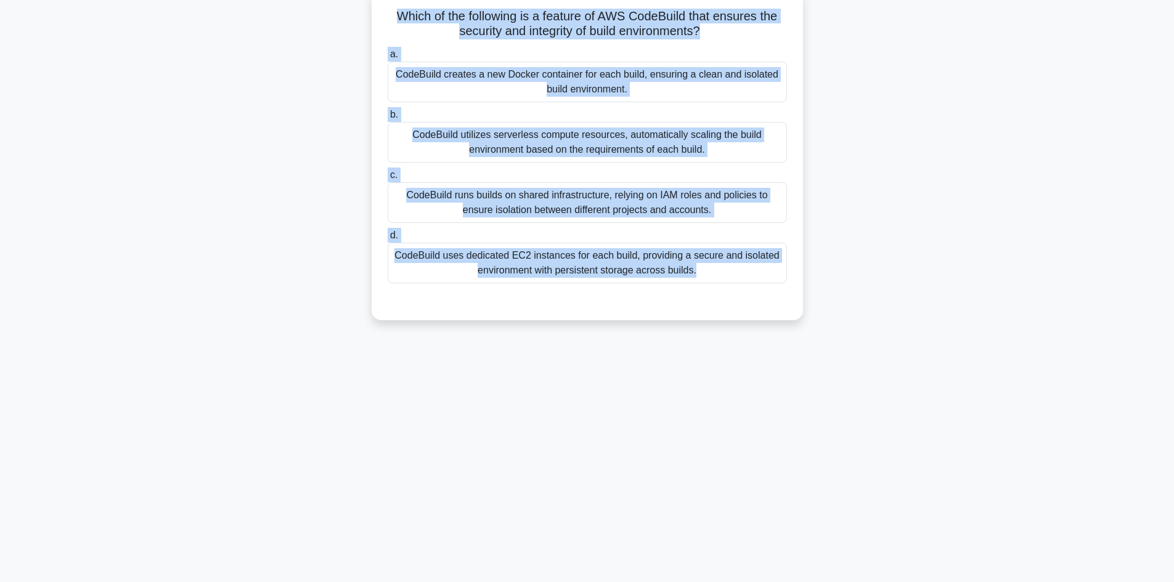
drag, startPoint x: 398, startPoint y: 13, endPoint x: 663, endPoint y: 375, distance: 448.7
click at [663, 375] on div "99:18 Stop CCP Expert 33/65 Which of the following is a feature of AWS CodeBuil…" at bounding box center [588, 269] width 814 height 616
copy div "Which of the following is a feature of AWS CodeBuild that ensures the security …"
click at [288, 107] on div "Which of the following is a feature of AWS CodeBuild that ensures the security …" at bounding box center [588, 162] width 814 height 346
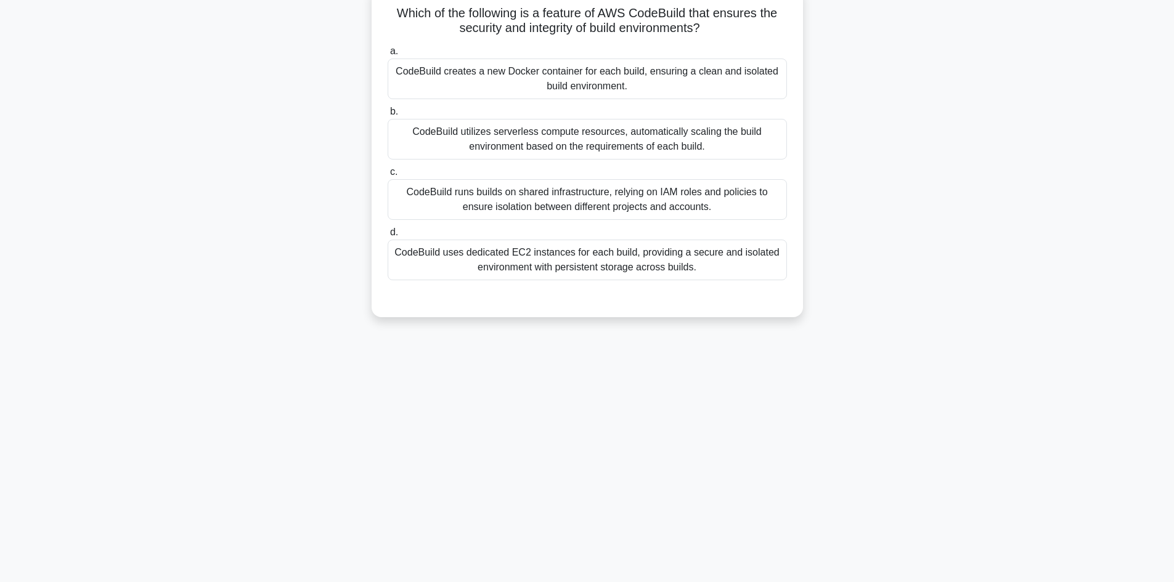
click at [518, 76] on div "CodeBuild creates a new Docker container for each build, ensuring a clean and i…" at bounding box center [587, 79] width 399 height 41
click at [388, 55] on input "a. CodeBuild creates a new Docker container for each build, ensuring a clean an…" at bounding box center [388, 51] width 0 height 8
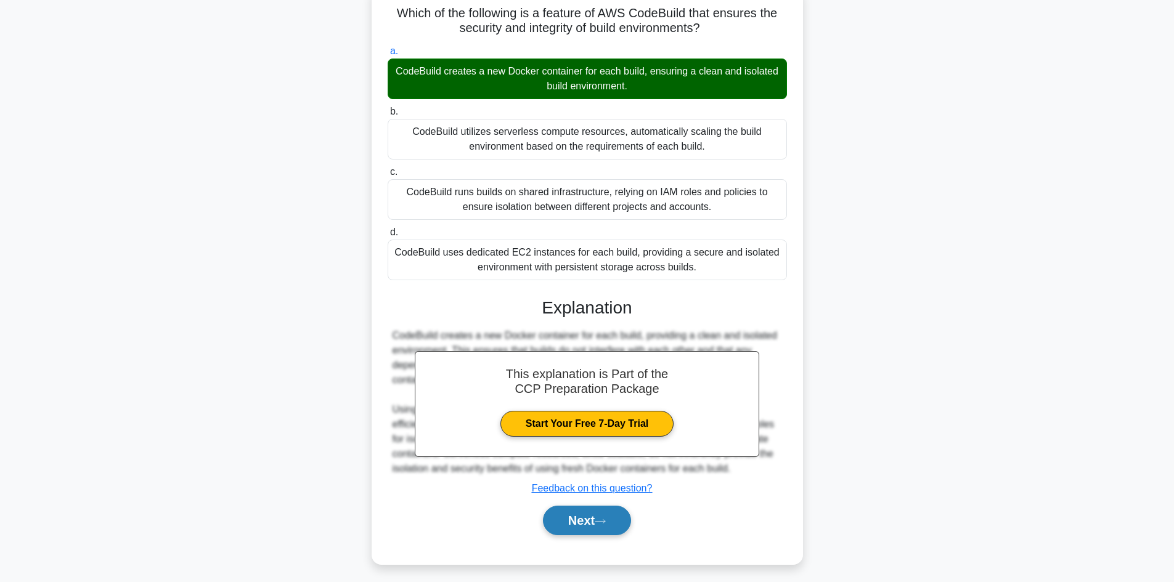
click at [597, 514] on button "Next" at bounding box center [587, 521] width 88 height 30
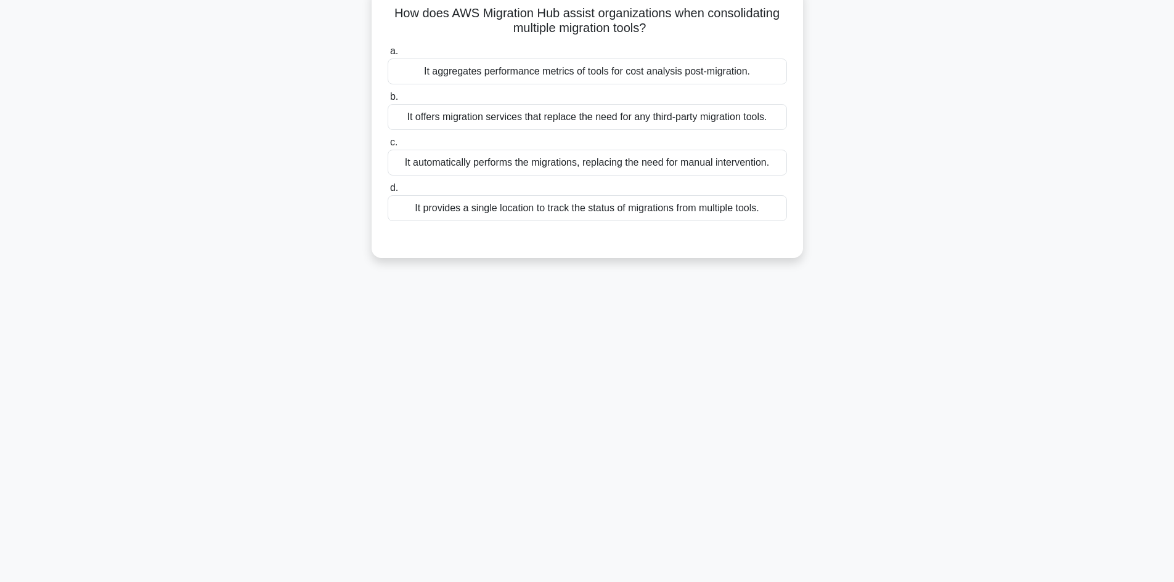
click at [549, 71] on div "It aggregates performance metrics of tools for cost analysis post-migration." at bounding box center [587, 72] width 399 height 26
click at [388, 55] on input "a. It aggregates performance metrics of tools for cost analysis post-migration." at bounding box center [388, 51] width 0 height 8
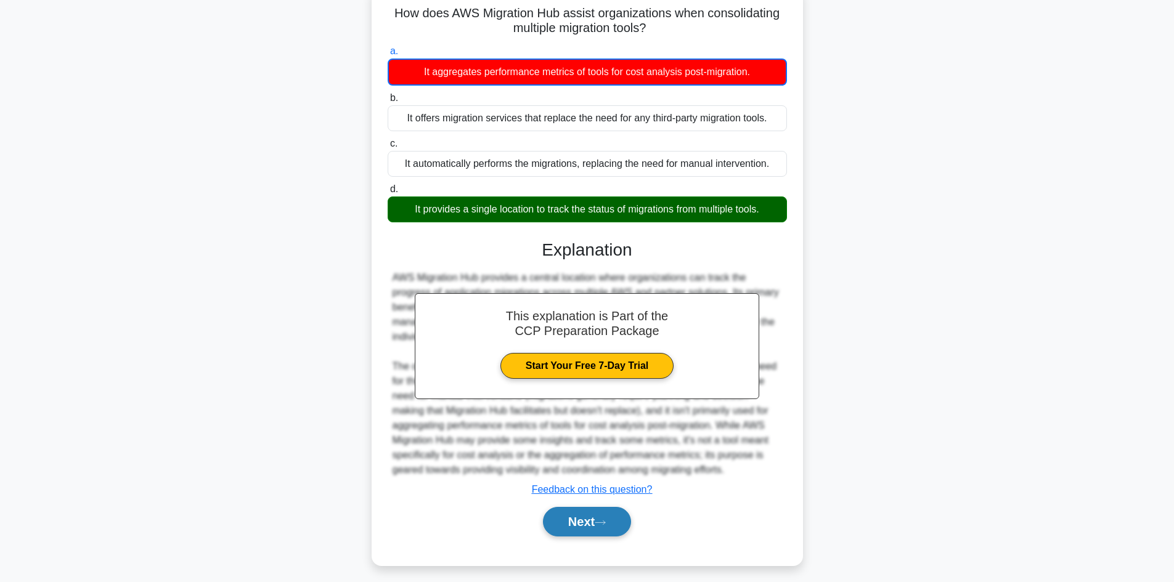
click at [588, 523] on button "Next" at bounding box center [587, 522] width 88 height 30
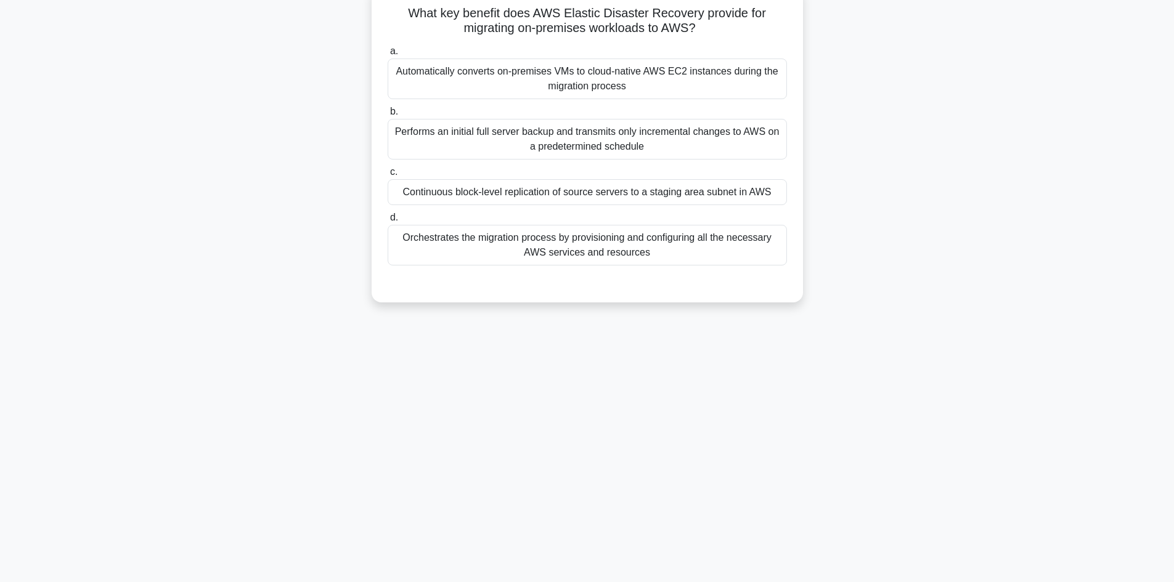
click at [470, 191] on div "Continuous block-level replication of source servers to a staging area subnet i…" at bounding box center [587, 192] width 399 height 26
click at [388, 176] on input "c. Continuous block-level replication of source servers to a staging area subne…" at bounding box center [388, 172] width 0 height 8
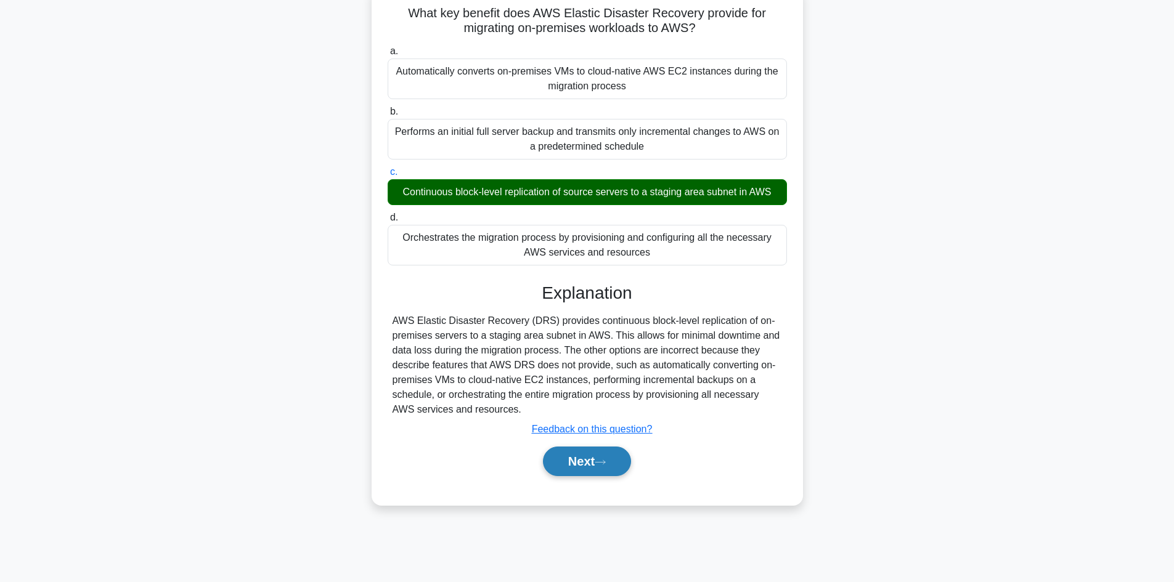
click at [578, 457] on button "Next" at bounding box center [587, 462] width 88 height 30
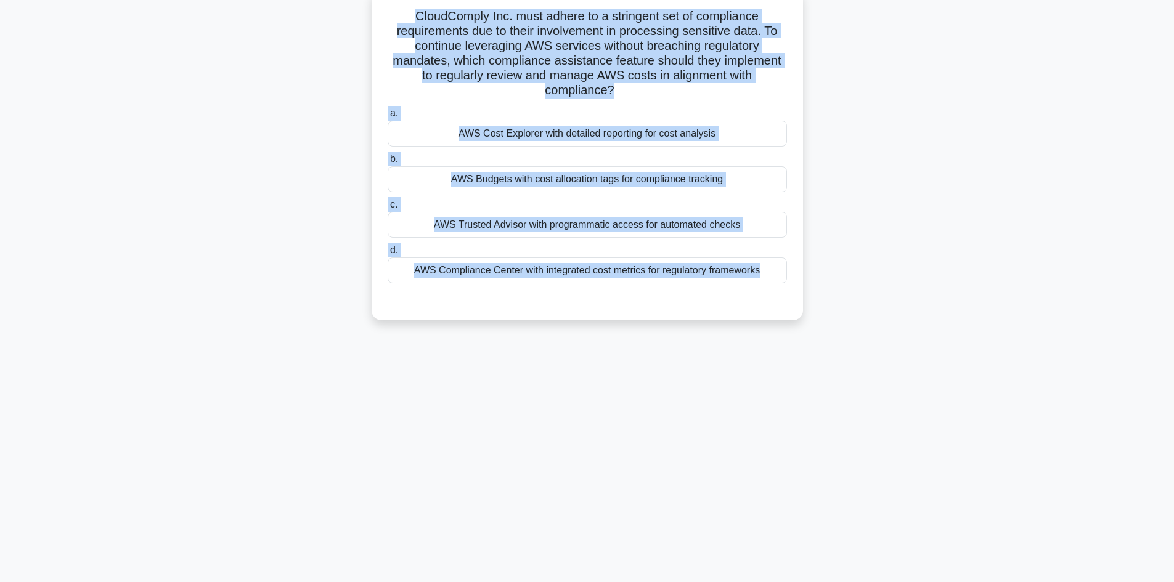
drag, startPoint x: 417, startPoint y: 13, endPoint x: 737, endPoint y: 326, distance: 448.1
click at [735, 327] on div "CloudComply Inc. must adhere to a stringent set of compliance requirements due …" at bounding box center [588, 162] width 814 height 346
copy div "CloudComply Inc. must adhere to a stringent set of compliance requirements due …"
click at [920, 197] on div "CloudComply Inc. must adhere to a stringent set of compliance requirements due …" at bounding box center [588, 162] width 814 height 346
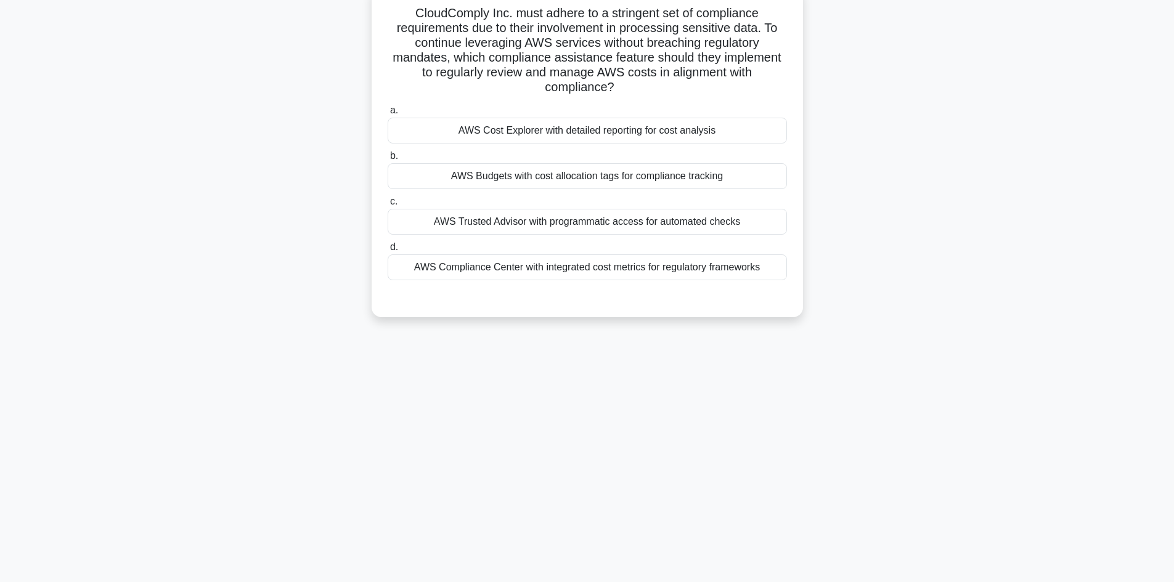
click at [584, 171] on div "AWS Budgets with cost allocation tags for compliance tracking" at bounding box center [587, 176] width 399 height 26
click at [388, 160] on input "b. AWS Budgets with cost allocation tags for compliance tracking" at bounding box center [388, 156] width 0 height 8
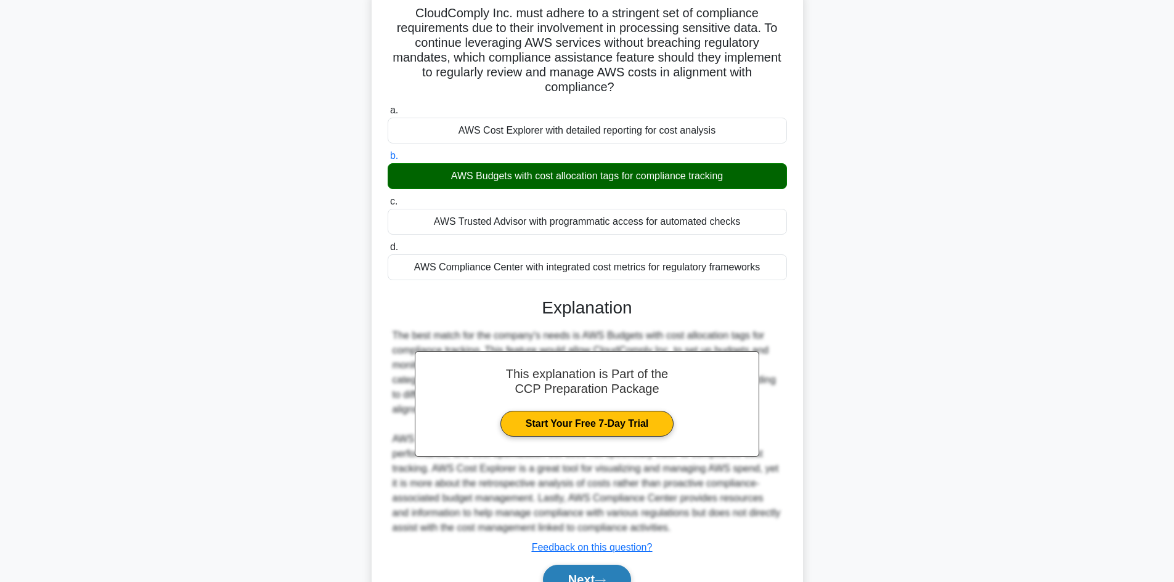
click at [595, 571] on button "Next" at bounding box center [587, 580] width 88 height 30
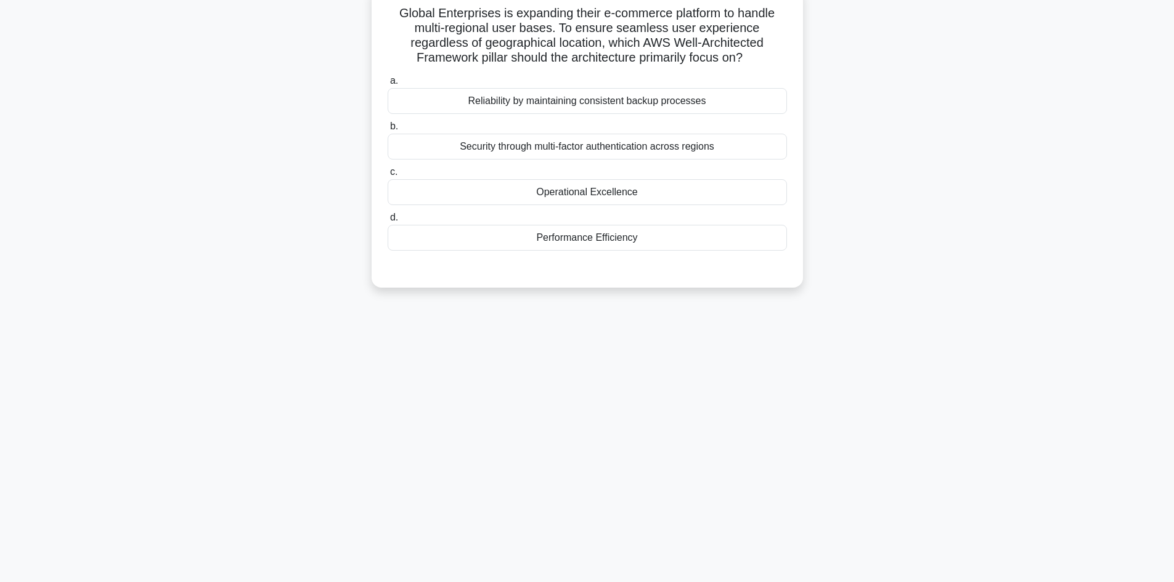
click at [599, 197] on div "Operational Excellence" at bounding box center [587, 192] width 399 height 26
click at [388, 176] on input "c. Operational Excellence" at bounding box center [388, 172] width 0 height 8
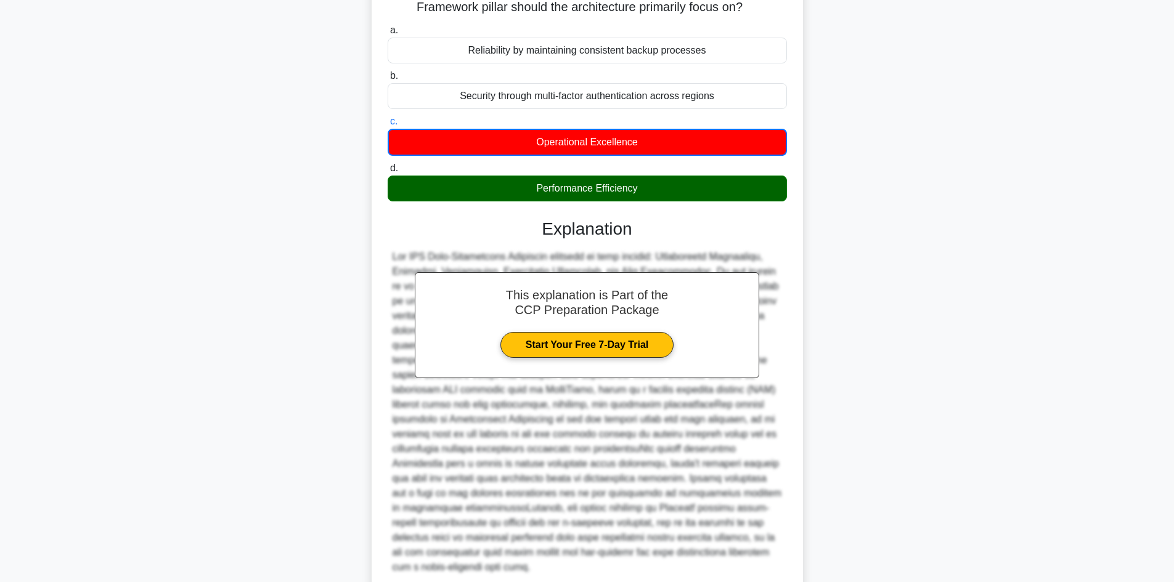
scroll to position [223, 0]
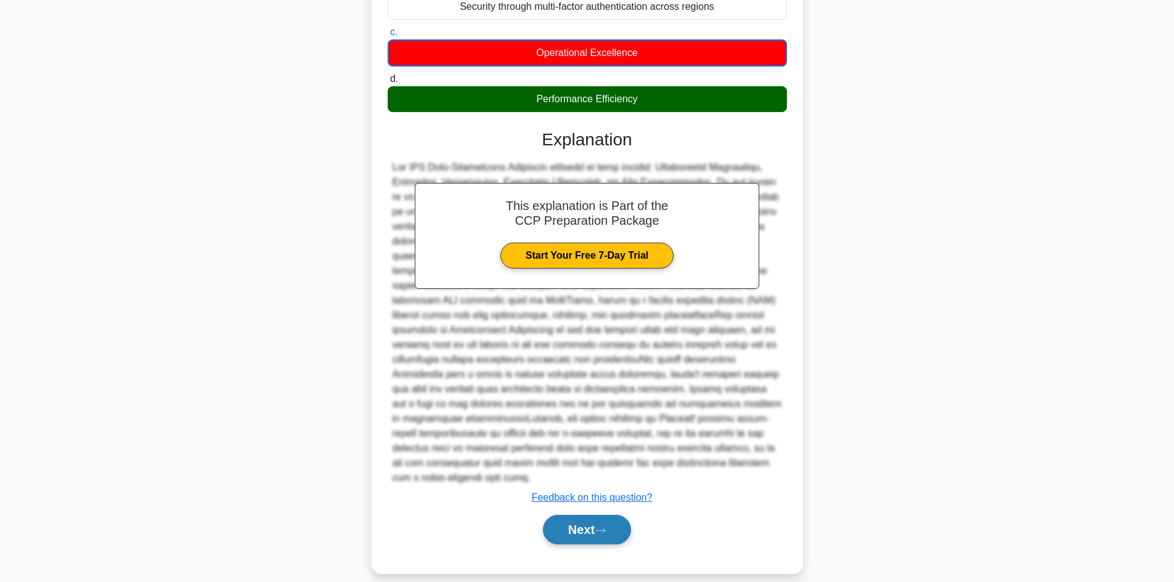
click at [602, 515] on button "Next" at bounding box center [587, 530] width 88 height 30
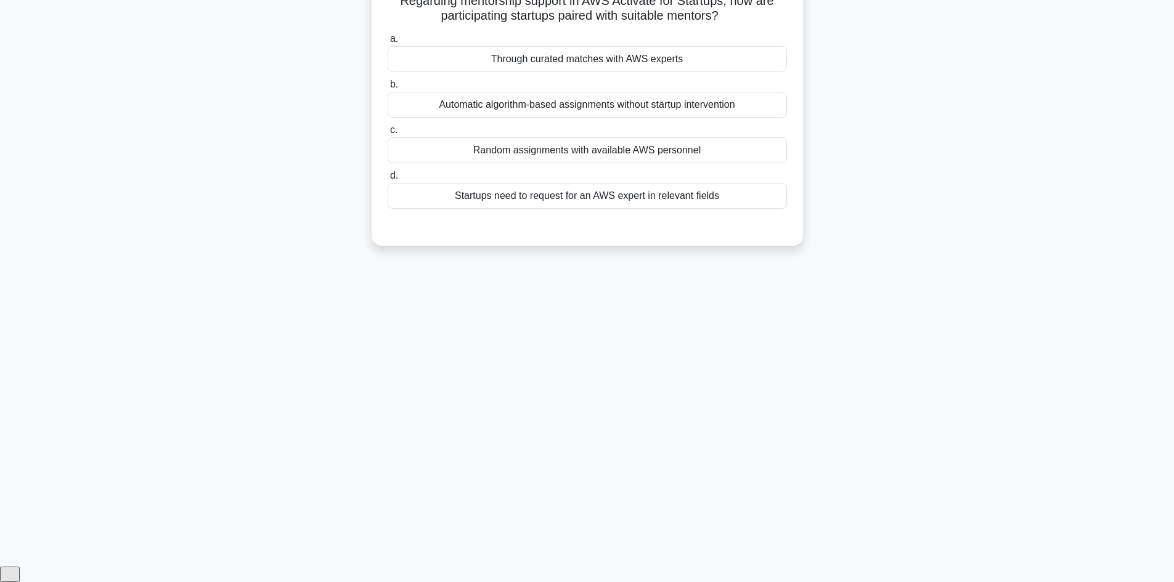
scroll to position [83, 0]
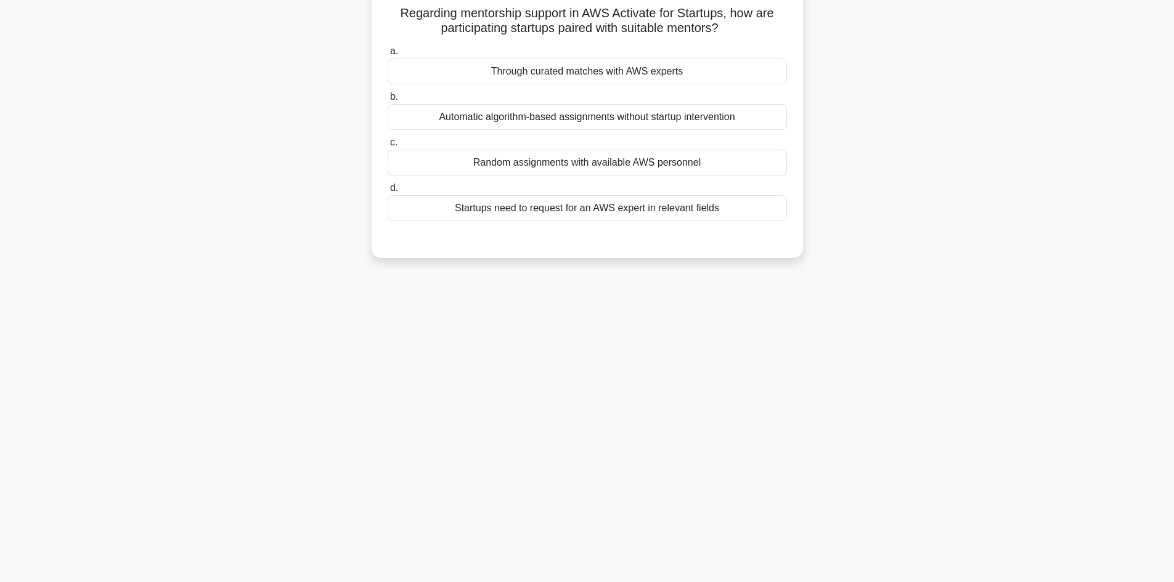
click at [517, 78] on div "Through curated matches with AWS experts" at bounding box center [587, 72] width 399 height 26
click at [388, 55] on input "a. Through curated matches with AWS experts" at bounding box center [388, 51] width 0 height 8
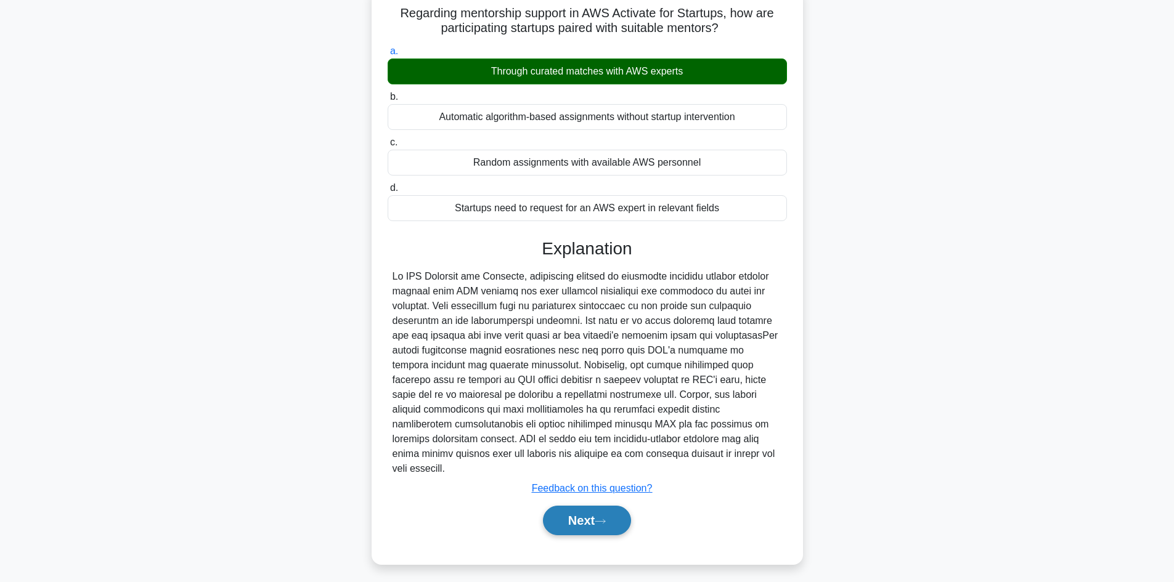
click at [573, 507] on button "Next" at bounding box center [587, 521] width 88 height 30
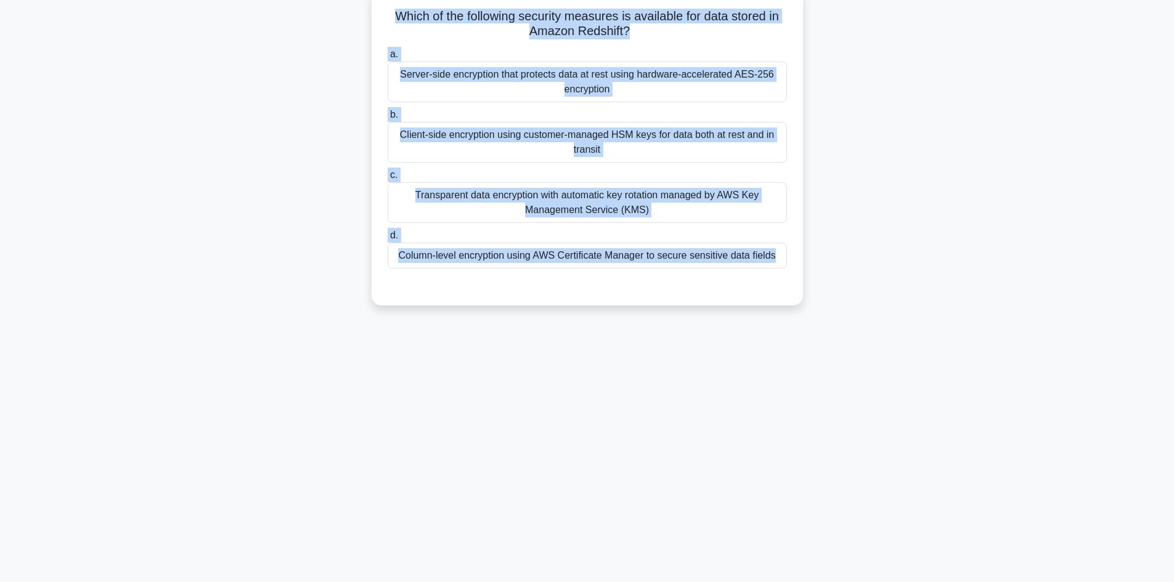
drag, startPoint x: 396, startPoint y: 11, endPoint x: 740, endPoint y: 341, distance: 476.1
click at [740, 341] on div "90:23 Stop CCP Expert 39/65 Which of the following security measures is availab…" at bounding box center [588, 269] width 814 height 616
click at [423, 406] on div "90:15 Stop CCP Expert 39/65 Which of the following security measures is availab…" at bounding box center [588, 269] width 814 height 616
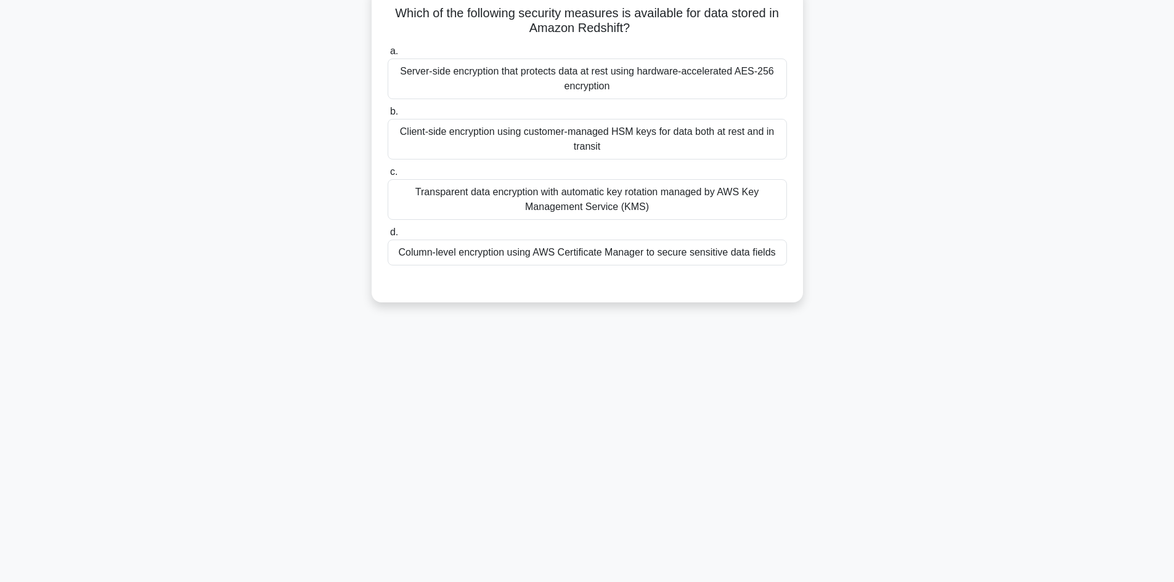
click at [541, 75] on div "Server-side encryption that protects data at rest using hardware-accelerated AE…" at bounding box center [587, 79] width 399 height 41
click at [388, 55] on input "a. Server-side encryption that protects data at rest using hardware-accelerated…" at bounding box center [388, 51] width 0 height 8
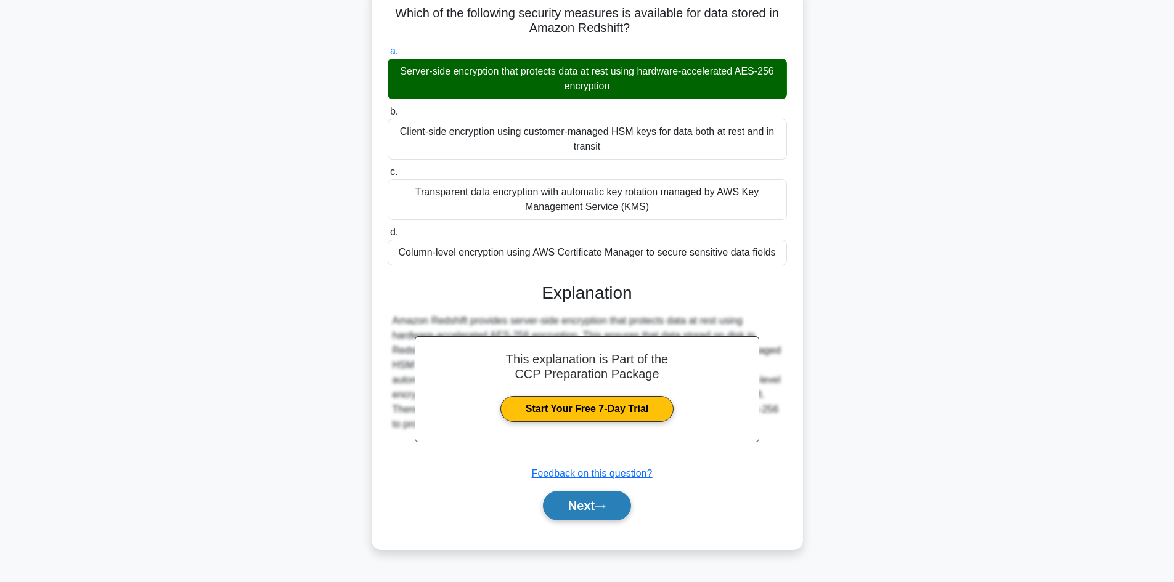
click at [592, 507] on button "Next" at bounding box center [587, 506] width 88 height 30
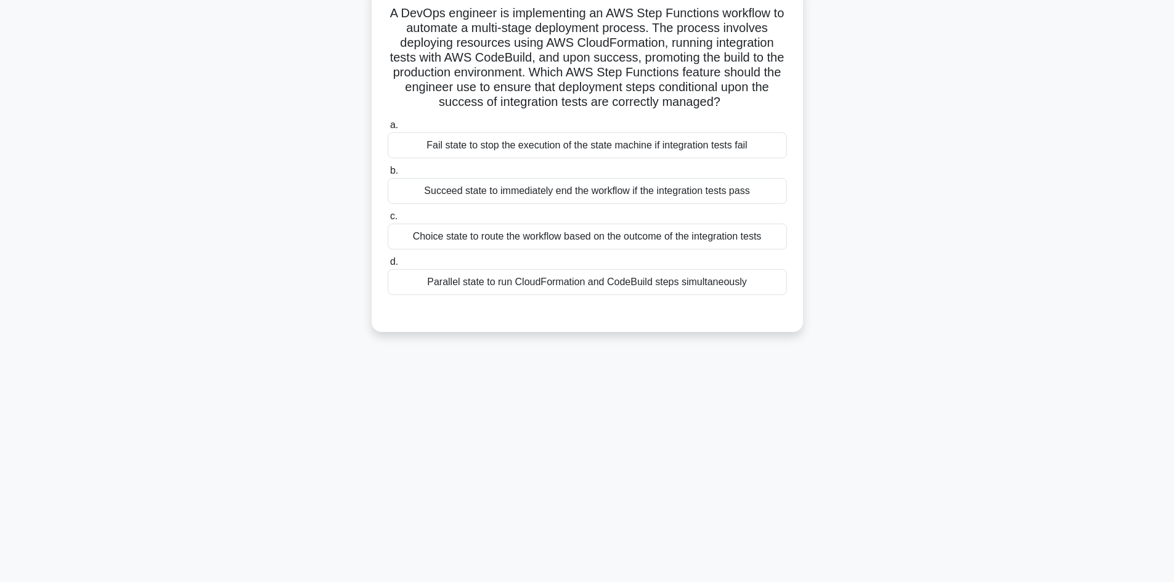
click at [628, 279] on div "Parallel state to run CloudFormation and CodeBuild steps simultaneously" at bounding box center [587, 282] width 399 height 26
click at [388, 266] on input "d. Parallel state to run CloudFormation and CodeBuild steps simultaneously" at bounding box center [388, 262] width 0 height 8
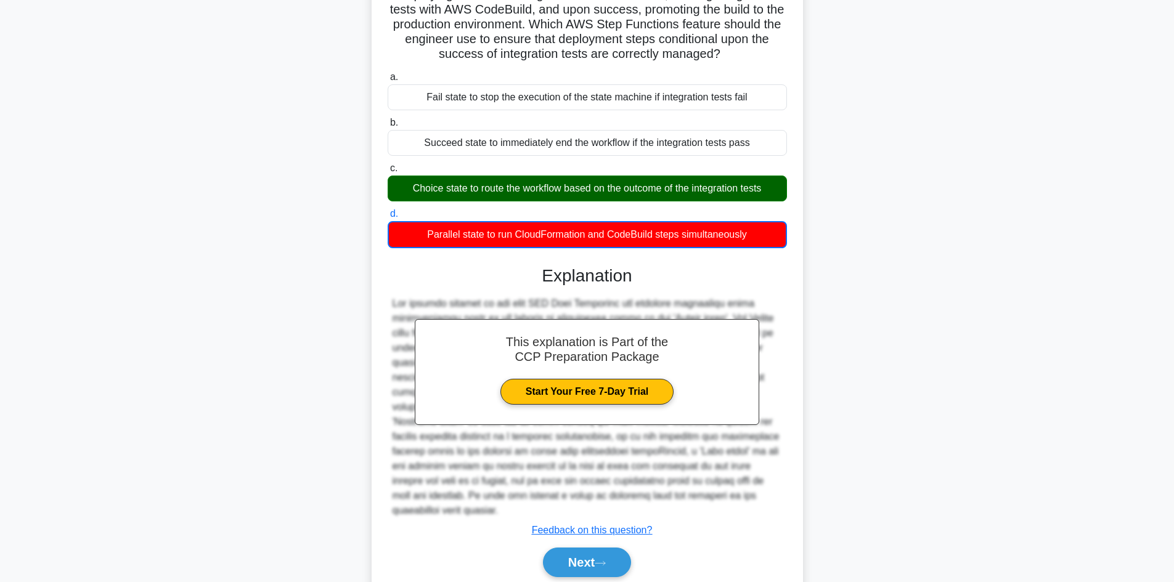
scroll to position [157, 0]
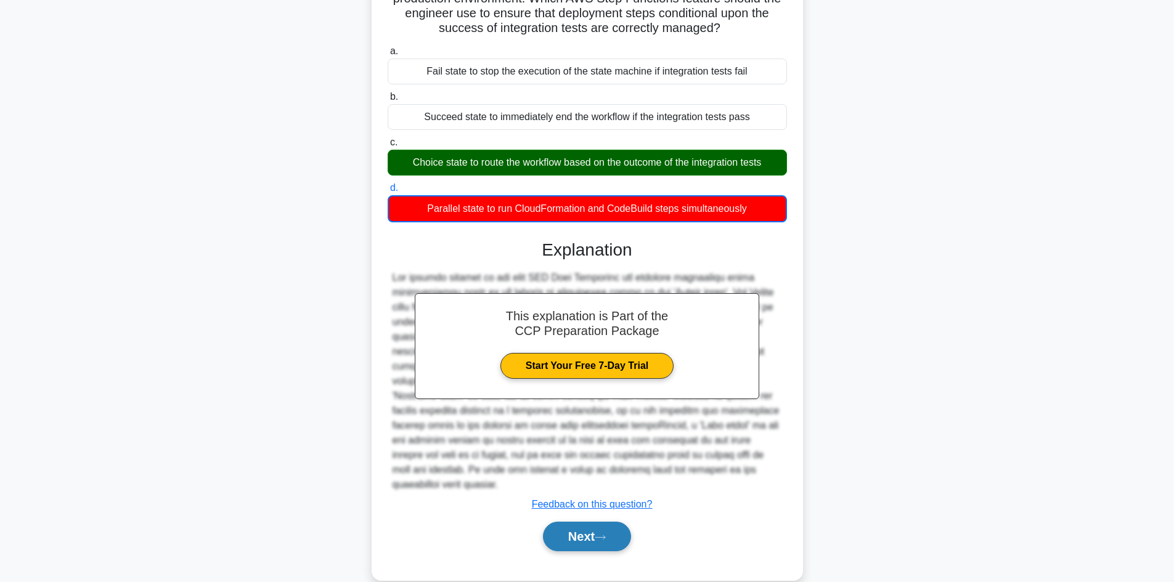
click at [571, 522] on button "Next" at bounding box center [587, 537] width 88 height 30
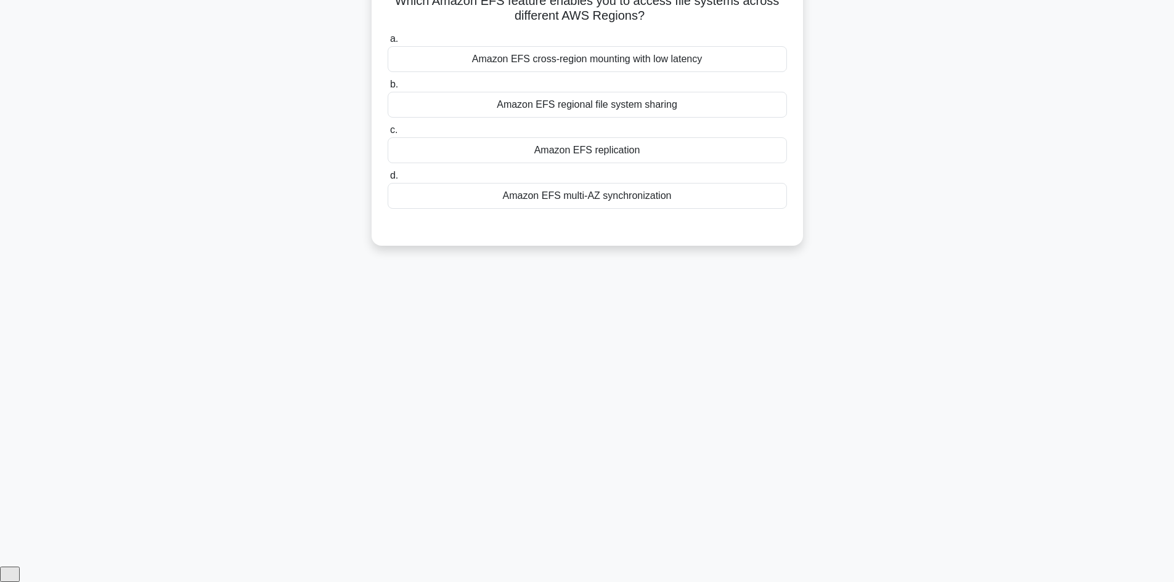
scroll to position [83, 0]
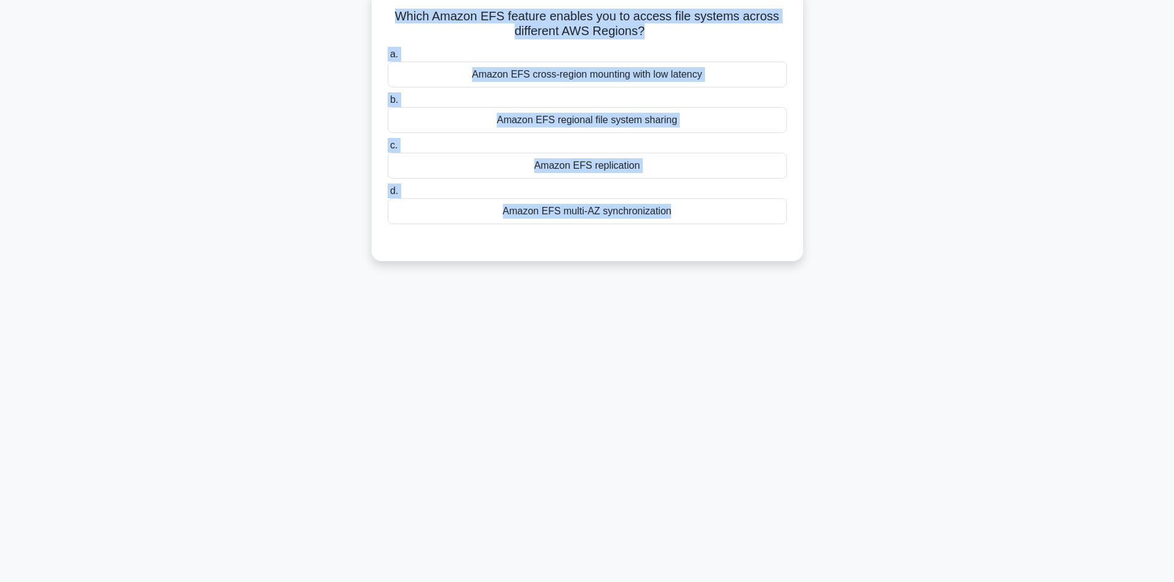
drag, startPoint x: 396, startPoint y: 10, endPoint x: 735, endPoint y: 281, distance: 433.7
click at [735, 281] on div "87:56 Stop CCP Expert 41/65 Which Amazon EFS feature enables you to access file…" at bounding box center [588, 269] width 814 height 616
click at [926, 156] on div "Which Amazon EFS feature enables you to access file systems across different AW…" at bounding box center [588, 132] width 814 height 287
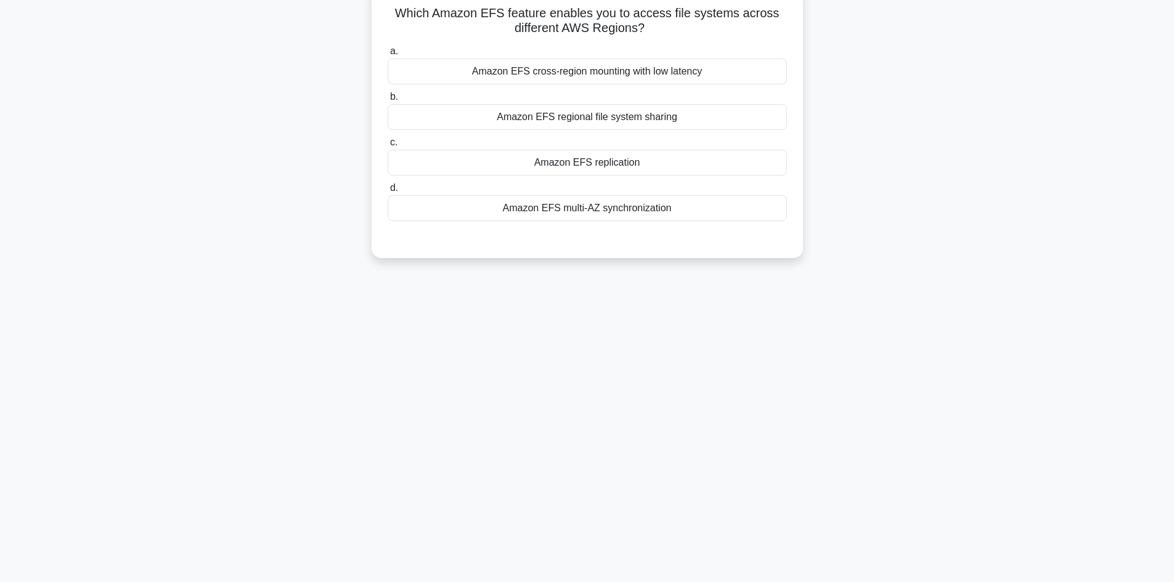
click at [634, 160] on div "Amazon EFS replication" at bounding box center [587, 163] width 399 height 26
click at [388, 147] on input "c. Amazon EFS replication" at bounding box center [388, 143] width 0 height 8
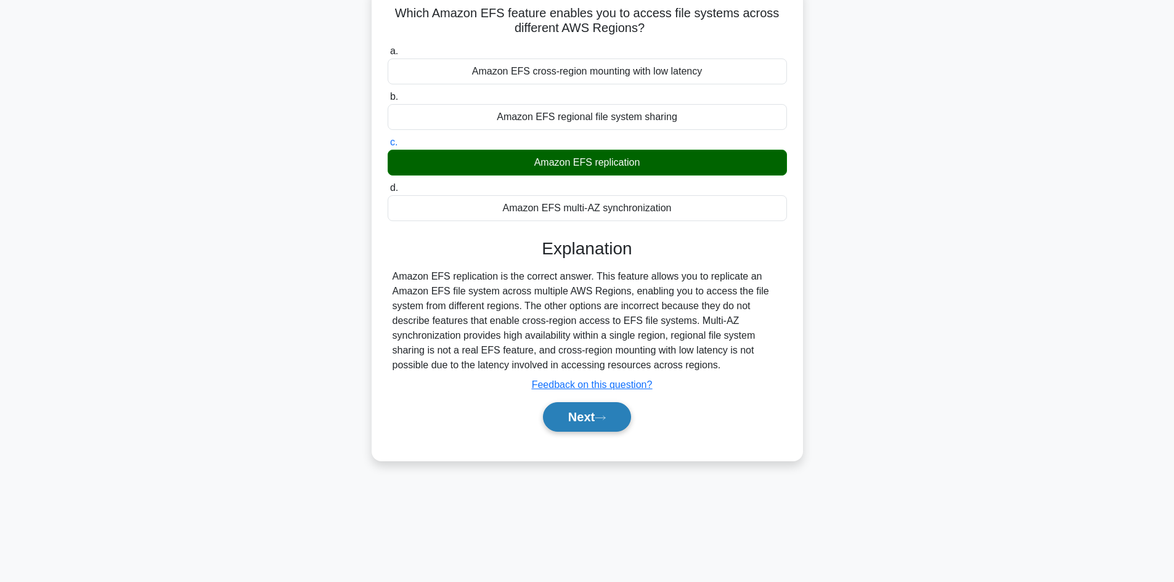
click at [601, 425] on button "Next" at bounding box center [587, 418] width 88 height 30
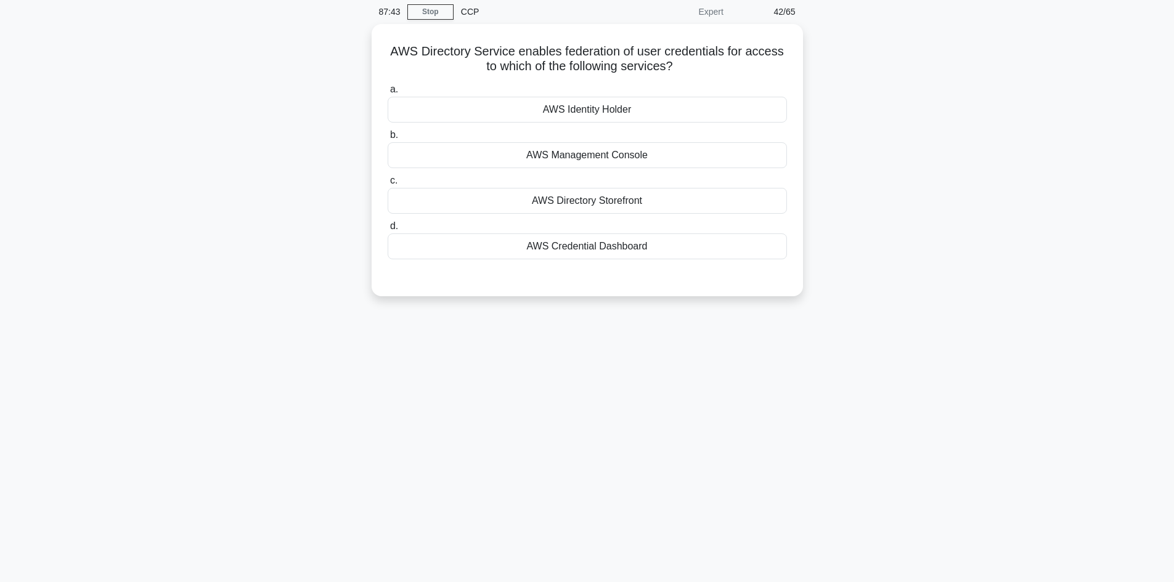
scroll to position [74, 0]
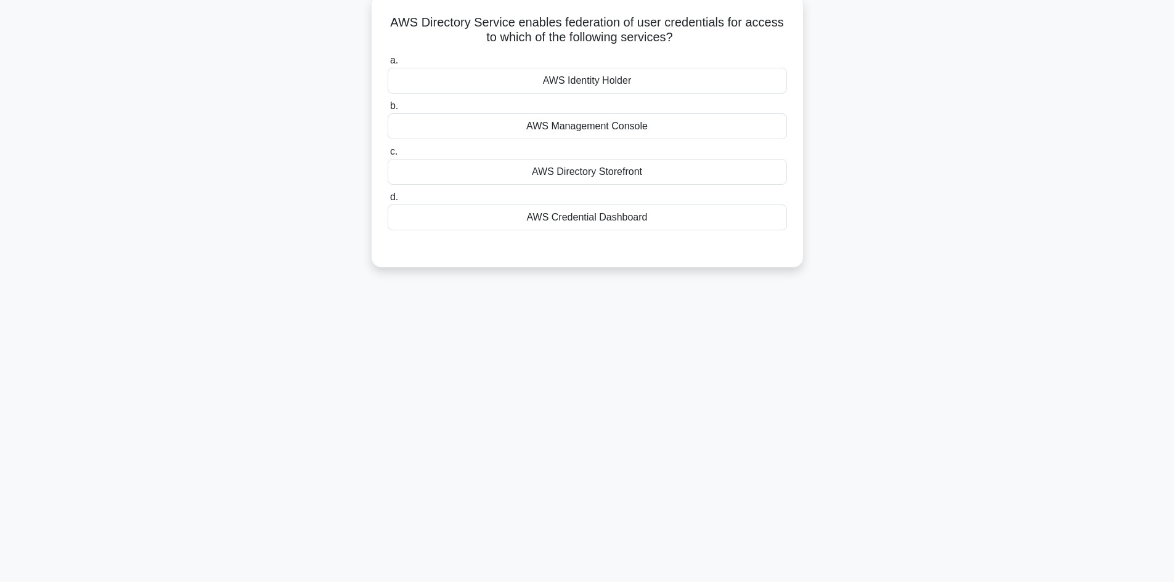
click at [611, 161] on div "AWS Directory Storefront" at bounding box center [587, 172] width 399 height 26
click at [388, 156] on input "c. AWS Directory Storefront" at bounding box center [388, 152] width 0 height 8
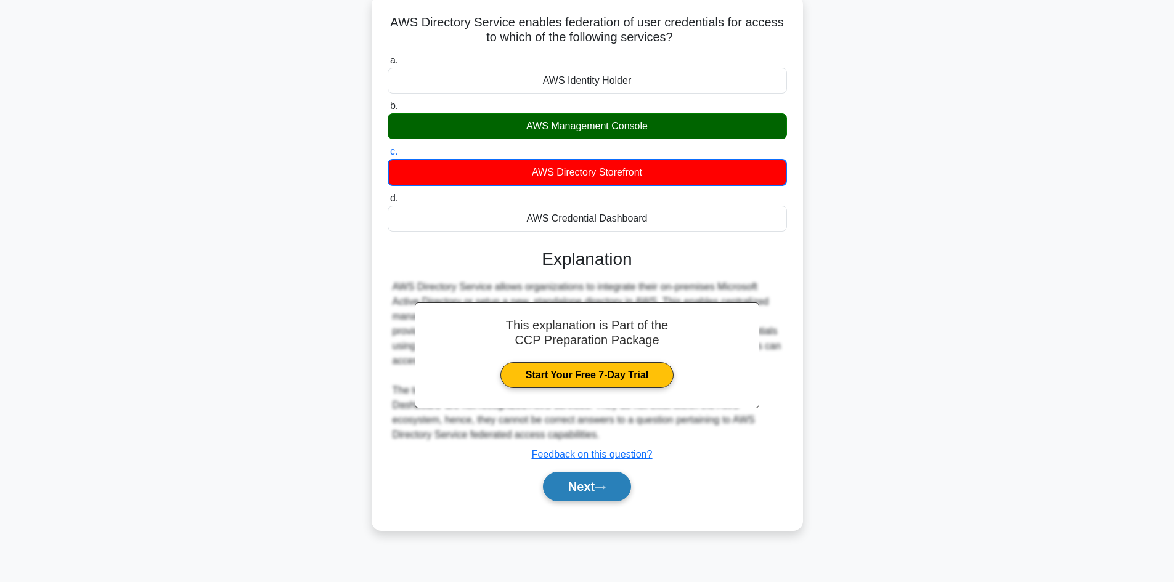
click at [599, 475] on button "Next" at bounding box center [587, 487] width 88 height 30
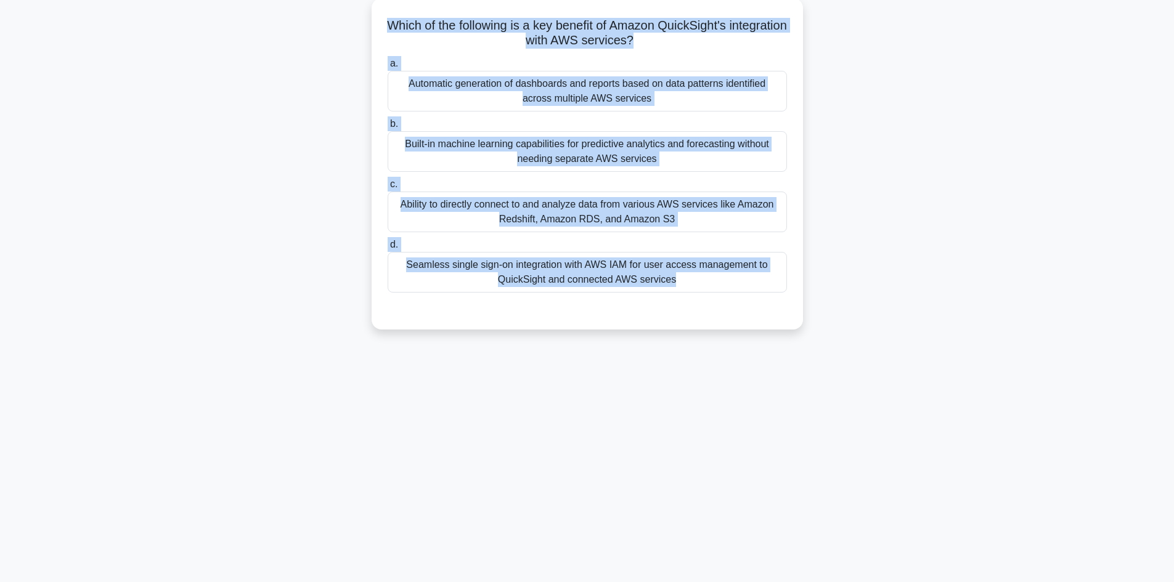
drag, startPoint x: 391, startPoint y: 20, endPoint x: 699, endPoint y: 343, distance: 446.0
click at [699, 343] on div "Which of the following is a key benefit of Amazon QuickSight's integration with…" at bounding box center [588, 171] width 814 height 346
click at [188, 224] on div "Which of the following is a key benefit of Amazon QuickSight's integration with…" at bounding box center [588, 171] width 814 height 346
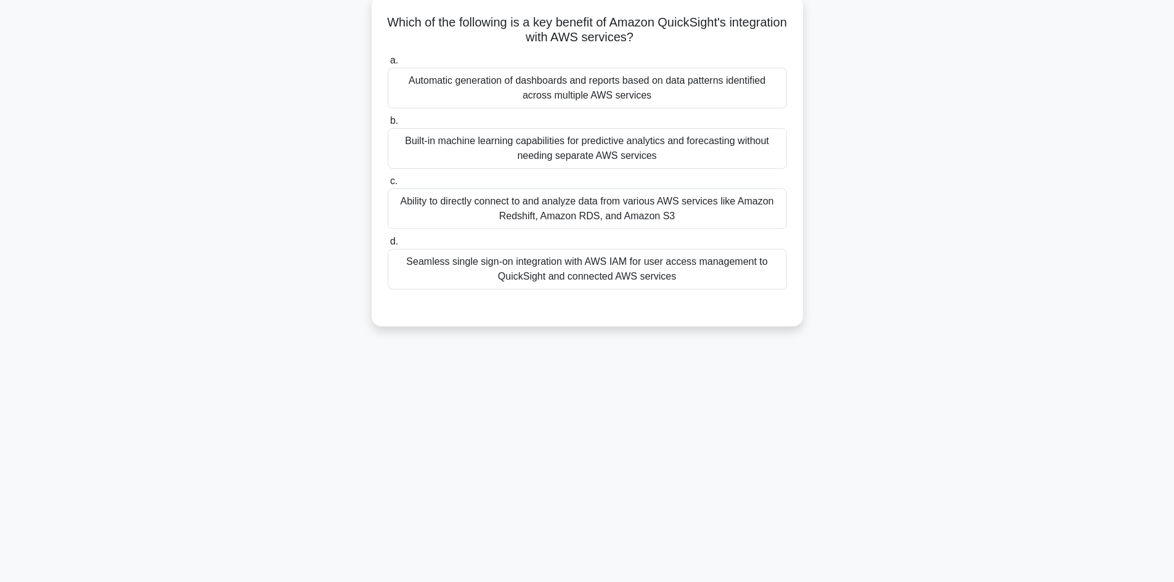
click at [564, 212] on div "Ability to directly connect to and analyze data from various AWS services like …" at bounding box center [587, 209] width 399 height 41
click at [388, 186] on input "c. Ability to directly connect to and analyze data from various AWS services li…" at bounding box center [388, 182] width 0 height 8
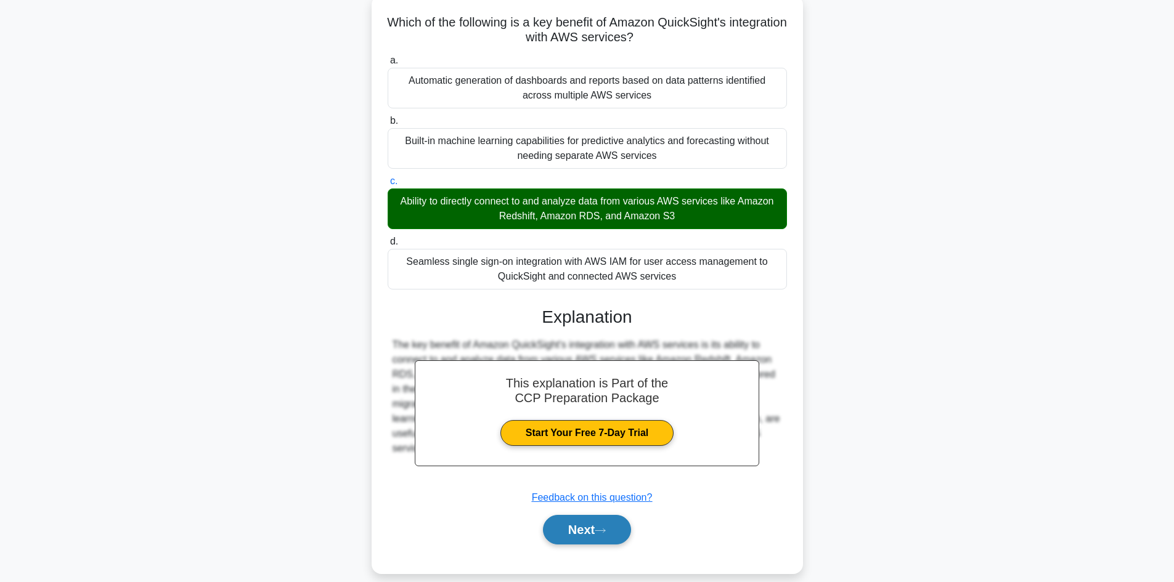
click at [581, 525] on button "Next" at bounding box center [587, 530] width 88 height 30
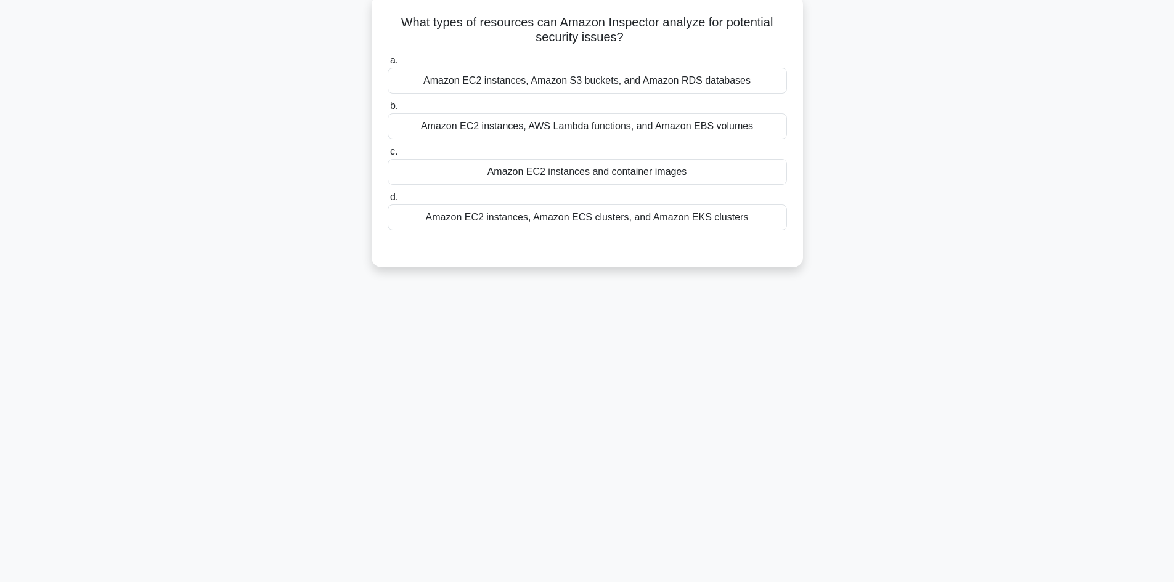
click at [655, 174] on div "Amazon EC2 instances and container images" at bounding box center [587, 172] width 399 height 26
click at [388, 156] on input "c. Amazon EC2 instances and container images" at bounding box center [388, 152] width 0 height 8
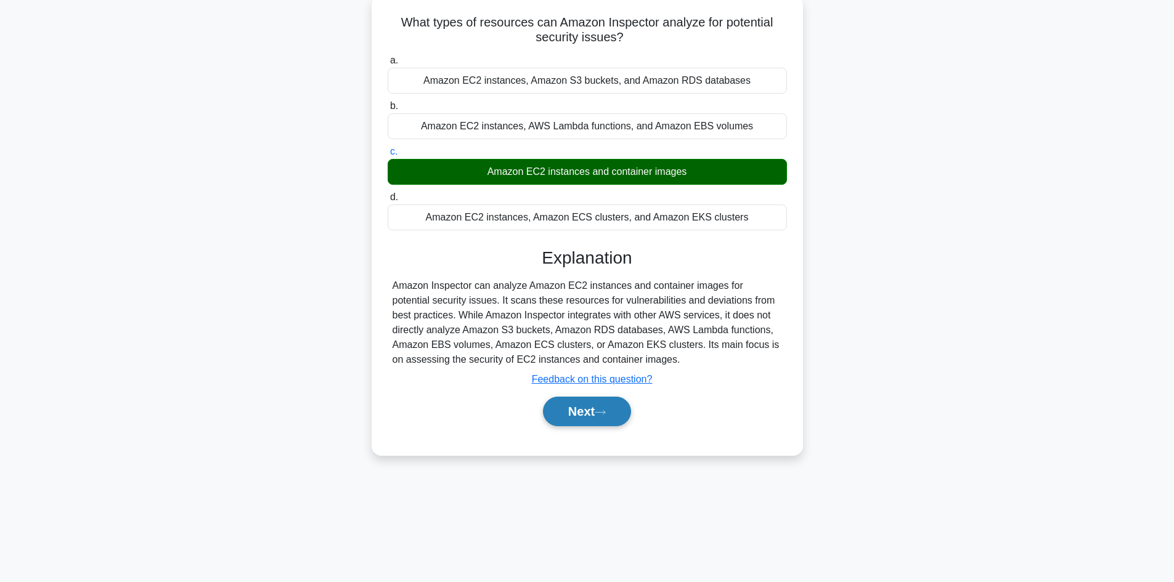
click at [608, 399] on button "Next" at bounding box center [587, 412] width 88 height 30
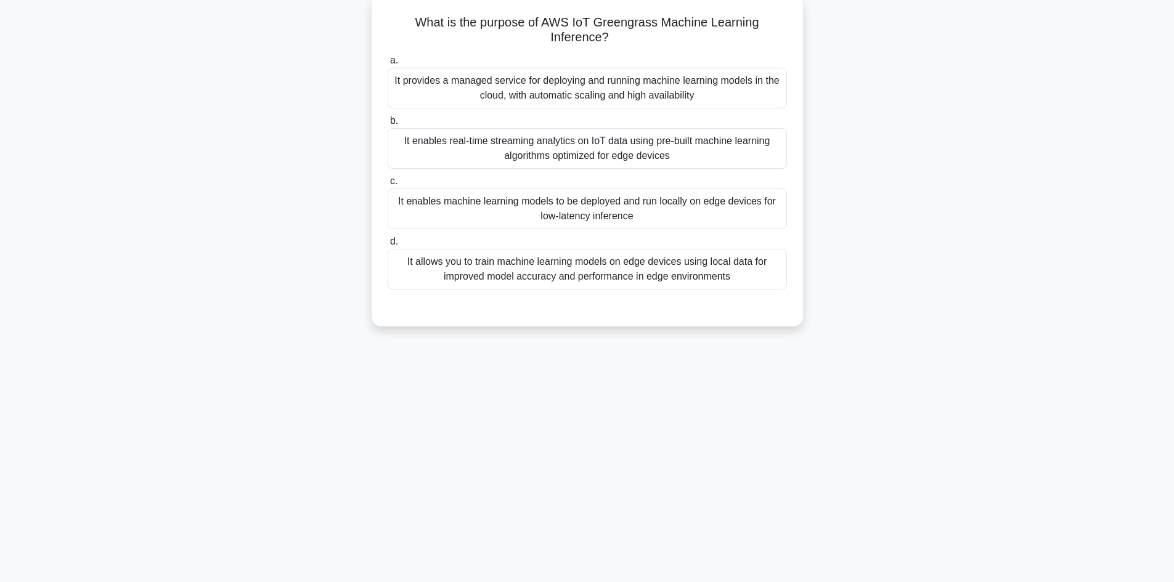
click at [624, 203] on div "It enables machine learning models to be deployed and run locally on edge devic…" at bounding box center [587, 209] width 399 height 41
click at [388, 186] on input "c. It enables machine learning models to be deployed and run locally on edge de…" at bounding box center [388, 182] width 0 height 8
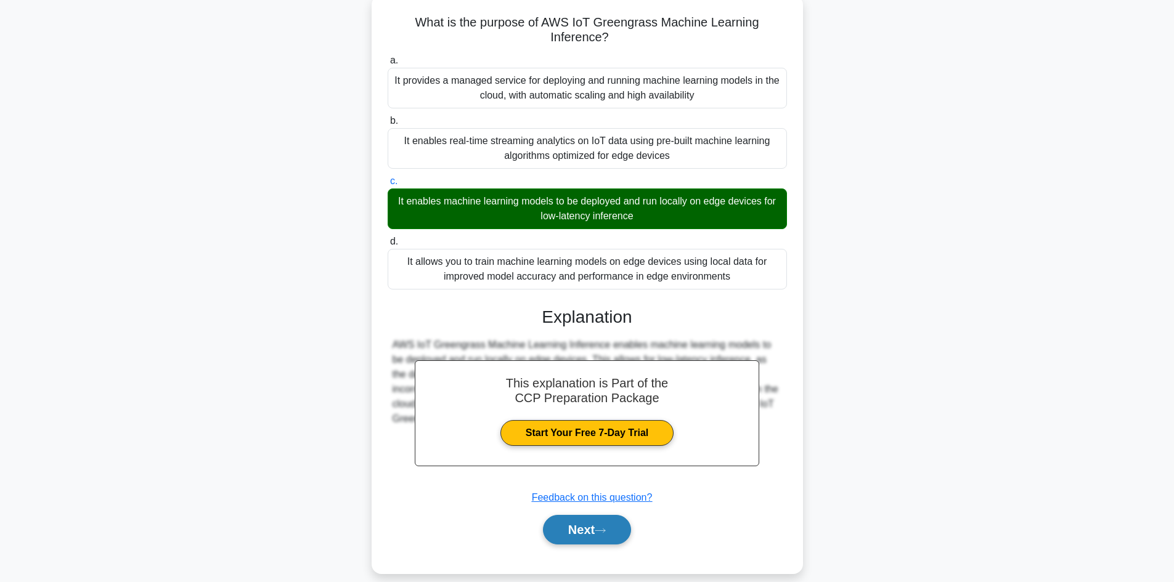
click at [576, 528] on button "Next" at bounding box center [587, 530] width 88 height 30
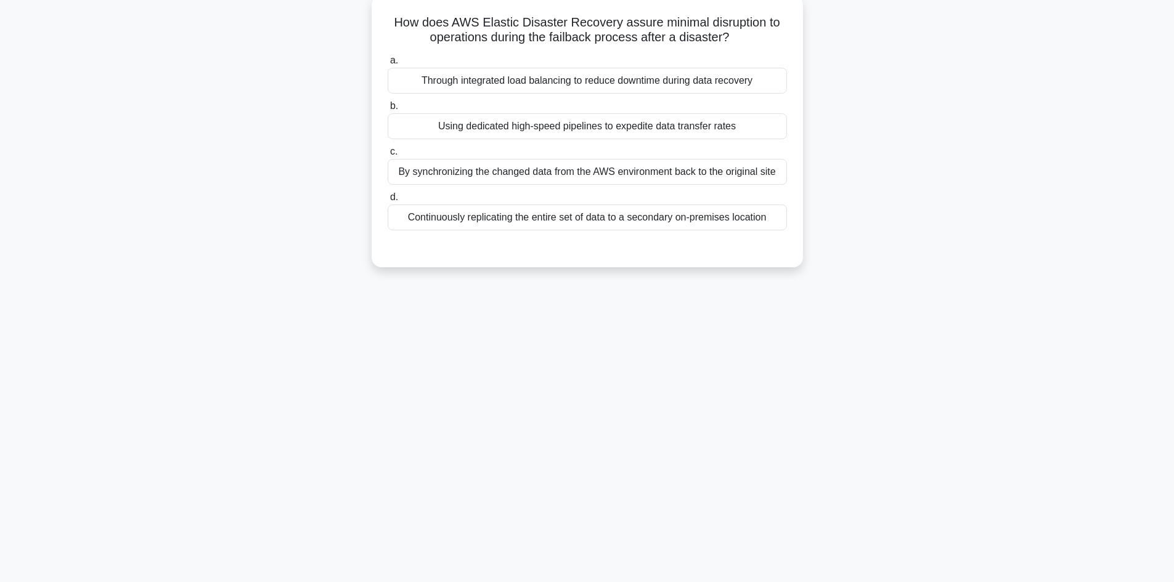
click at [490, 133] on div "Using dedicated high-speed pipelines to expedite data transfer rates" at bounding box center [587, 126] width 399 height 26
click at [388, 110] on input "b. Using dedicated high-speed pipelines to expedite data transfer rates" at bounding box center [388, 106] width 0 height 8
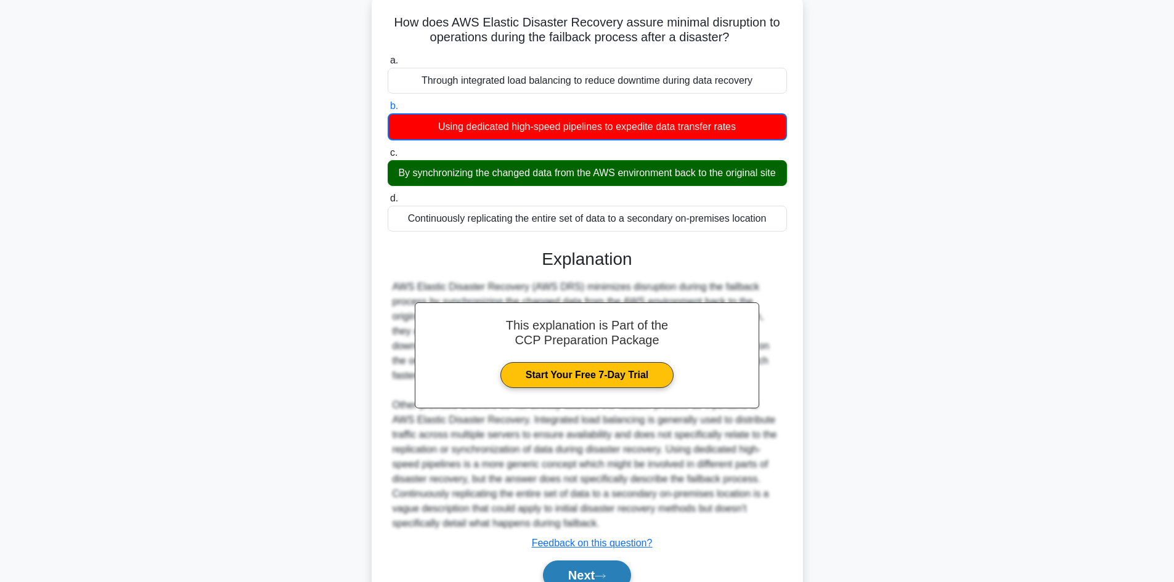
click at [584, 570] on button "Next" at bounding box center [587, 576] width 88 height 30
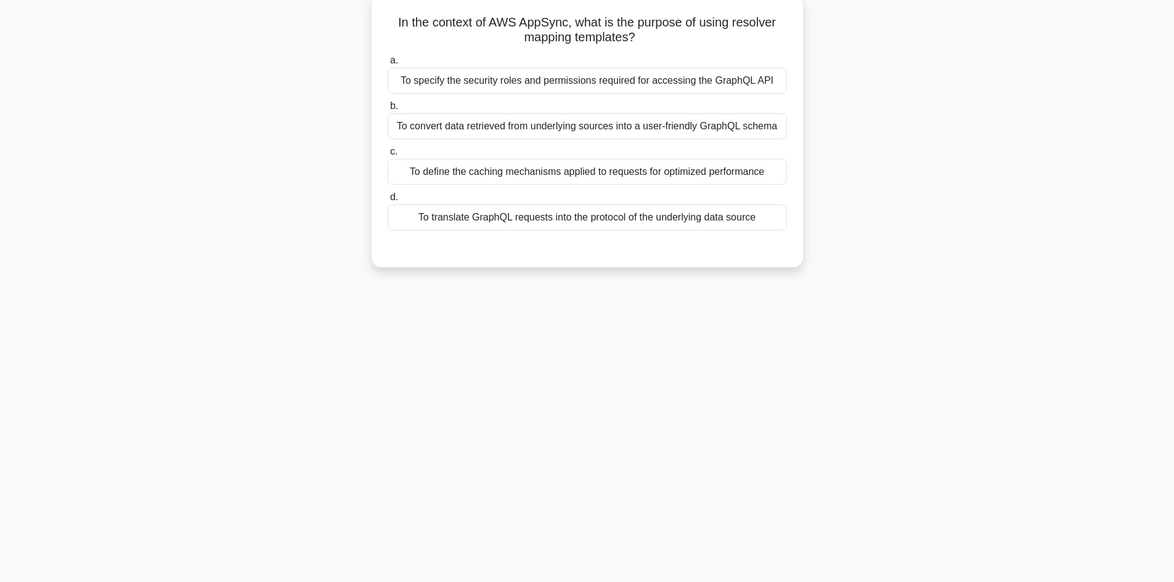
click at [402, 18] on h5 "In the context of AWS AppSync, what is the purpose of using resolver mapping te…" at bounding box center [587, 30] width 402 height 31
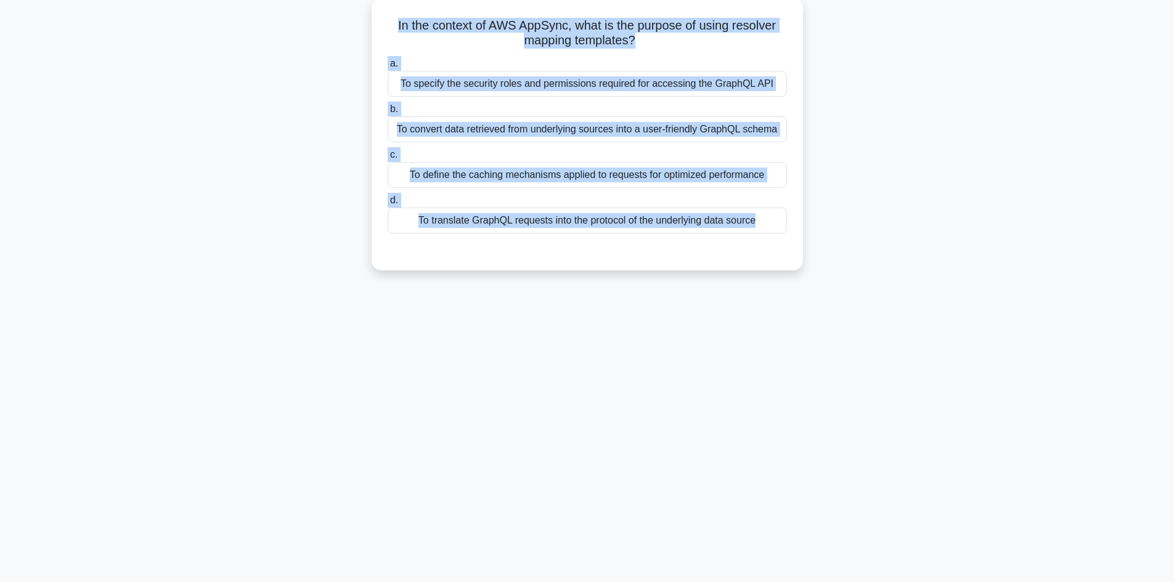
drag, startPoint x: 399, startPoint y: 20, endPoint x: 793, endPoint y: 335, distance: 503.9
click at [793, 335] on div "84:25 Stop CCP Expert 47/65 In the context of AWS AppSync, what is the purpose …" at bounding box center [588, 278] width 814 height 616
click at [340, 307] on div "84:20 Stop CCP Expert 47/65 In the context of AWS AppSync, what is the purpose …" at bounding box center [588, 278] width 814 height 616
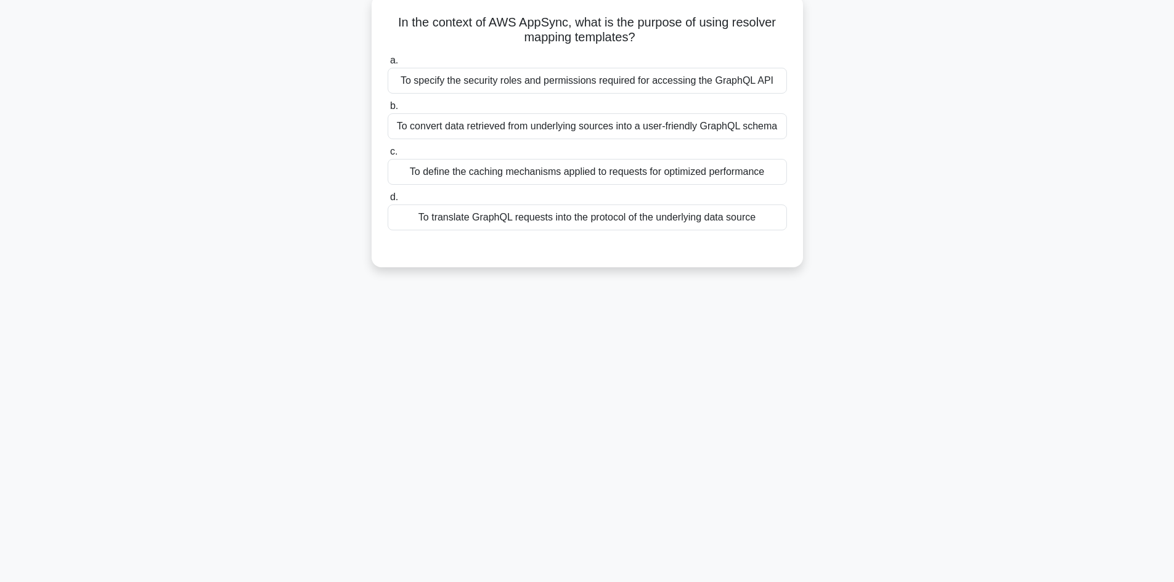
click at [633, 216] on div "To translate GraphQL requests into the protocol of the underlying data source" at bounding box center [587, 218] width 399 height 26
click at [388, 202] on input "d. To translate GraphQL requests into the protocol of the underlying data source" at bounding box center [388, 198] width 0 height 8
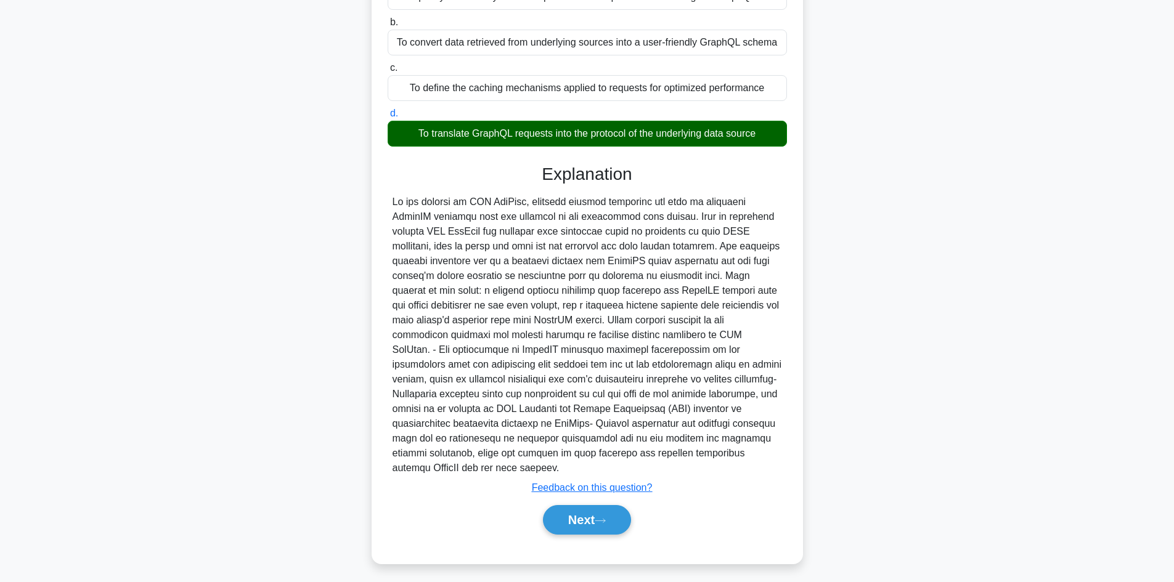
scroll to position [163, 0]
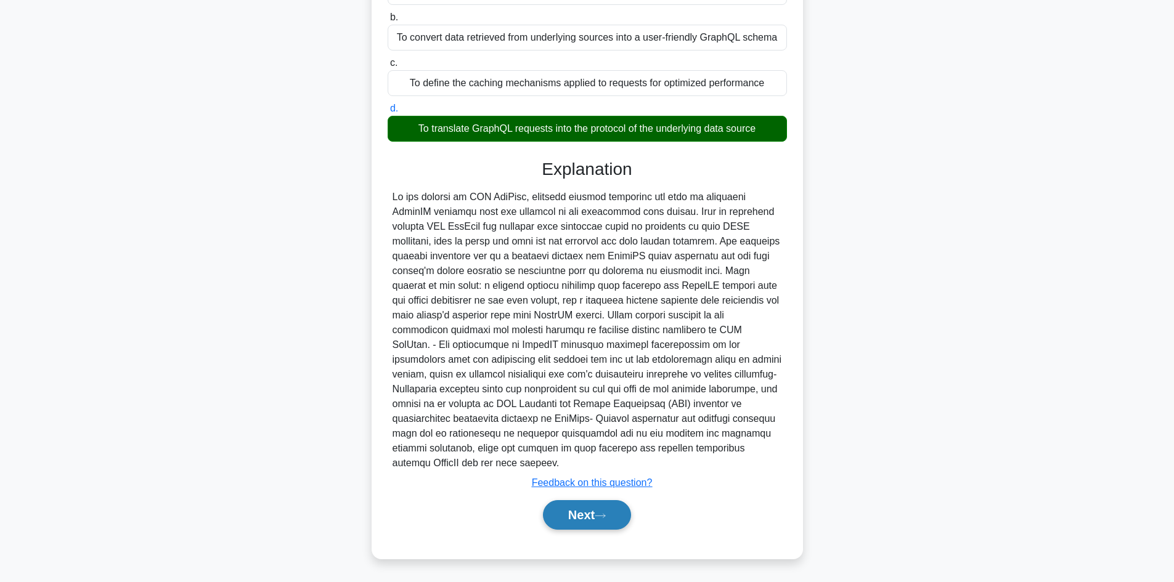
click at [588, 520] on button "Next" at bounding box center [587, 516] width 88 height 30
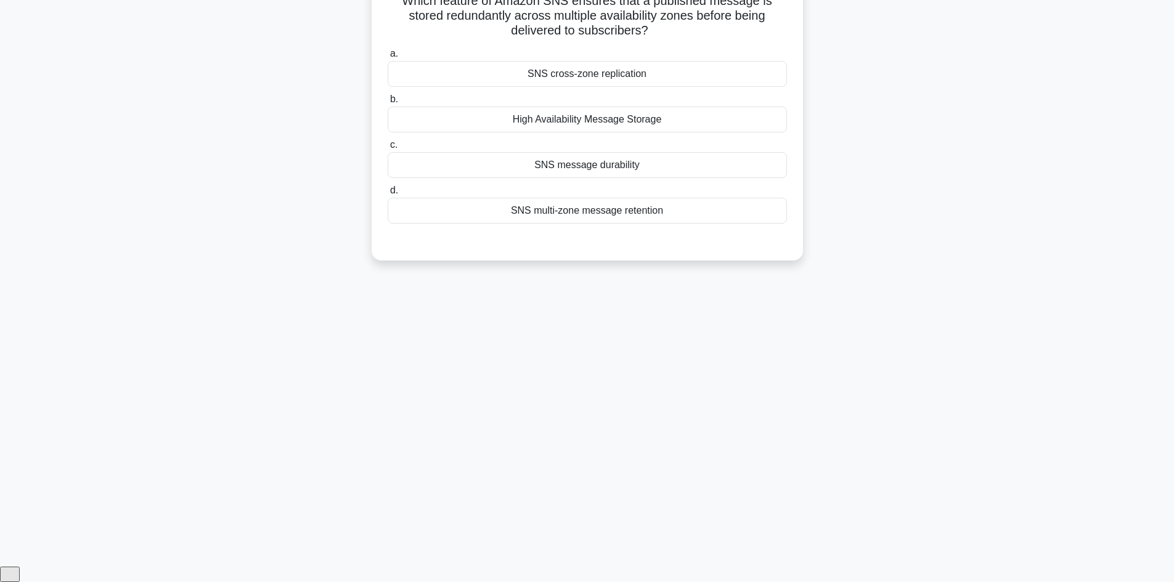
scroll to position [83, 0]
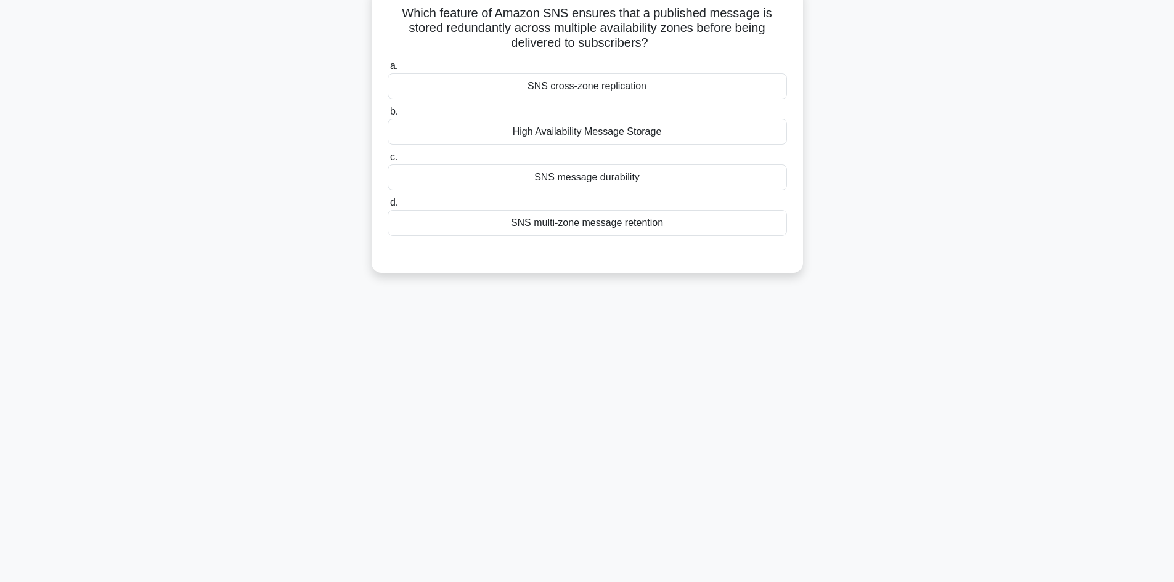
click at [616, 187] on div "SNS message durability" at bounding box center [587, 178] width 399 height 26
click at [388, 161] on input "c. SNS message durability" at bounding box center [388, 157] width 0 height 8
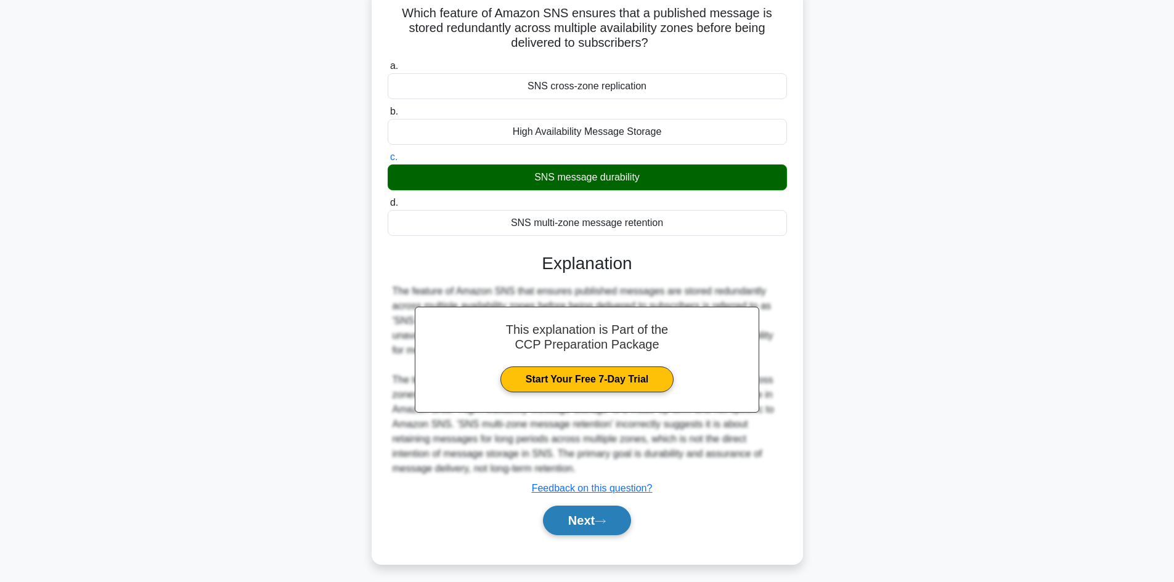
click at [581, 525] on button "Next" at bounding box center [587, 521] width 88 height 30
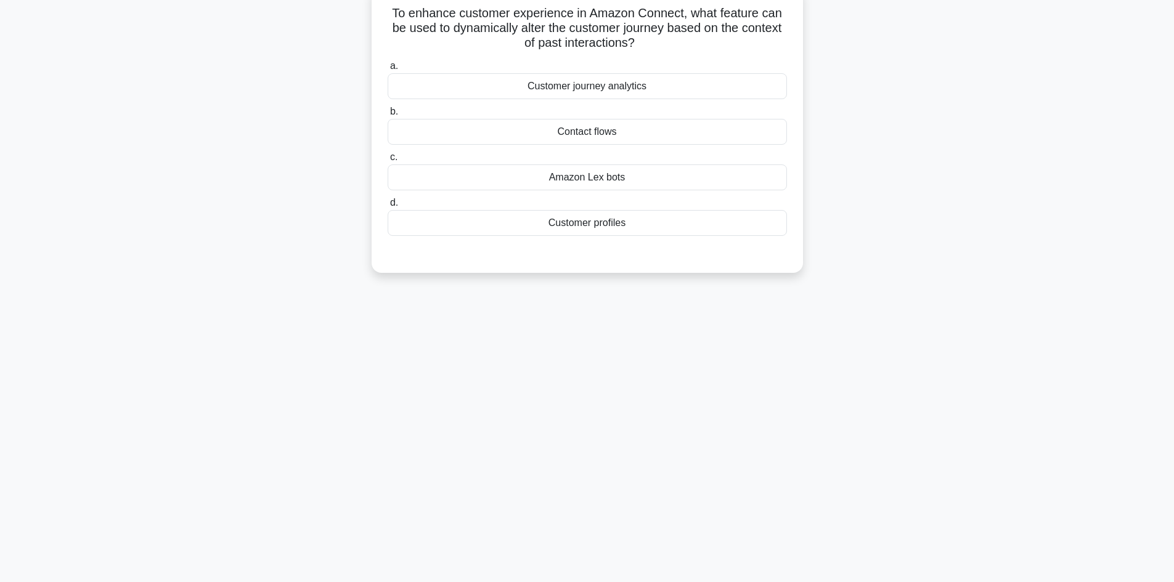
click at [640, 84] on div "Customer journey analytics" at bounding box center [587, 86] width 399 height 26
click at [388, 70] on input "a. Customer journey analytics" at bounding box center [388, 66] width 0 height 8
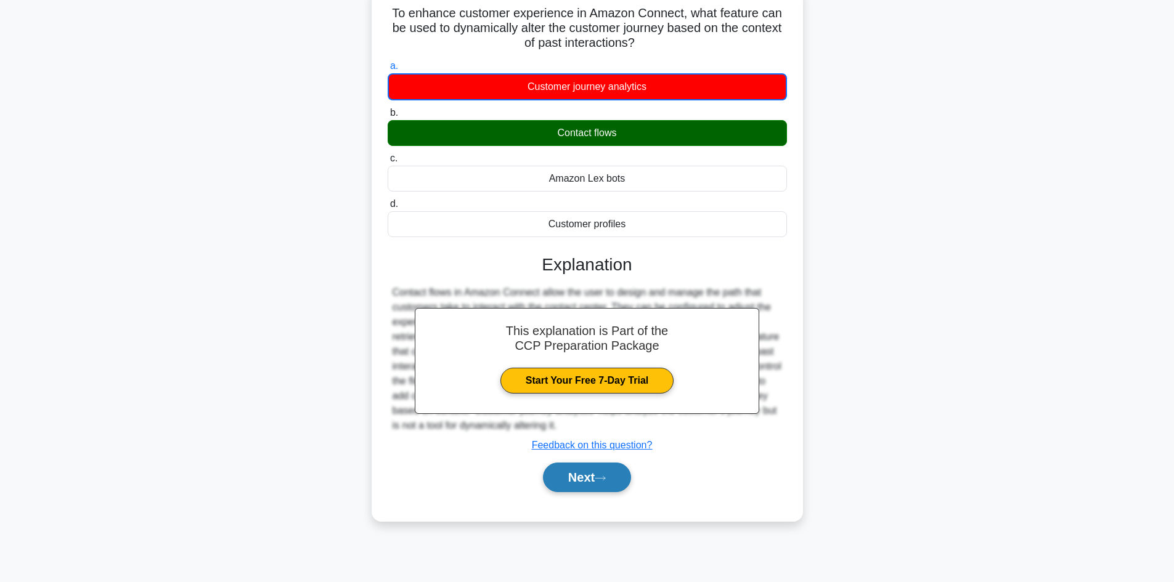
click at [600, 473] on button "Next" at bounding box center [587, 478] width 88 height 30
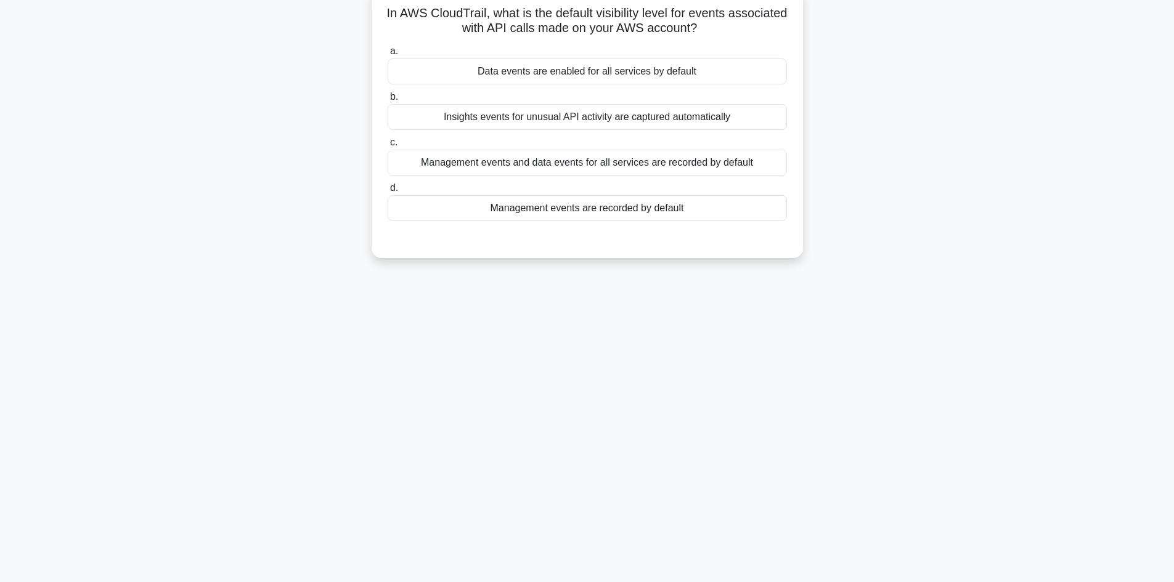
click at [590, 209] on div "Management events are recorded by default" at bounding box center [587, 208] width 399 height 26
click at [388, 192] on input "d. Management events are recorded by default" at bounding box center [388, 188] width 0 height 8
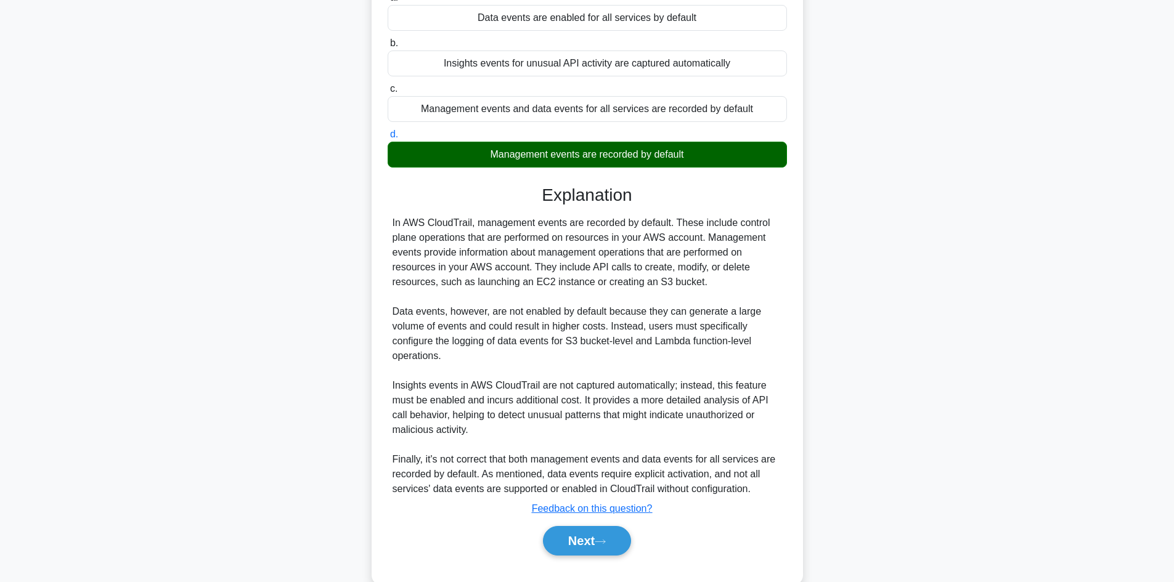
scroll to position [163, 0]
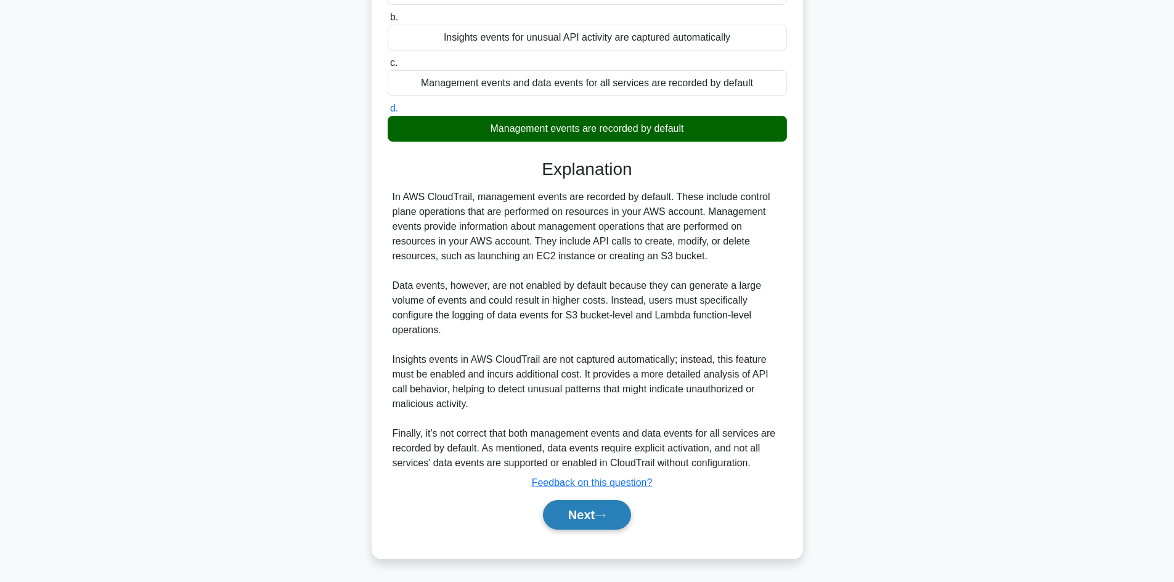
click at [605, 508] on button "Next" at bounding box center [587, 516] width 88 height 30
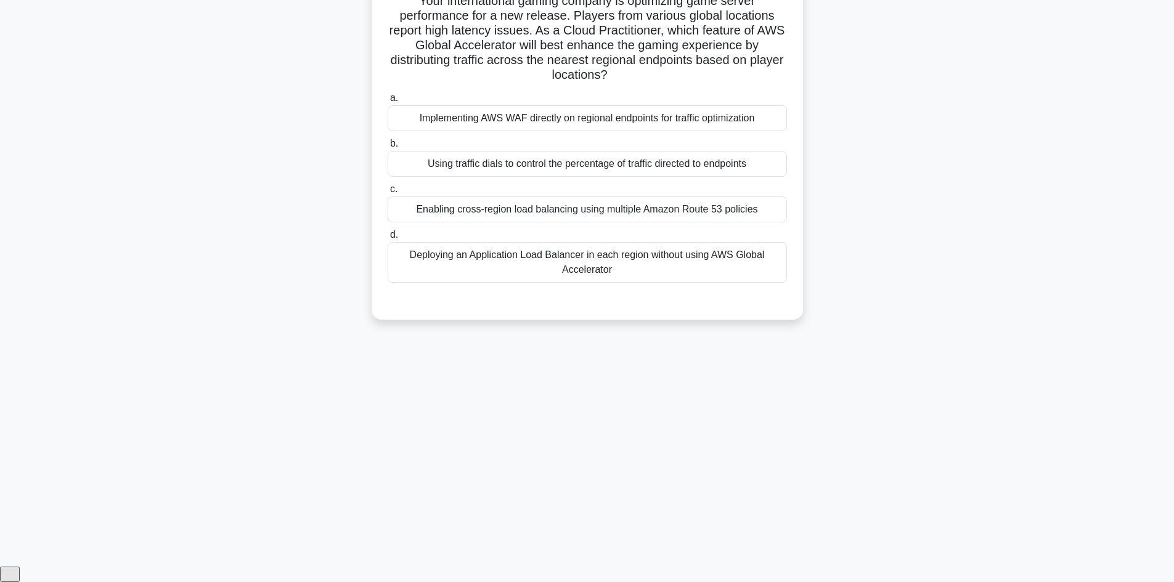
scroll to position [83, 0]
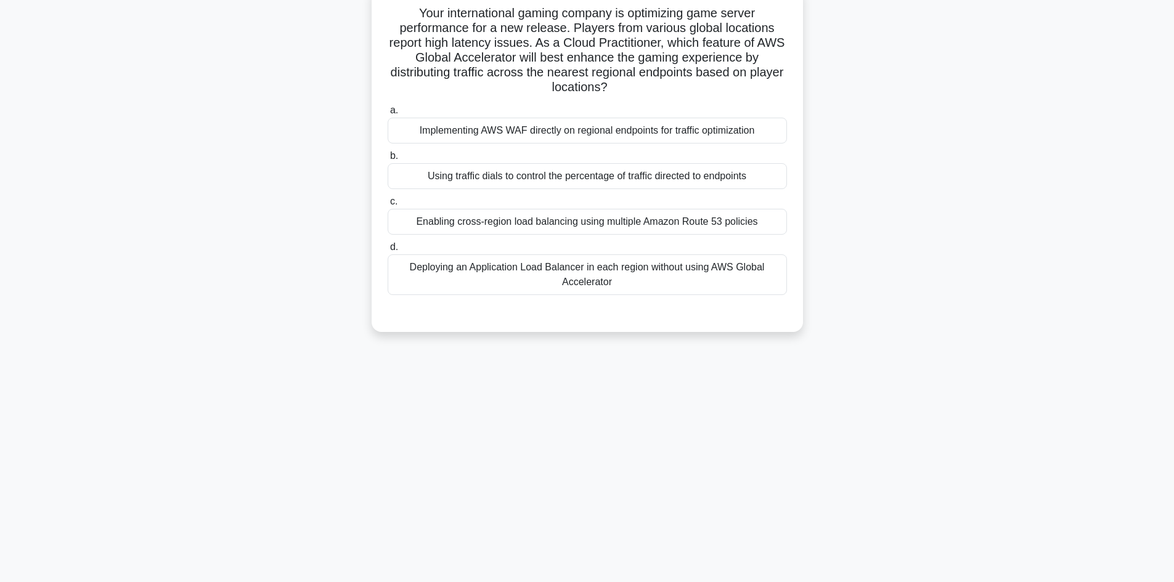
click at [648, 221] on div "Enabling cross-region load balancing using multiple Amazon Route 53 policies" at bounding box center [587, 222] width 399 height 26
click at [388, 206] on input "c. Enabling cross-region load balancing using multiple Amazon Route 53 policies" at bounding box center [388, 202] width 0 height 8
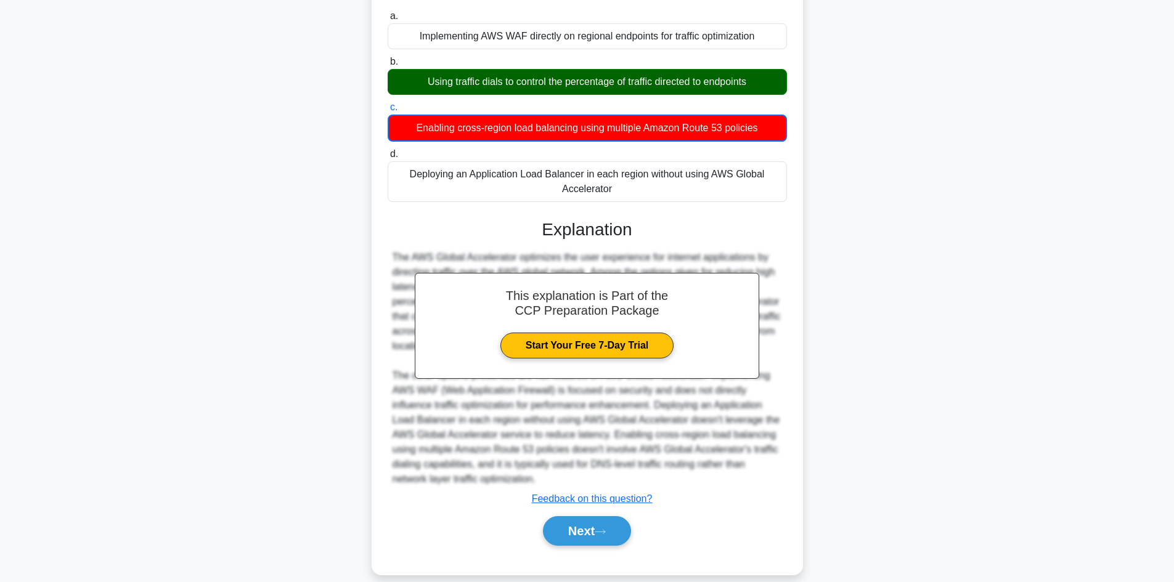
scroll to position [194, 0]
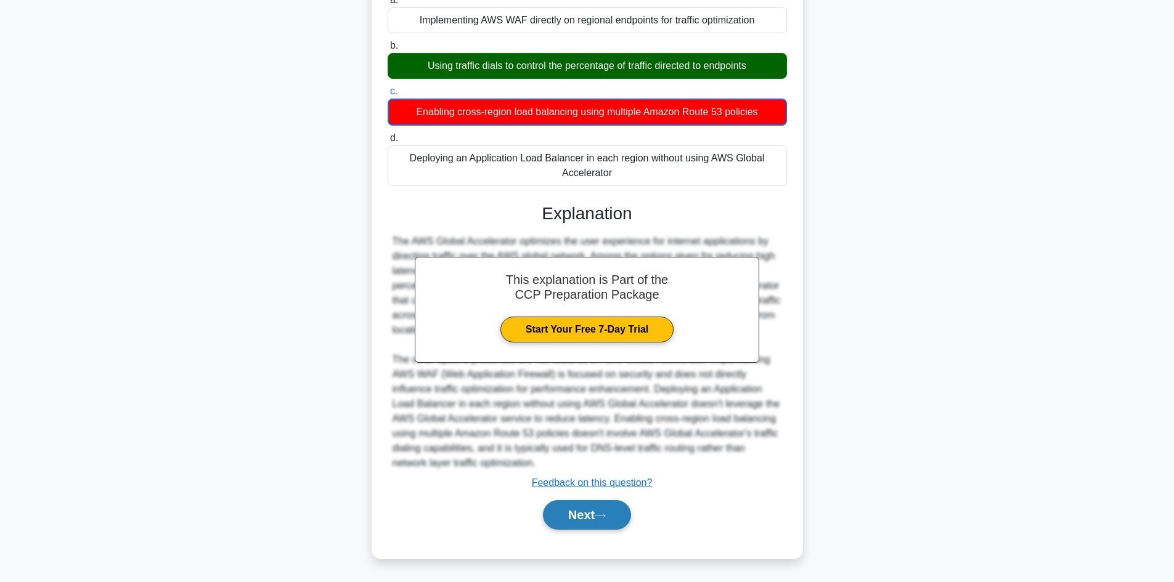
click at [597, 505] on button "Next" at bounding box center [587, 516] width 88 height 30
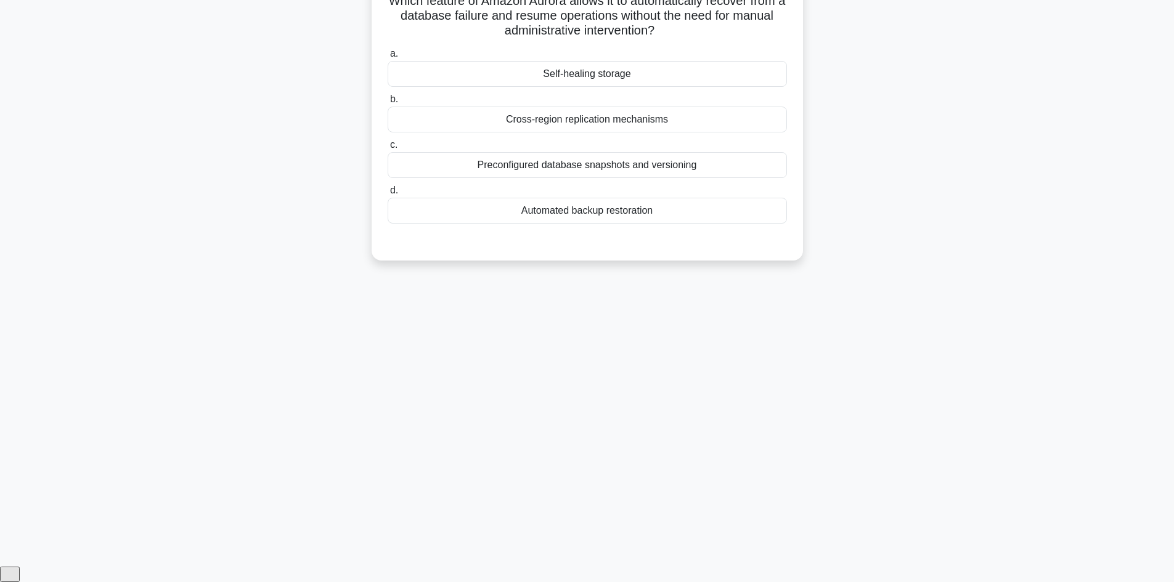
scroll to position [83, 0]
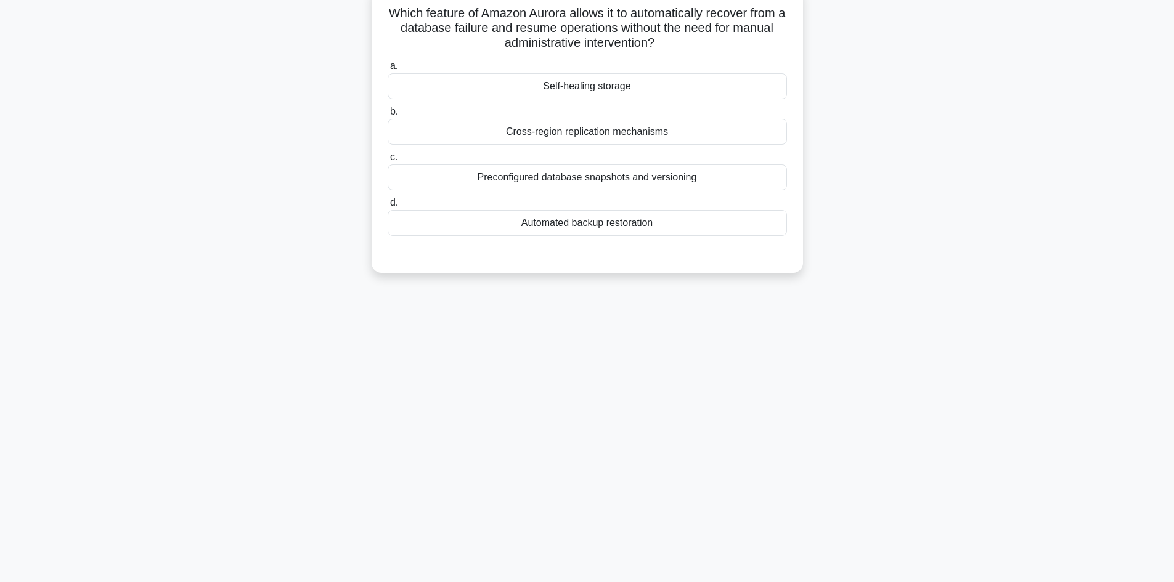
click at [625, 226] on div "Automated backup restoration" at bounding box center [587, 223] width 399 height 26
click at [388, 207] on input "d. Automated backup restoration" at bounding box center [388, 203] width 0 height 8
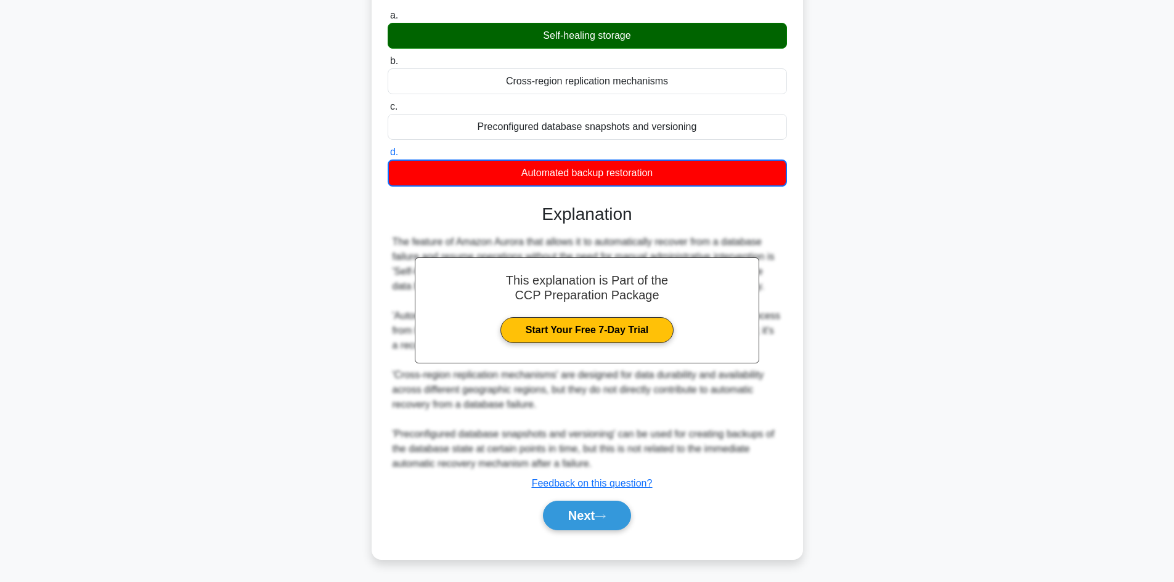
scroll to position [134, 0]
click at [611, 509] on button "Next" at bounding box center [587, 516] width 88 height 30
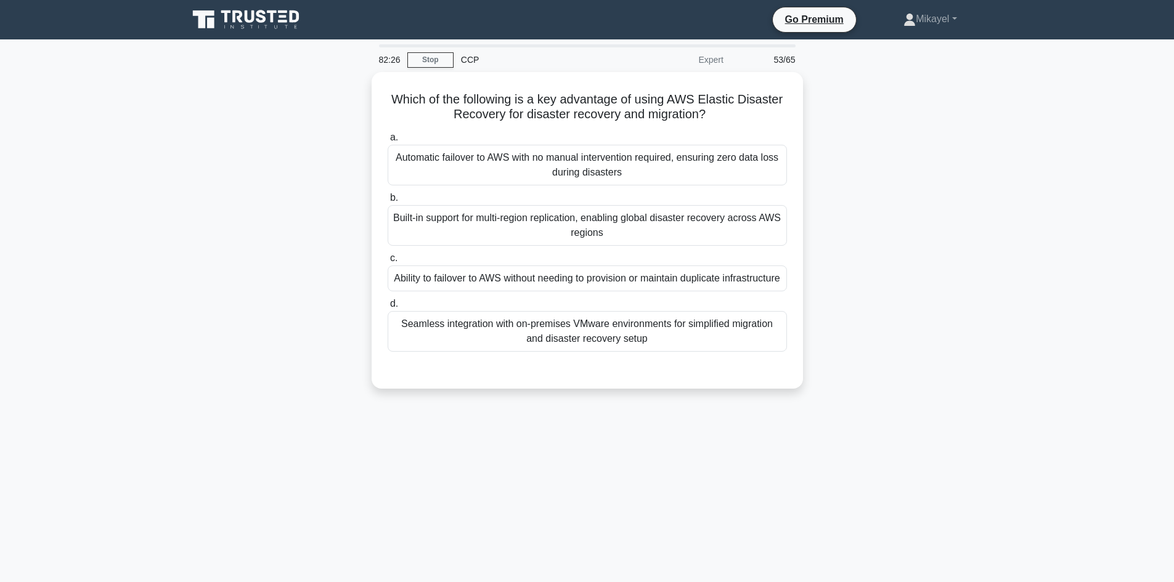
scroll to position [74, 0]
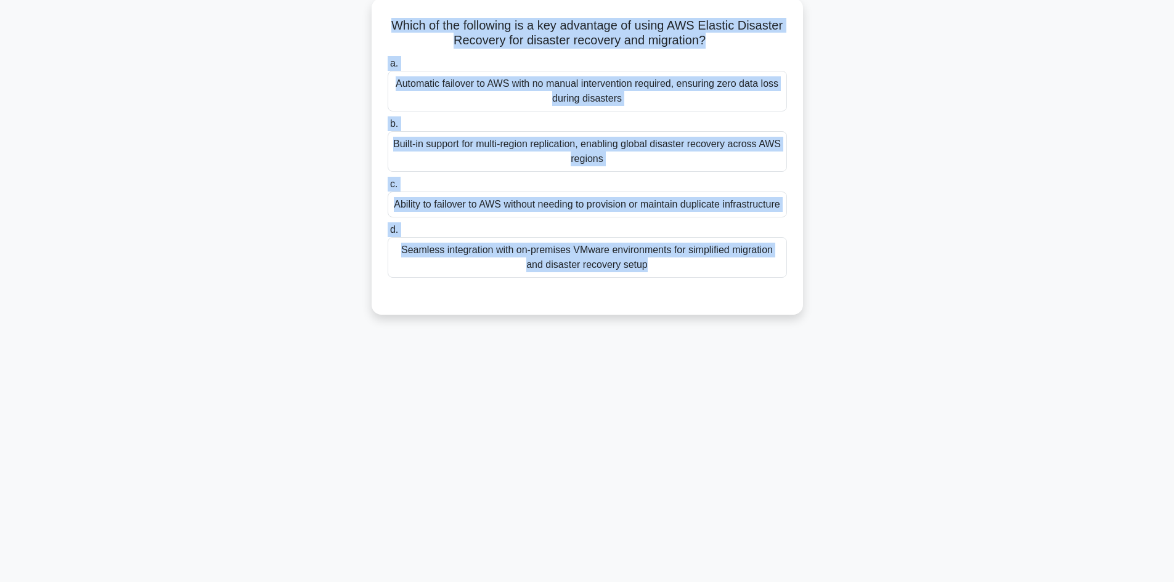
drag, startPoint x: 434, startPoint y: 66, endPoint x: 660, endPoint y: 322, distance: 341.9
click at [660, 322] on div "Which of the following is a key advantage of using AWS Elastic Disaster Recover…" at bounding box center [588, 164] width 814 height 332
click at [215, 244] on div "Which of the following is a key advantage of using AWS Elastic Disaster Recover…" at bounding box center [588, 164] width 814 height 332
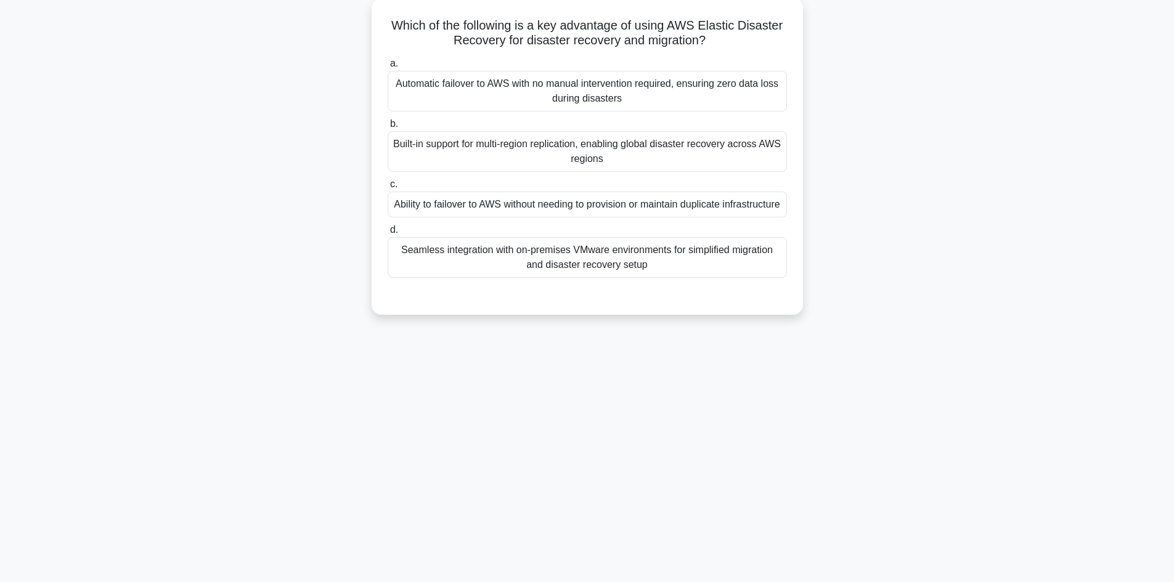
click at [303, 359] on div "81:56 Stop CCP Expert 53/65 Which of the following is a key advantage of using …" at bounding box center [588, 278] width 814 height 616
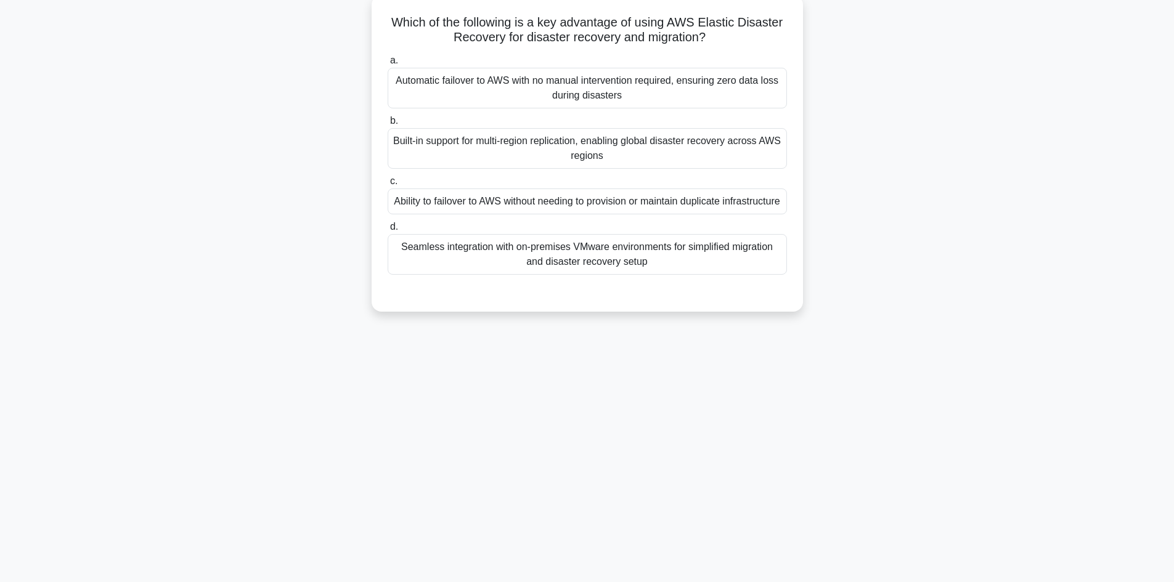
click at [470, 205] on div "Ability to failover to AWS without needing to provision or maintain duplicate i…" at bounding box center [587, 202] width 399 height 26
click at [388, 186] on input "c. Ability to failover to AWS without needing to provision or maintain duplicat…" at bounding box center [388, 182] width 0 height 8
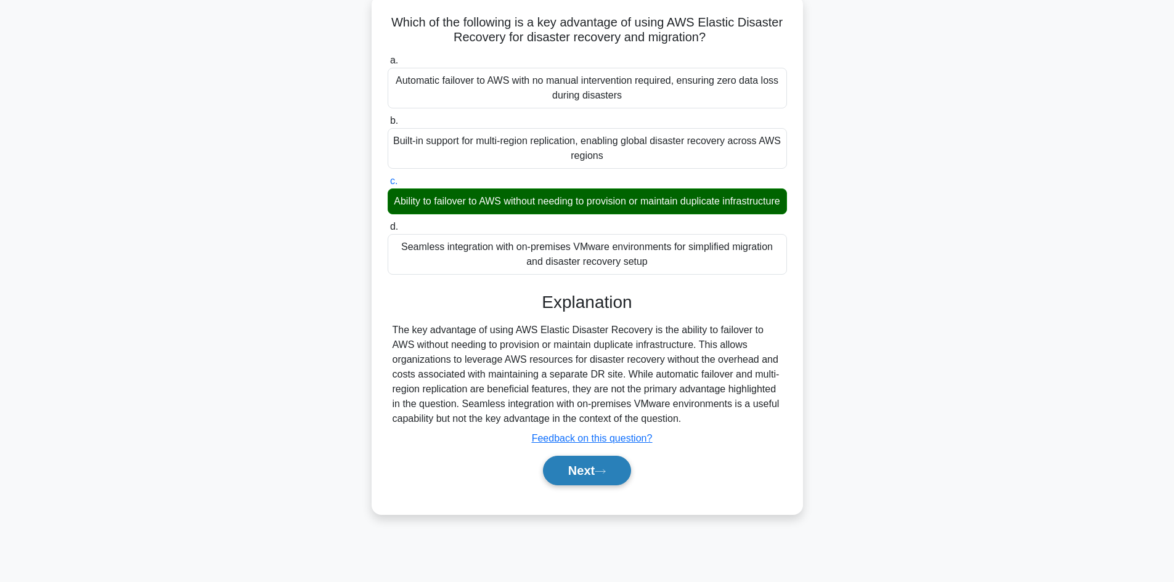
click at [600, 478] on button "Next" at bounding box center [587, 471] width 88 height 30
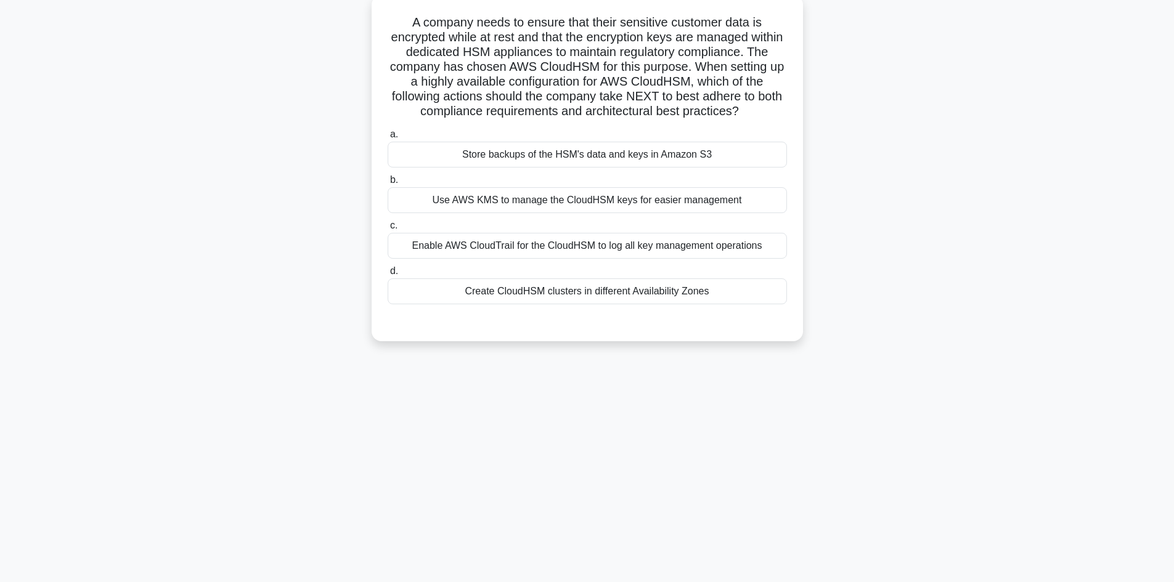
click at [646, 287] on div "Create CloudHSM clusters in different Availability Zones" at bounding box center [587, 292] width 399 height 26
click at [388, 276] on input "d. Create CloudHSM clusters in different Availability Zones" at bounding box center [388, 272] width 0 height 8
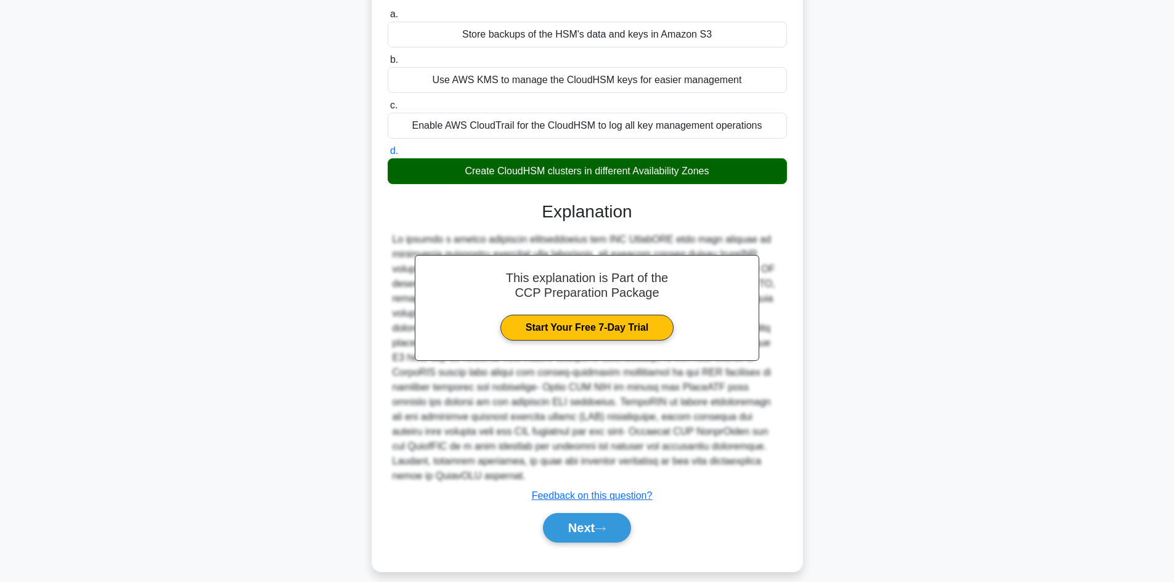
scroll to position [207, 0]
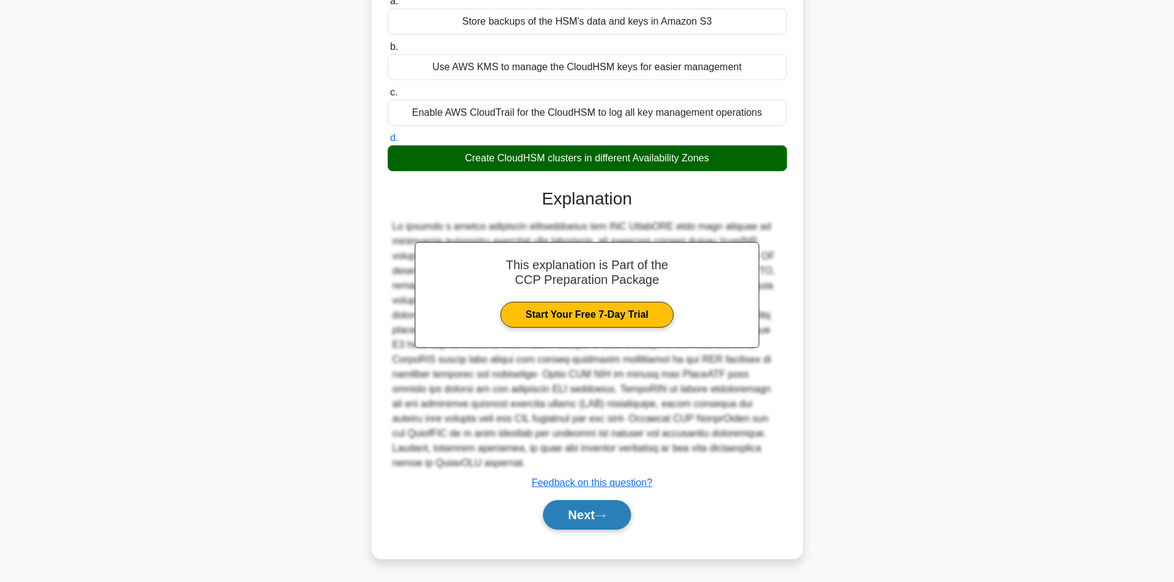
click at [628, 516] on button "Next" at bounding box center [587, 516] width 88 height 30
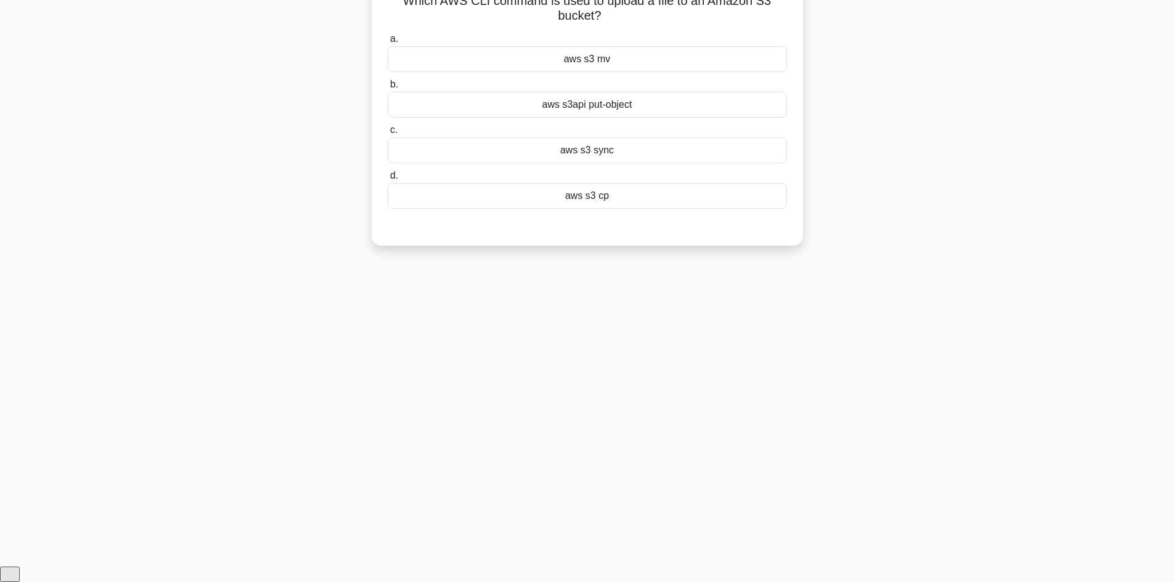
scroll to position [83, 0]
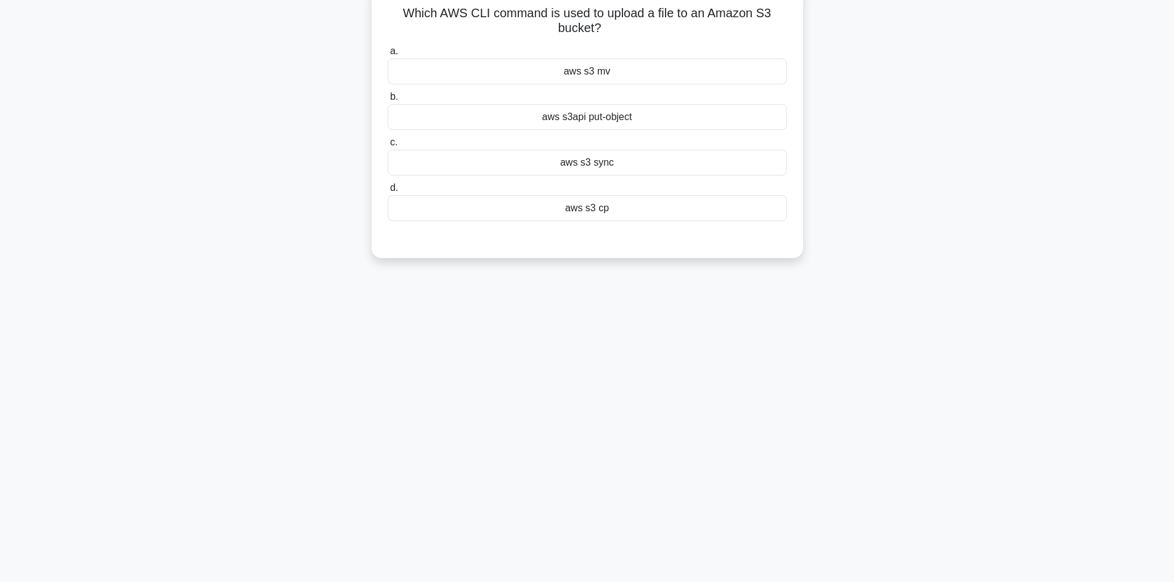
click at [633, 213] on div "aws s3 cp" at bounding box center [587, 208] width 399 height 26
click at [388, 192] on input "d. aws s3 cp" at bounding box center [388, 188] width 0 height 8
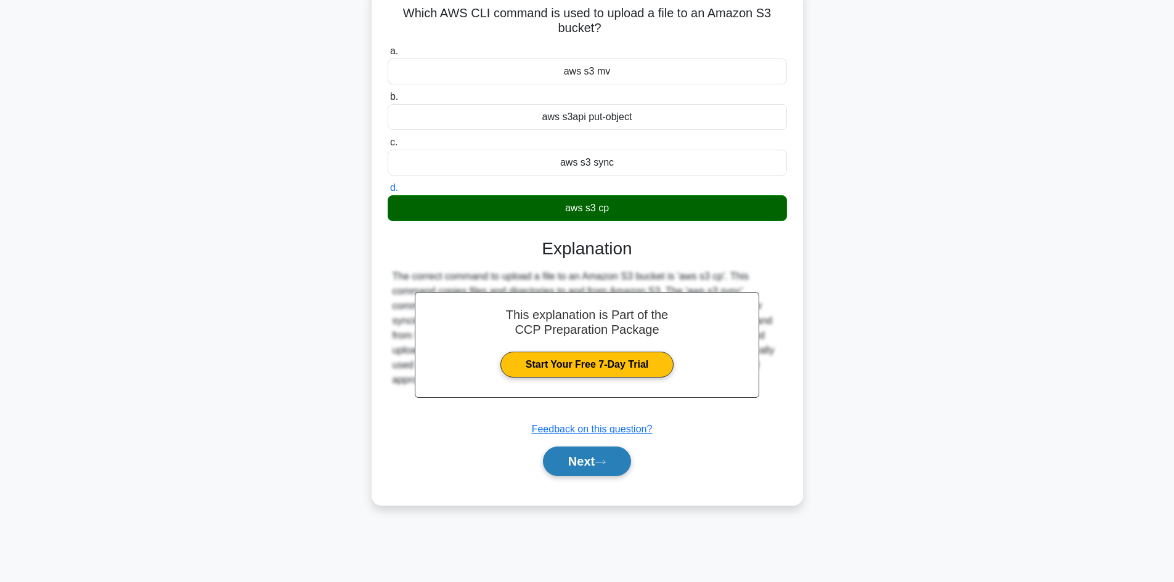
click at [605, 460] on icon at bounding box center [600, 462] width 11 height 7
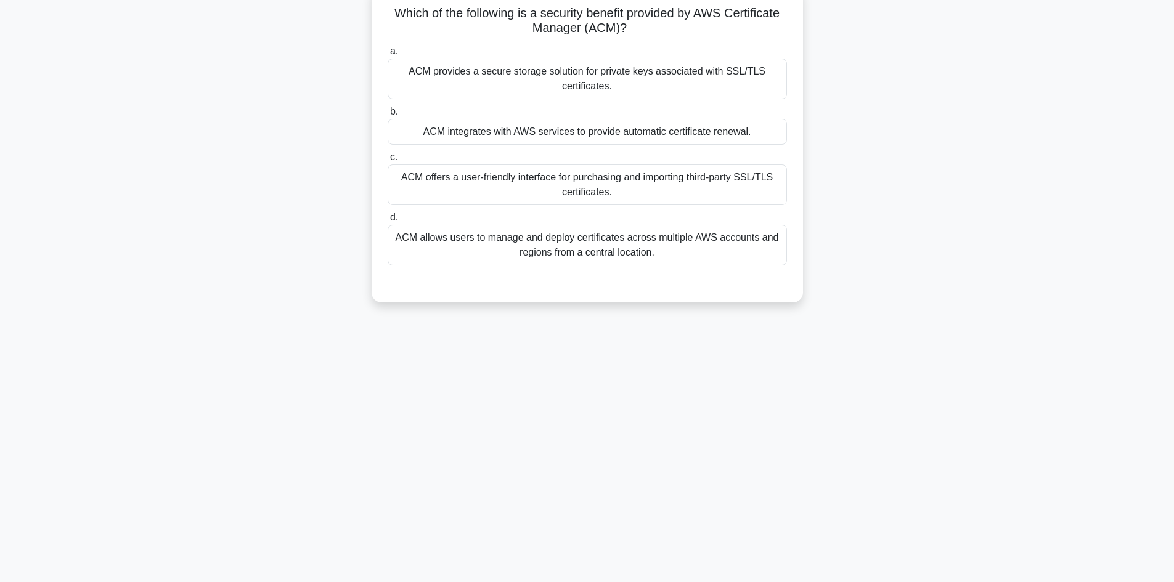
click at [594, 134] on div "ACM integrates with AWS services to provide automatic certificate renewal." at bounding box center [587, 132] width 399 height 26
click at [388, 116] on input "b. ACM integrates with AWS services to provide automatic certificate renewal." at bounding box center [388, 112] width 0 height 8
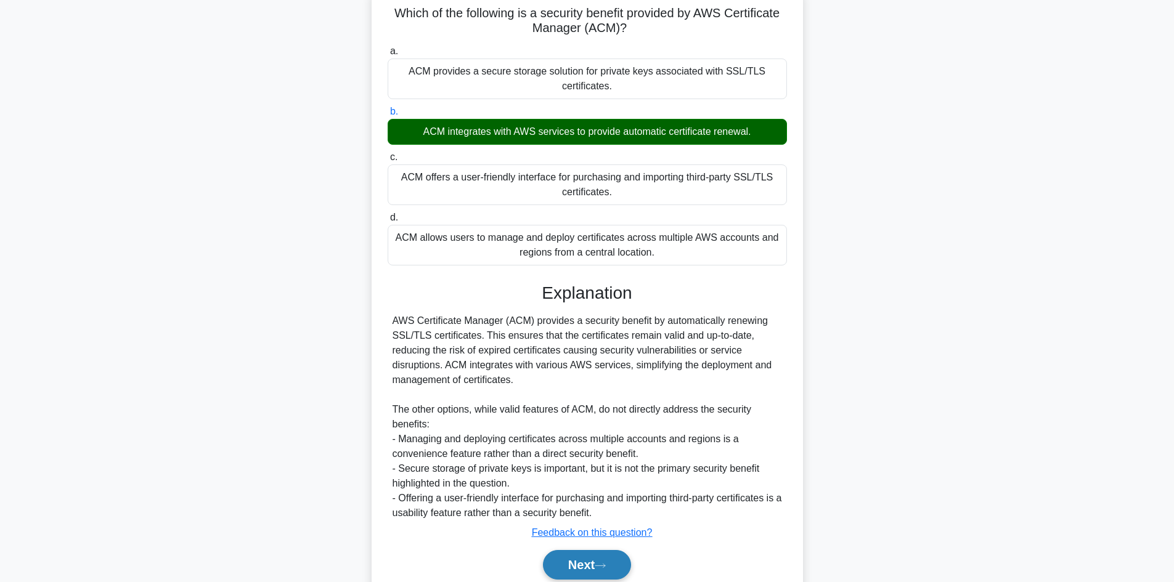
click at [604, 561] on button "Next" at bounding box center [587, 565] width 88 height 30
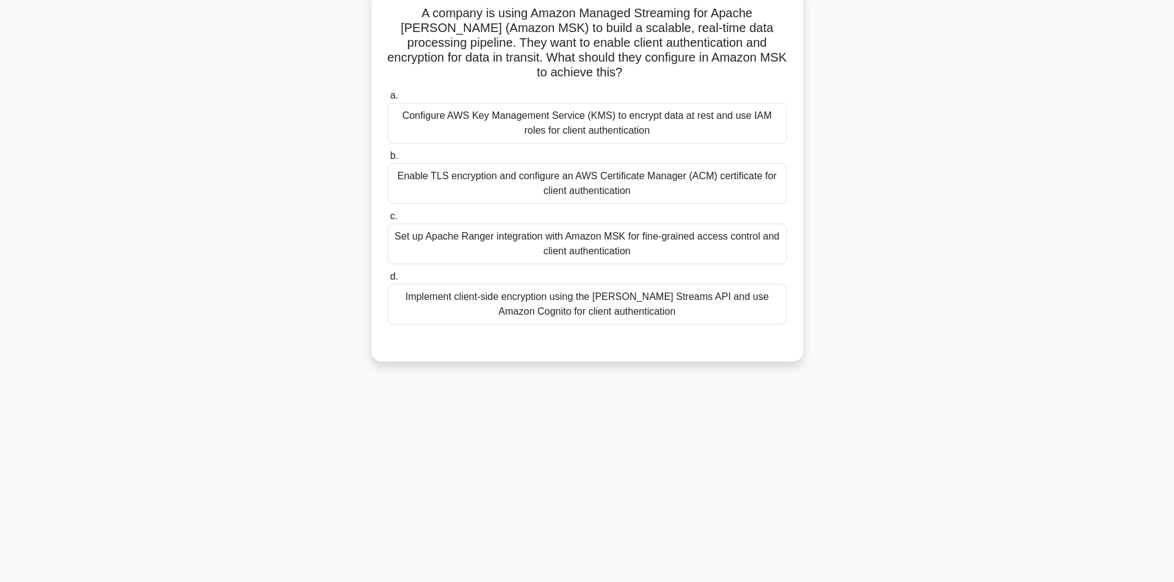
click at [510, 163] on div "Enable TLS encryption and configure an AWS Certificate Manager (ACM) certificat…" at bounding box center [587, 183] width 399 height 41
click at [388, 160] on input "b. Enable TLS encryption and configure an AWS Certificate Manager (ACM) certifi…" at bounding box center [388, 156] width 0 height 8
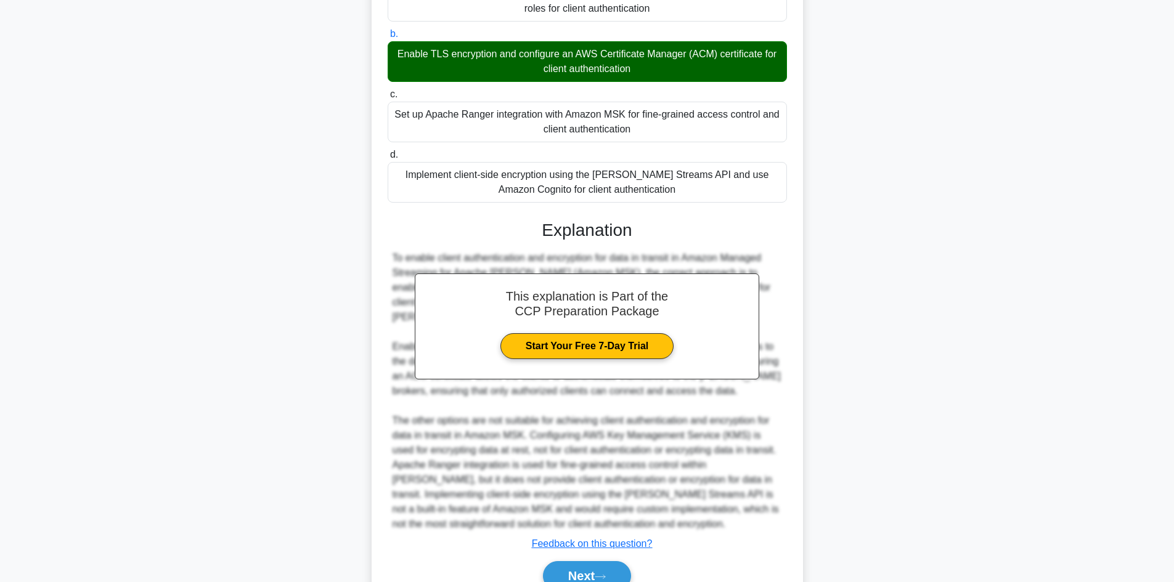
scroll to position [231, 0]
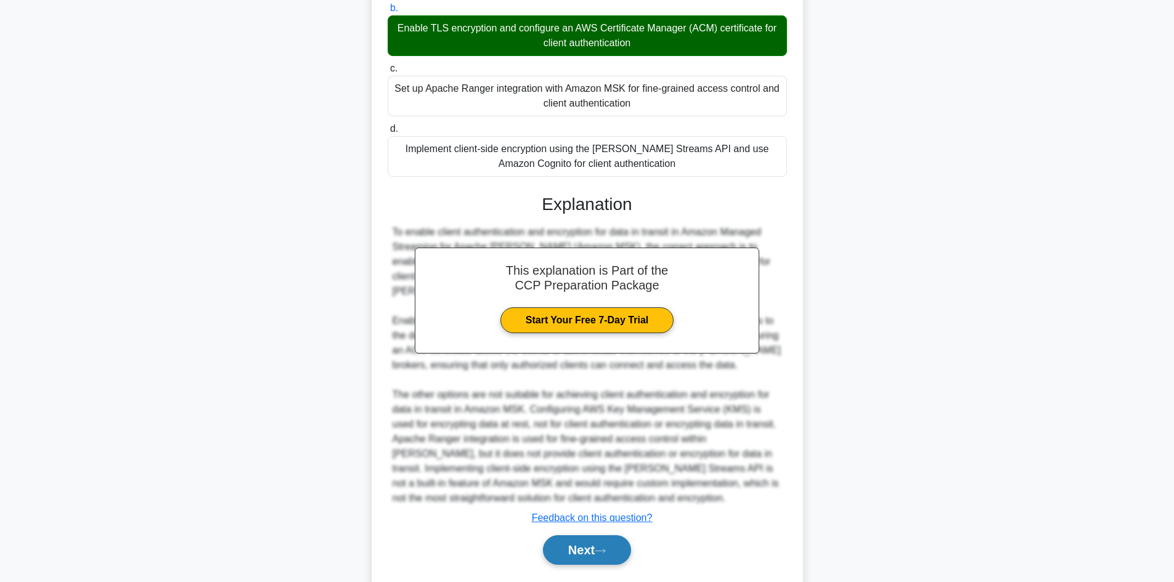
click at [591, 536] on button "Next" at bounding box center [587, 551] width 88 height 30
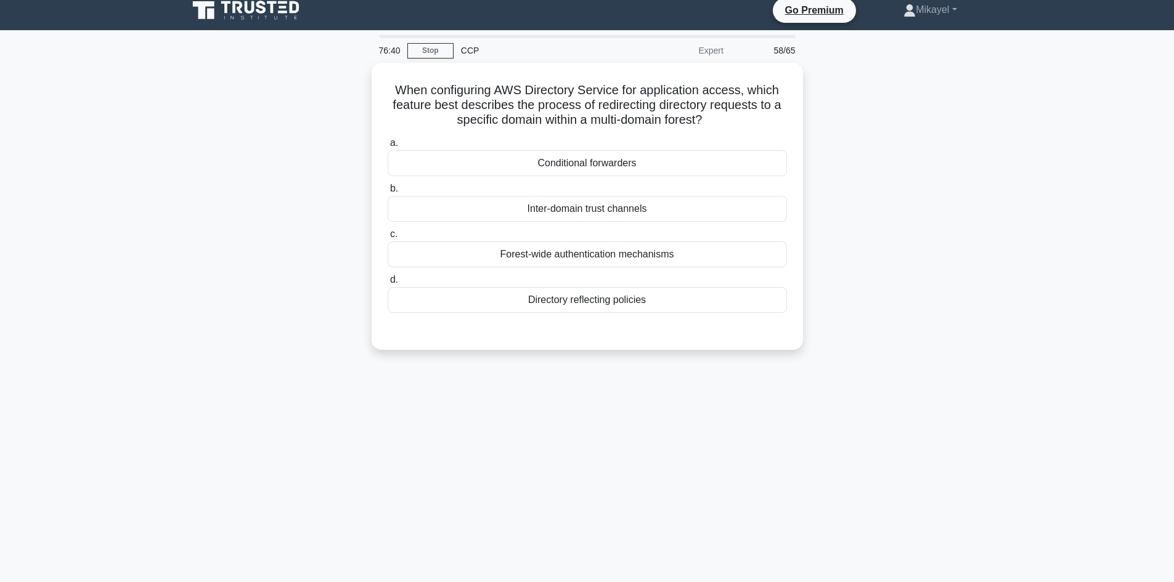
scroll to position [83, 0]
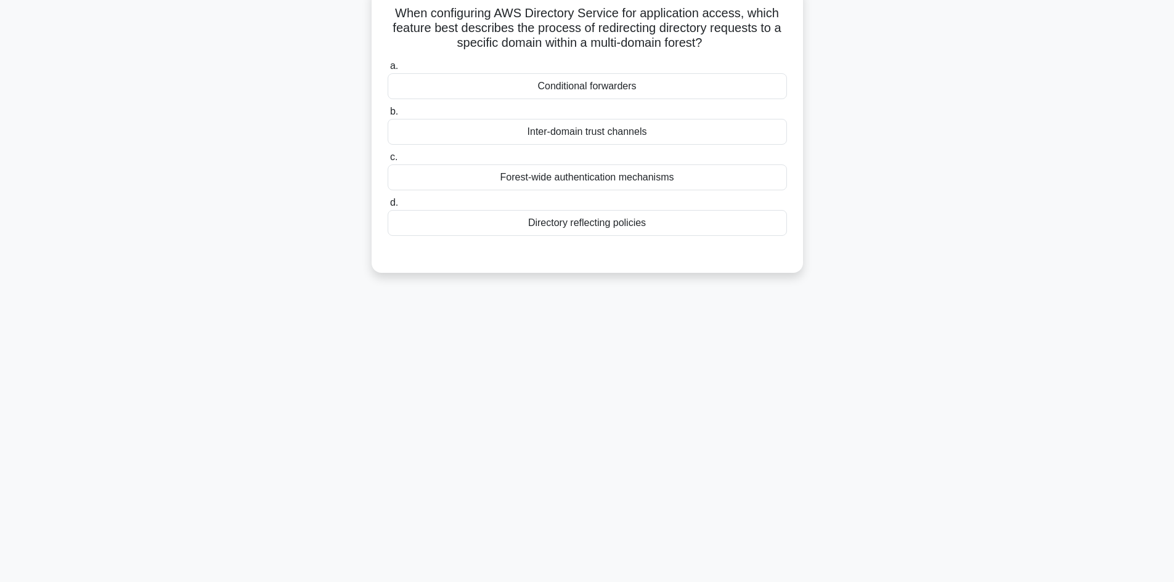
click at [554, 228] on div "Directory reflecting policies" at bounding box center [587, 223] width 399 height 26
click at [388, 207] on input "d. Directory reflecting policies" at bounding box center [388, 203] width 0 height 8
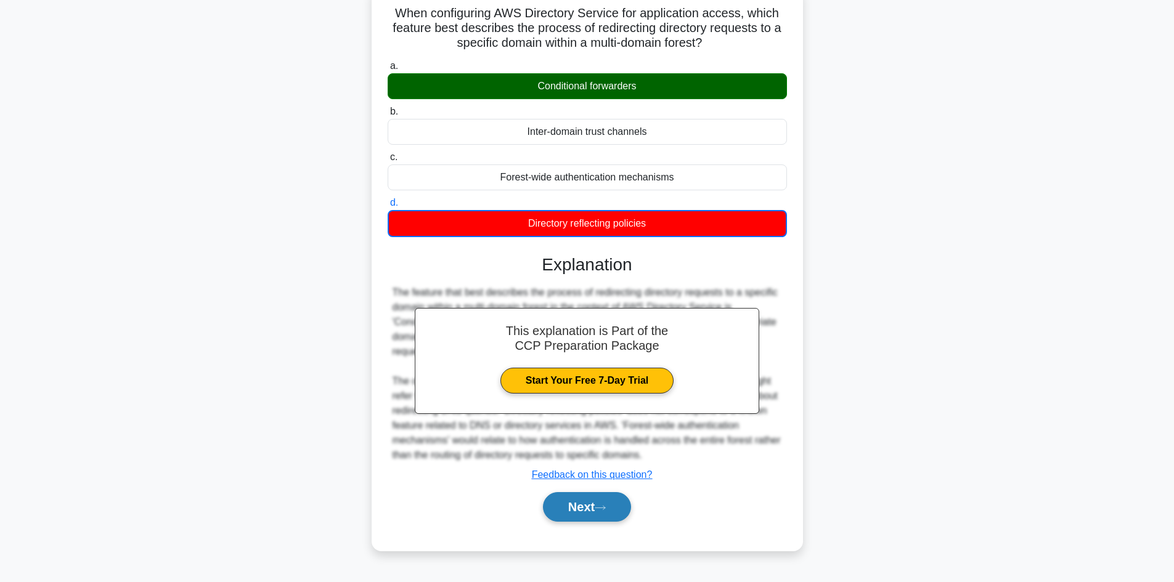
click at [598, 510] on button "Next" at bounding box center [587, 508] width 88 height 30
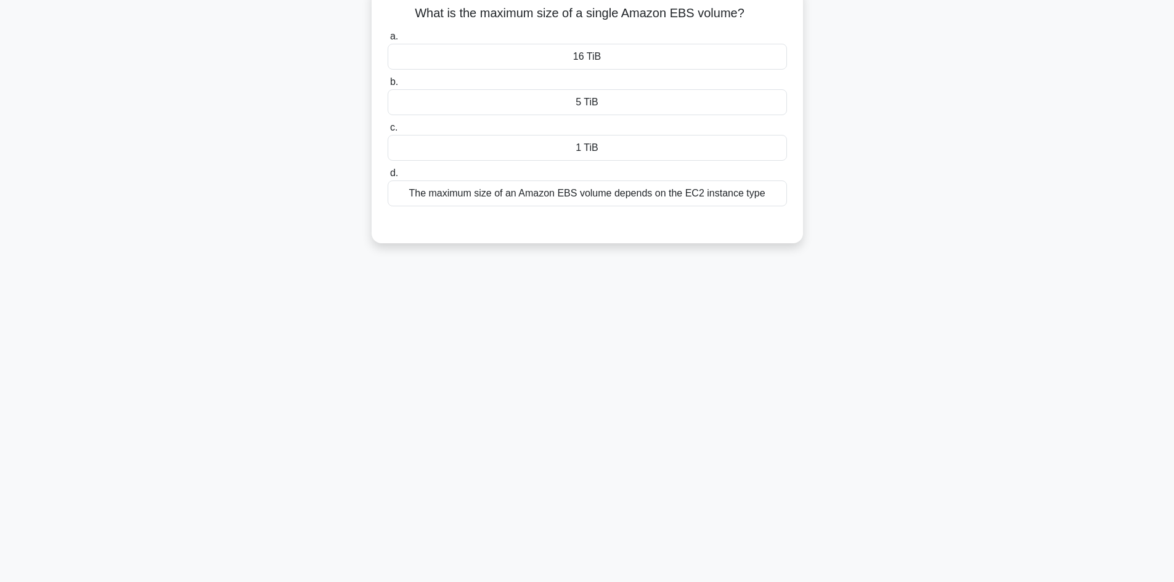
click at [608, 102] on div "5 TiB" at bounding box center [587, 102] width 399 height 26
click at [388, 86] on input "b. 5 TiB" at bounding box center [388, 82] width 0 height 8
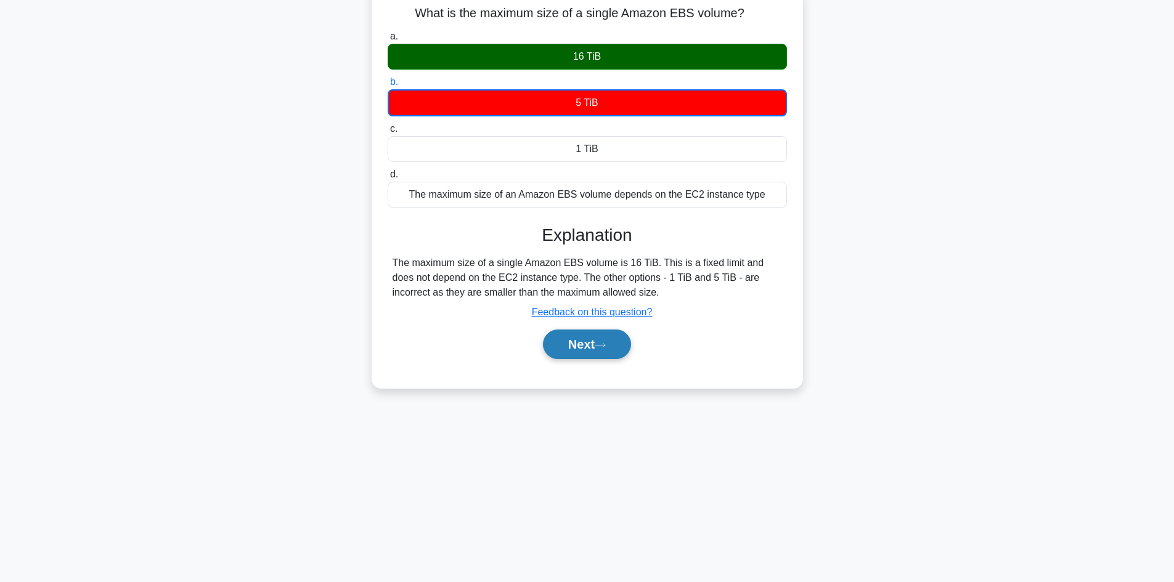
click at [595, 341] on button "Next" at bounding box center [587, 345] width 88 height 30
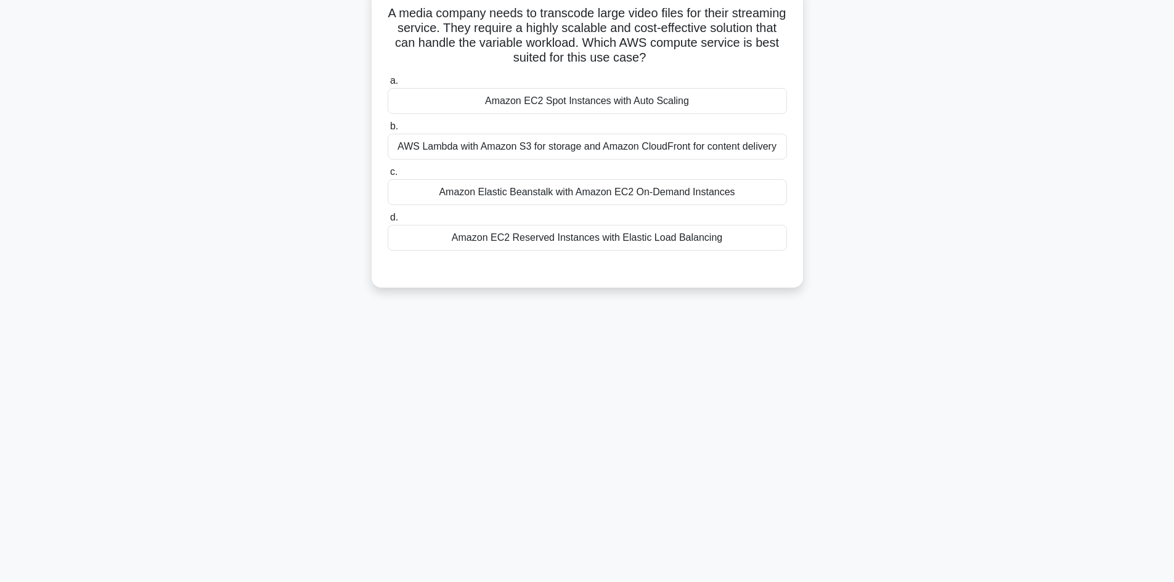
click at [604, 104] on div "Amazon EC2 Spot Instances with Auto Scaling" at bounding box center [587, 101] width 399 height 26
click at [388, 85] on input "a. Amazon EC2 Spot Instances with Auto Scaling" at bounding box center [388, 81] width 0 height 8
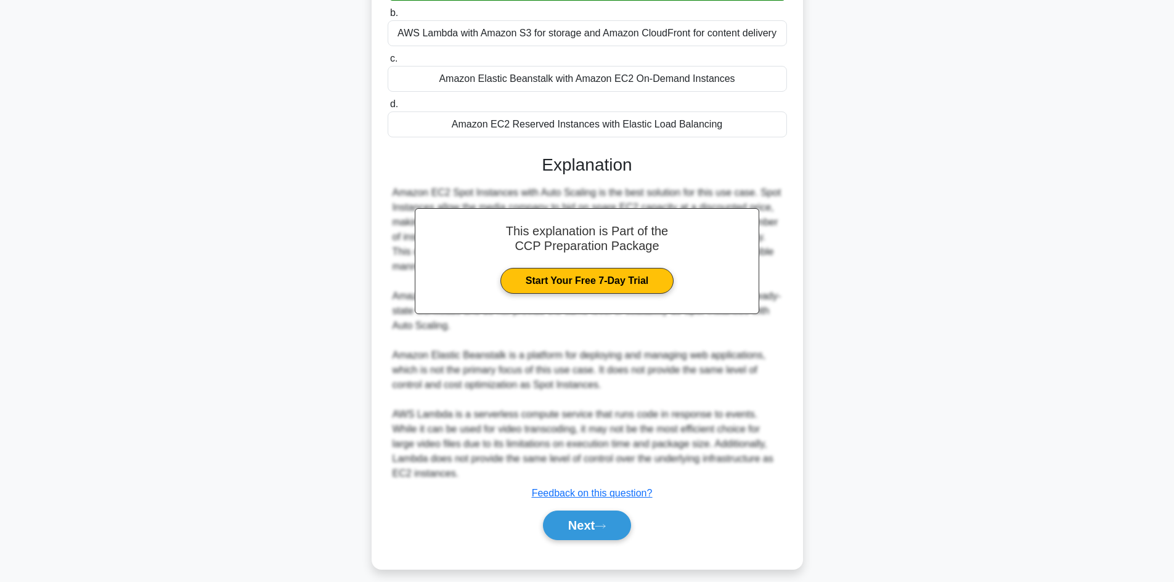
scroll to position [207, 0]
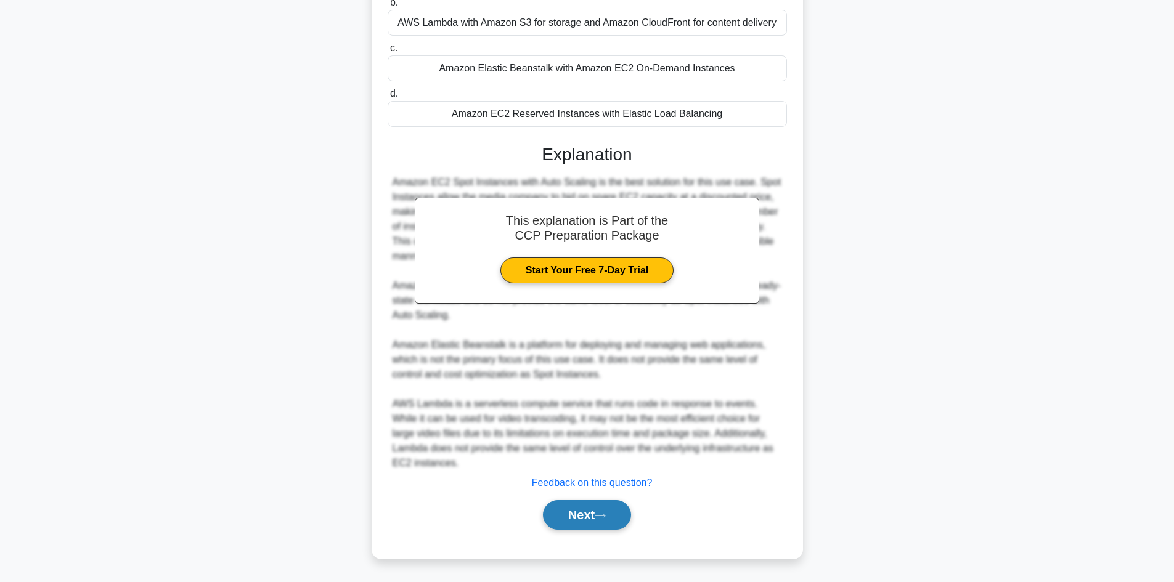
click at [604, 510] on button "Next" at bounding box center [587, 516] width 88 height 30
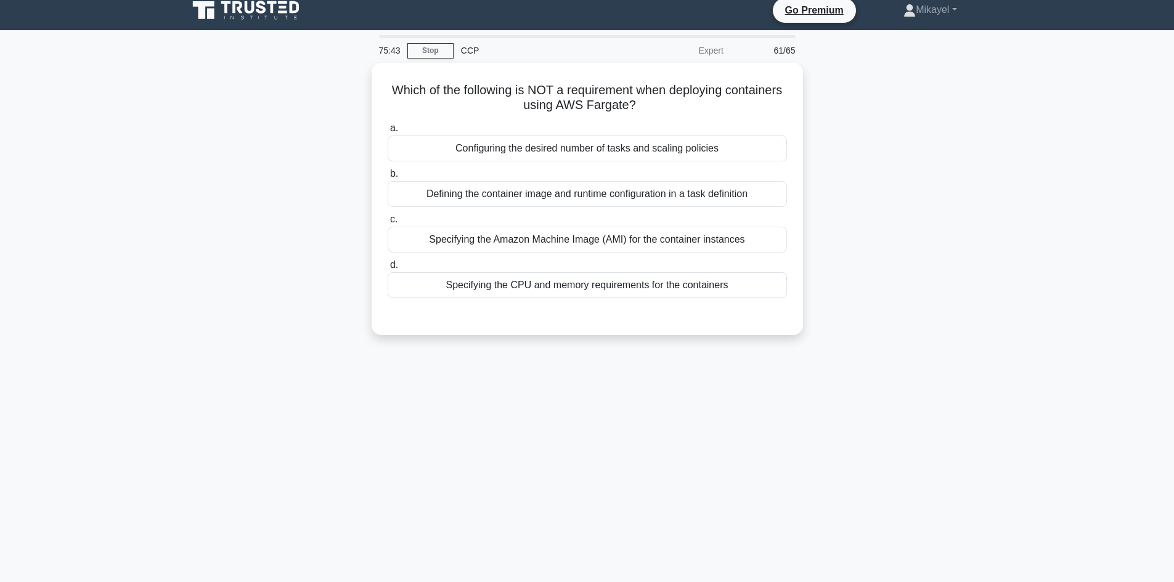
scroll to position [83, 0]
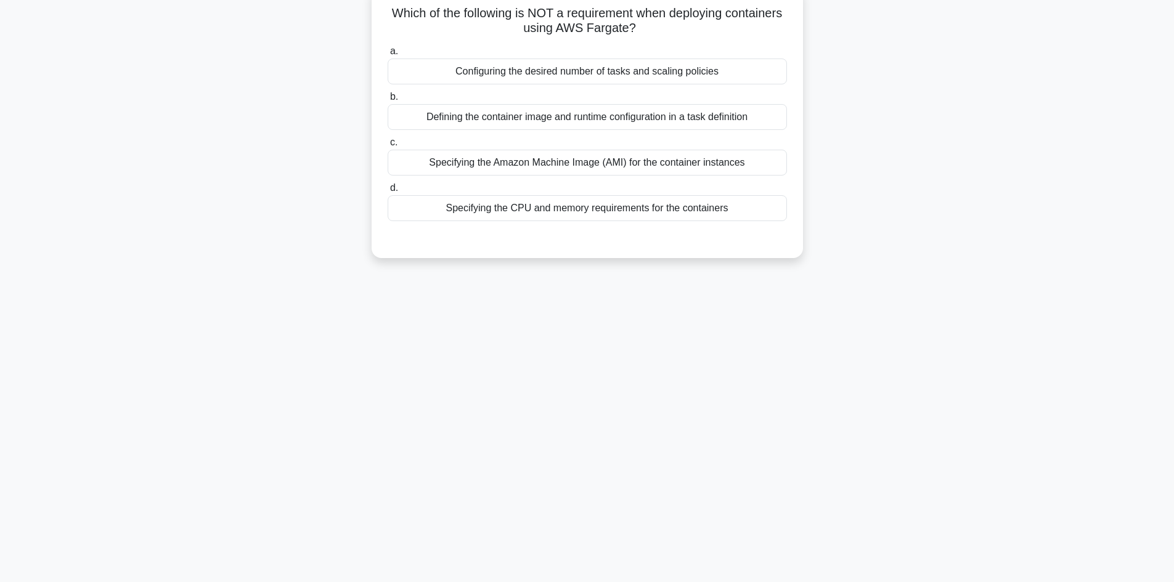
click at [637, 206] on div "Specifying the CPU and memory requirements for the containers" at bounding box center [587, 208] width 399 height 26
click at [388, 192] on input "d. Specifying the CPU and memory requirements for the containers" at bounding box center [388, 188] width 0 height 8
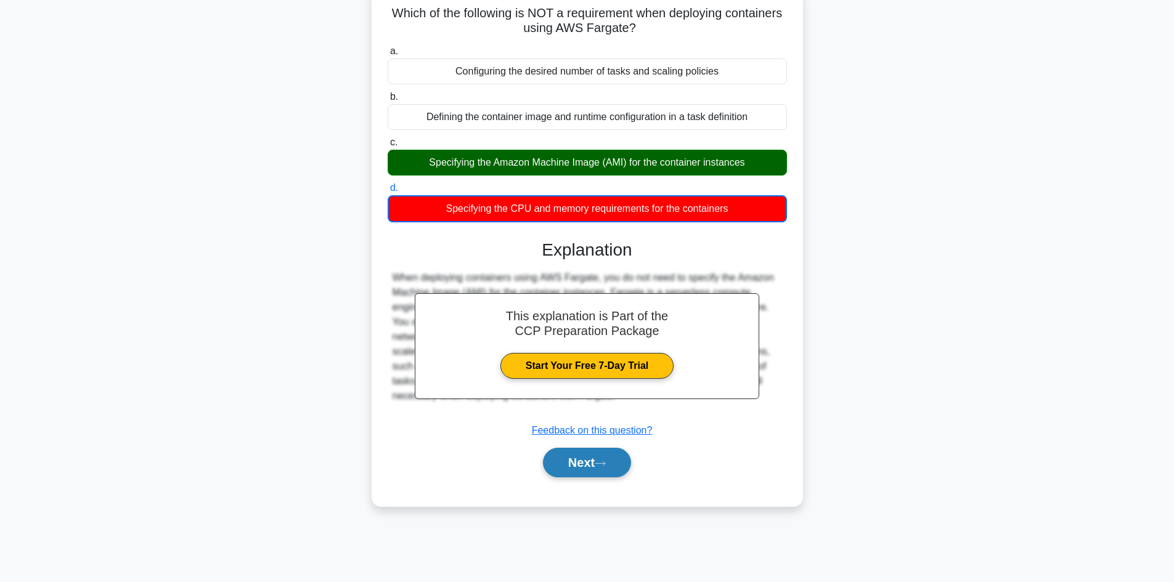
click at [587, 458] on button "Next" at bounding box center [587, 463] width 88 height 30
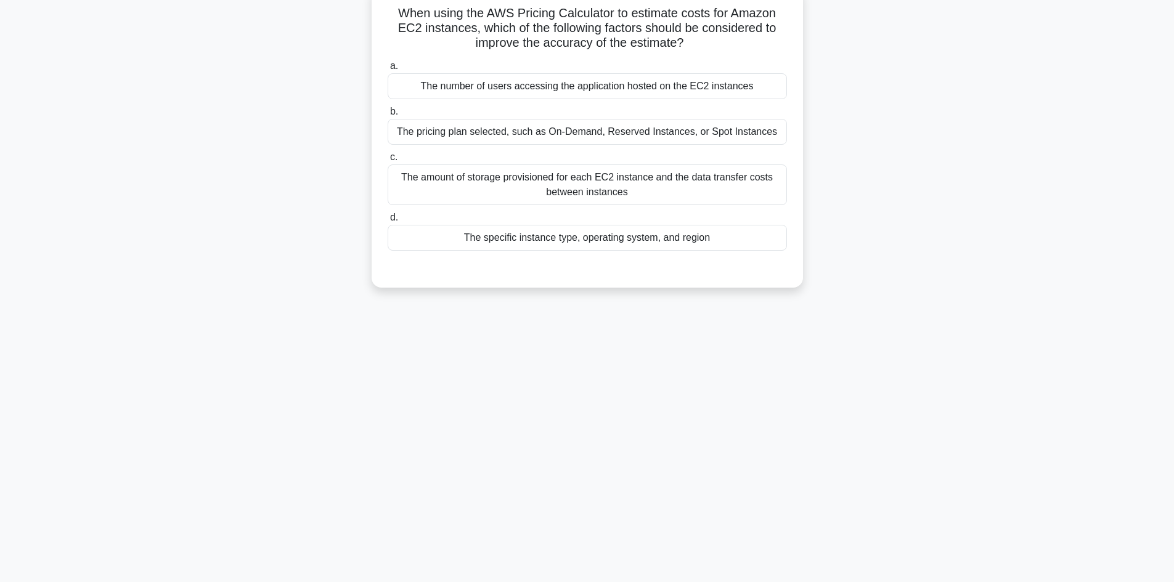
click at [598, 237] on div "The specific instance type, operating system, and region" at bounding box center [587, 238] width 399 height 26
click at [388, 222] on input "d. The specific instance type, operating system, and region" at bounding box center [388, 218] width 0 height 8
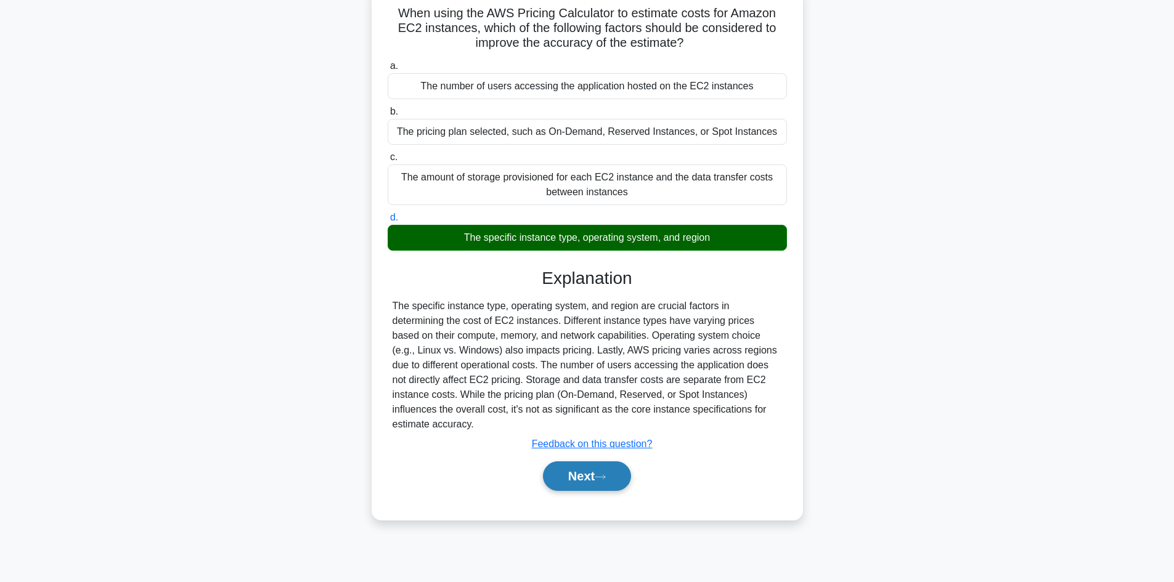
click at [569, 480] on button "Next" at bounding box center [587, 477] width 88 height 30
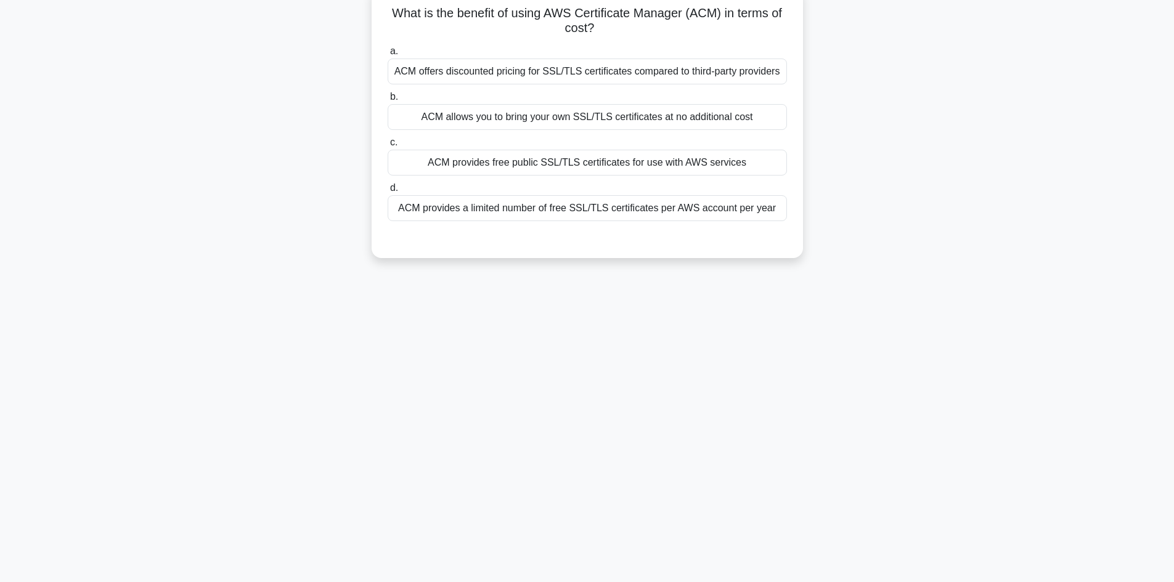
click at [526, 163] on div "ACM provides free public SSL/TLS certificates for use with AWS services" at bounding box center [587, 163] width 399 height 26
click at [388, 147] on input "c. ACM provides free public SSL/TLS certificates for use with AWS services" at bounding box center [388, 143] width 0 height 8
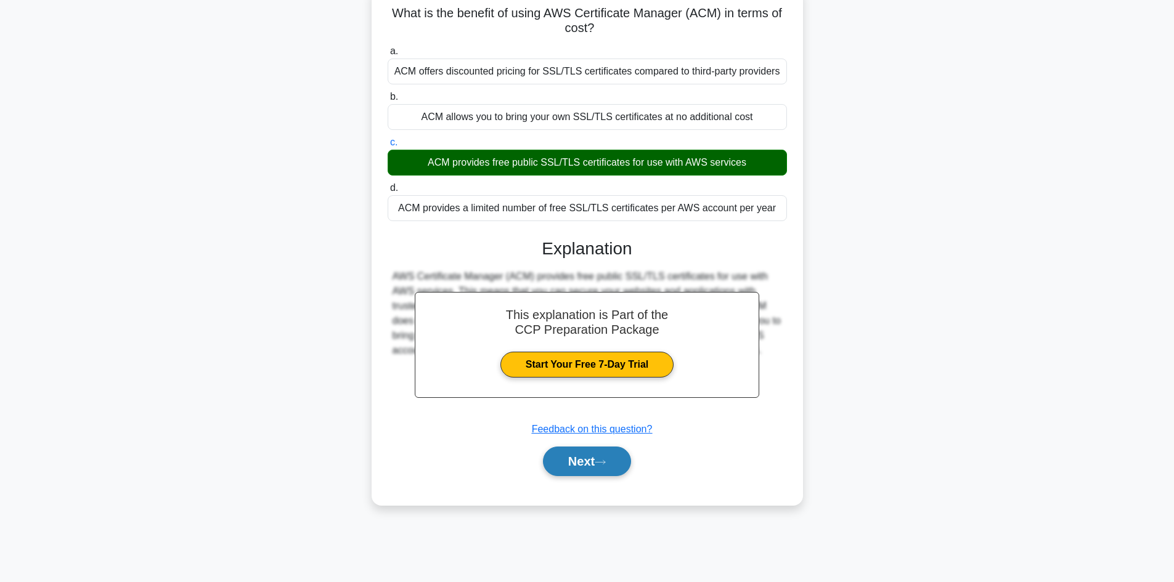
click at [596, 462] on button "Next" at bounding box center [587, 462] width 88 height 30
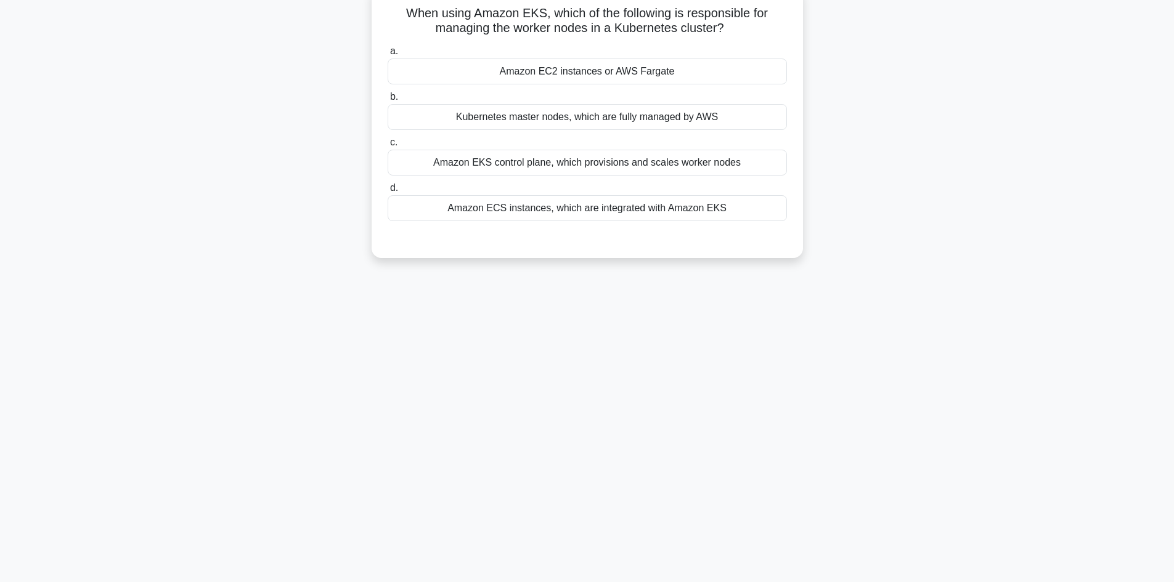
click at [566, 74] on div "Amazon EC2 instances or AWS Fargate" at bounding box center [587, 72] width 399 height 26
click at [388, 55] on input "a. Amazon EC2 instances or AWS Fargate" at bounding box center [388, 51] width 0 height 8
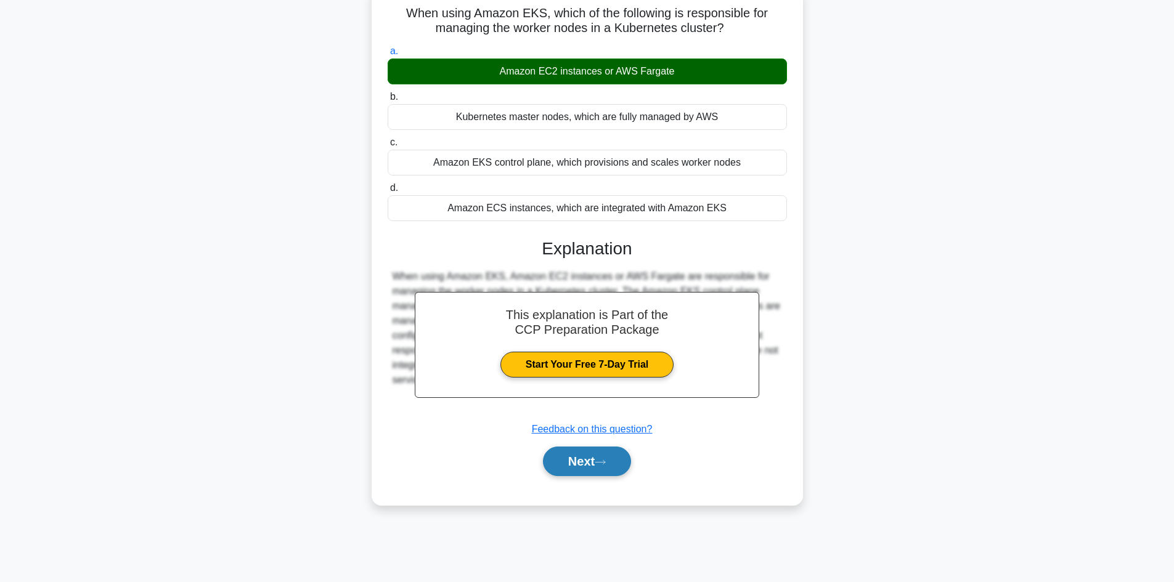
click at [574, 463] on button "Next" at bounding box center [587, 462] width 88 height 30
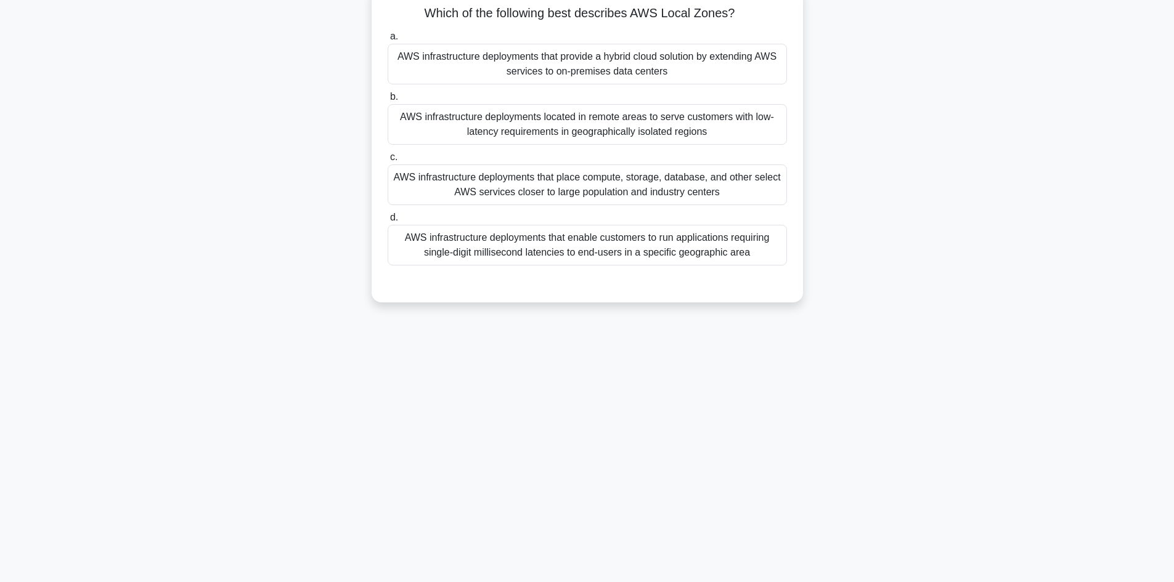
click at [509, 134] on div "AWS infrastructure deployments located in remote areas to serve customers with …" at bounding box center [587, 124] width 399 height 41
click at [388, 101] on input "b. AWS infrastructure deployments located in remote areas to serve customers wi…" at bounding box center [388, 97] width 0 height 8
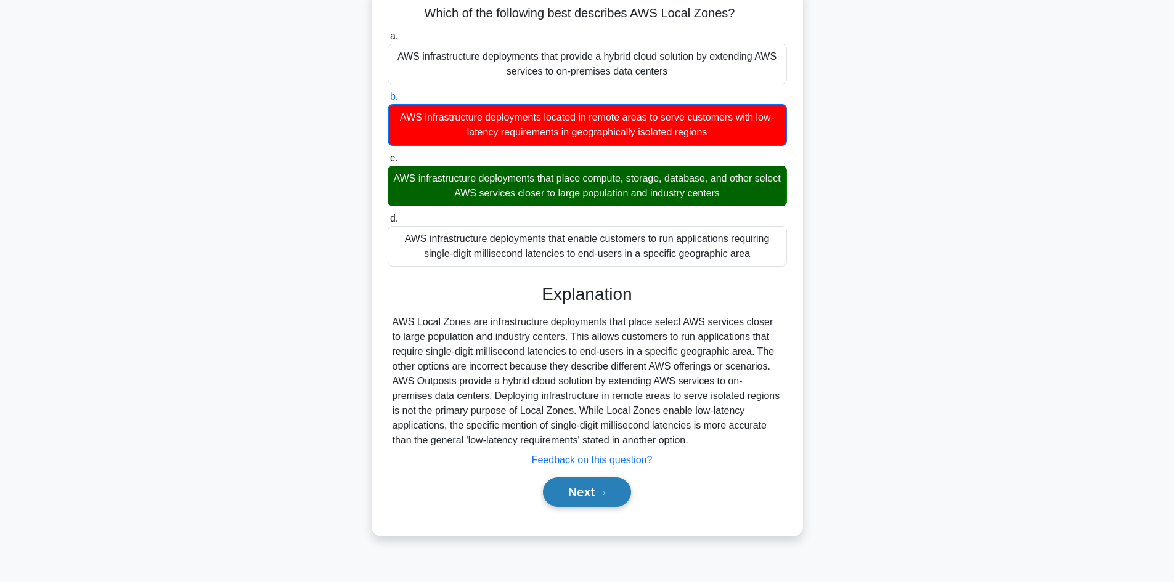
click at [601, 493] on icon at bounding box center [600, 493] width 10 height 4
